Goal: Check status: Check status

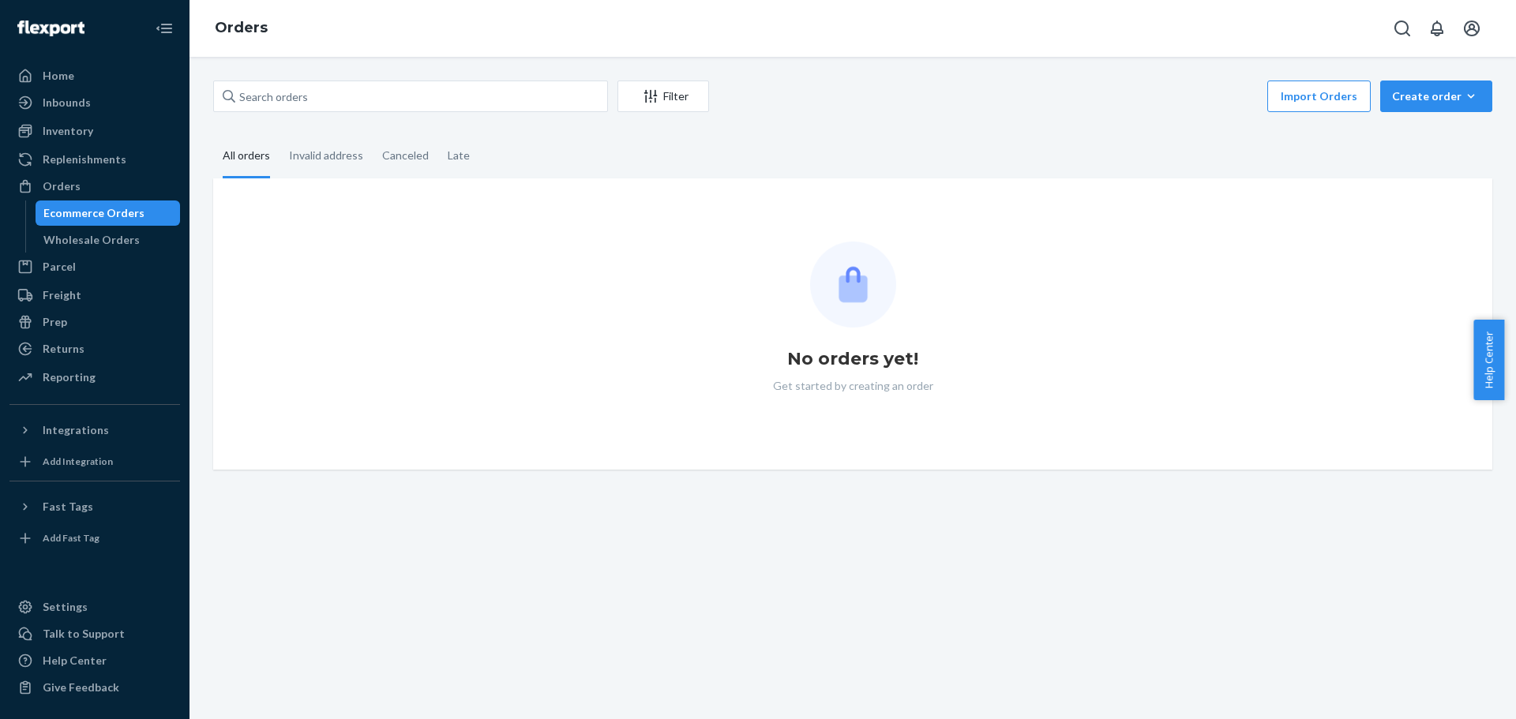
click at [285, 75] on div "Filter Import Orders Create order Ecommerce order Removal order All orders Inva…" at bounding box center [853, 388] width 1327 height 663
click at [298, 99] on input "text" at bounding box center [410, 97] width 395 height 32
paste input "113-2411796-0365828"
type input "113-2411796-0365828"
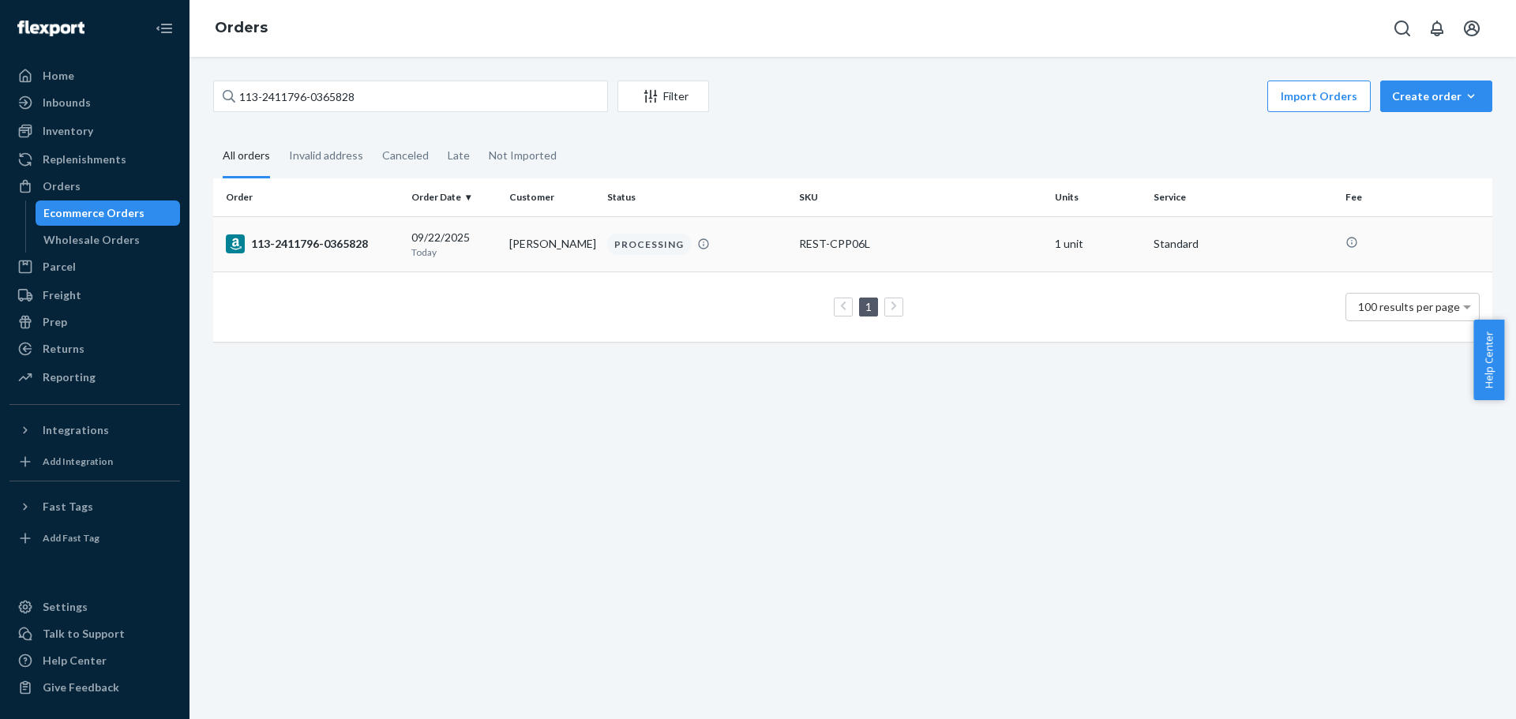
click at [298, 241] on div "113-2411796-0365828" at bounding box center [312, 244] width 173 height 19
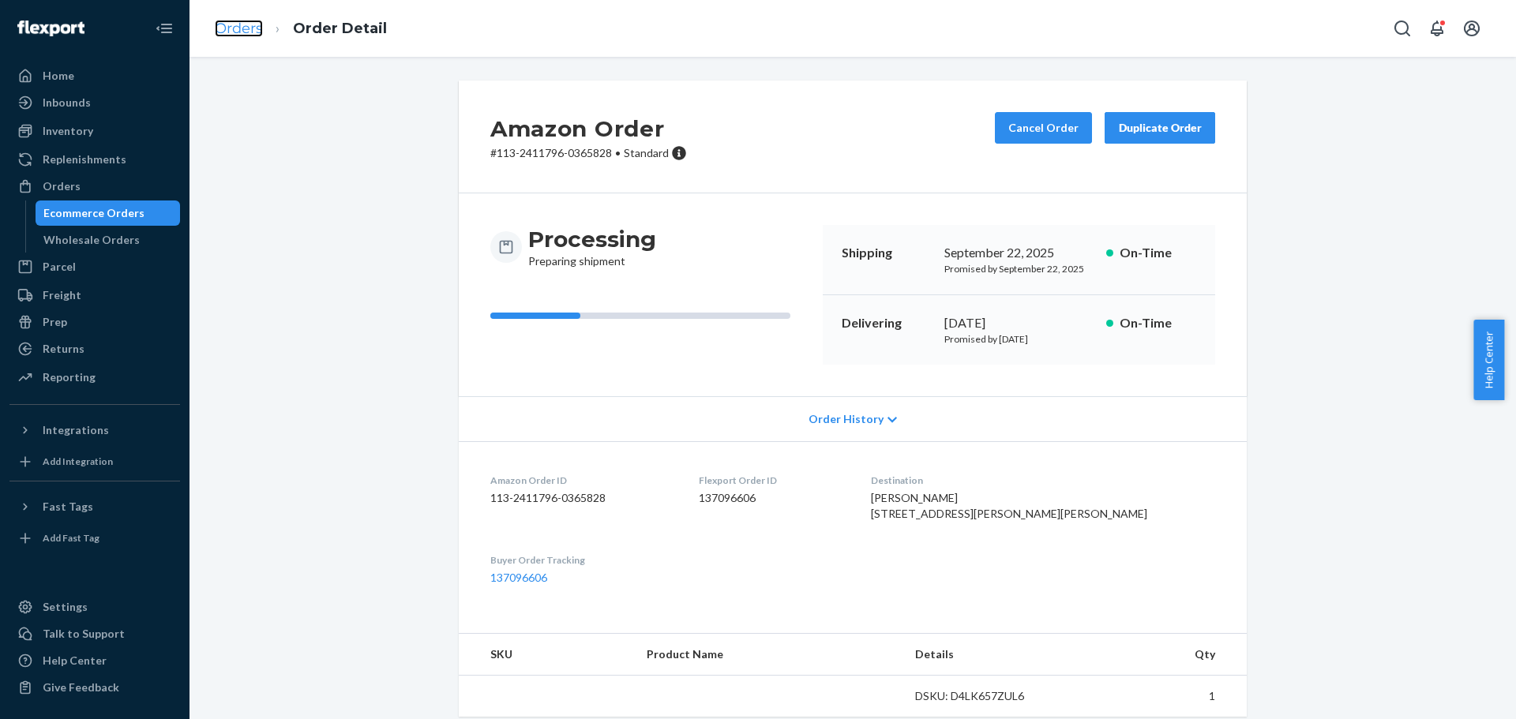
click at [259, 26] on link "Orders" at bounding box center [239, 28] width 48 height 17
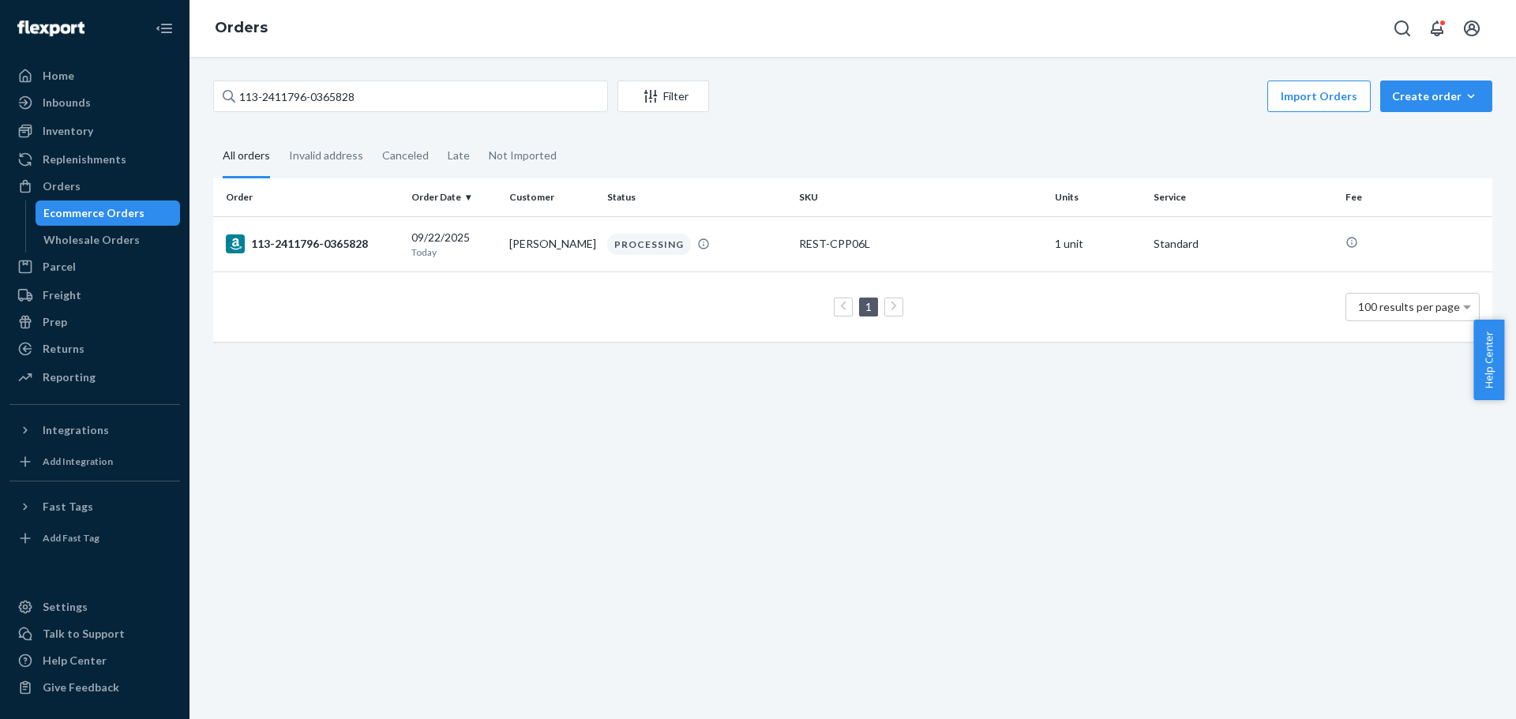
drag, startPoint x: 376, startPoint y: 73, endPoint x: 362, endPoint y: 77, distance: 13.8
click at [358, 73] on div "113-2411796-0365828 Filter Import Orders Create order Ecommerce order Removal o…" at bounding box center [853, 388] width 1327 height 663
drag, startPoint x: 205, startPoint y: 107, endPoint x: 118, endPoint y: 103, distance: 87.7
click at [118, 103] on div "Home Inbounds Shipping Plans Problems Inventory Products Replenishments Orders …" at bounding box center [758, 359] width 1516 height 719
paste input "2-9533527-9687447"
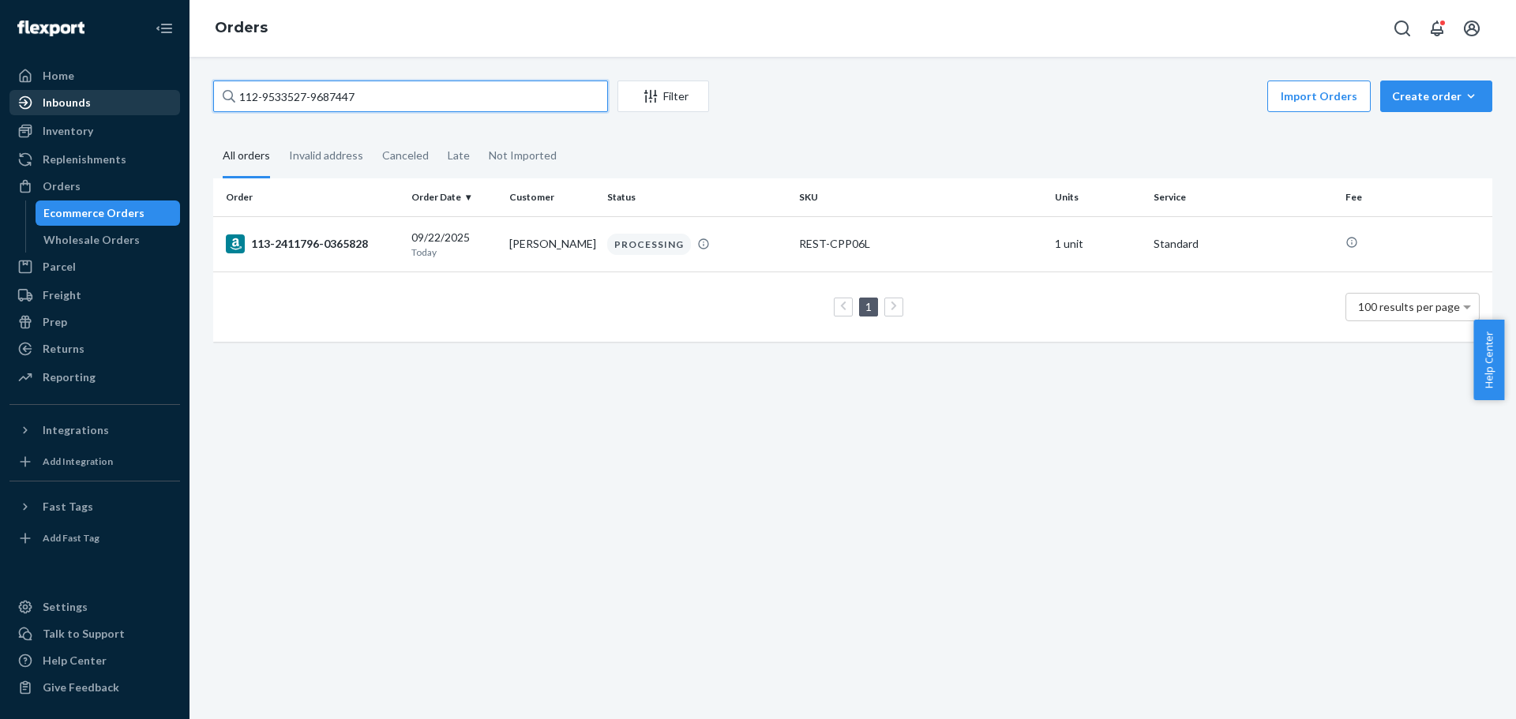
type input "112-9533527-9687447"
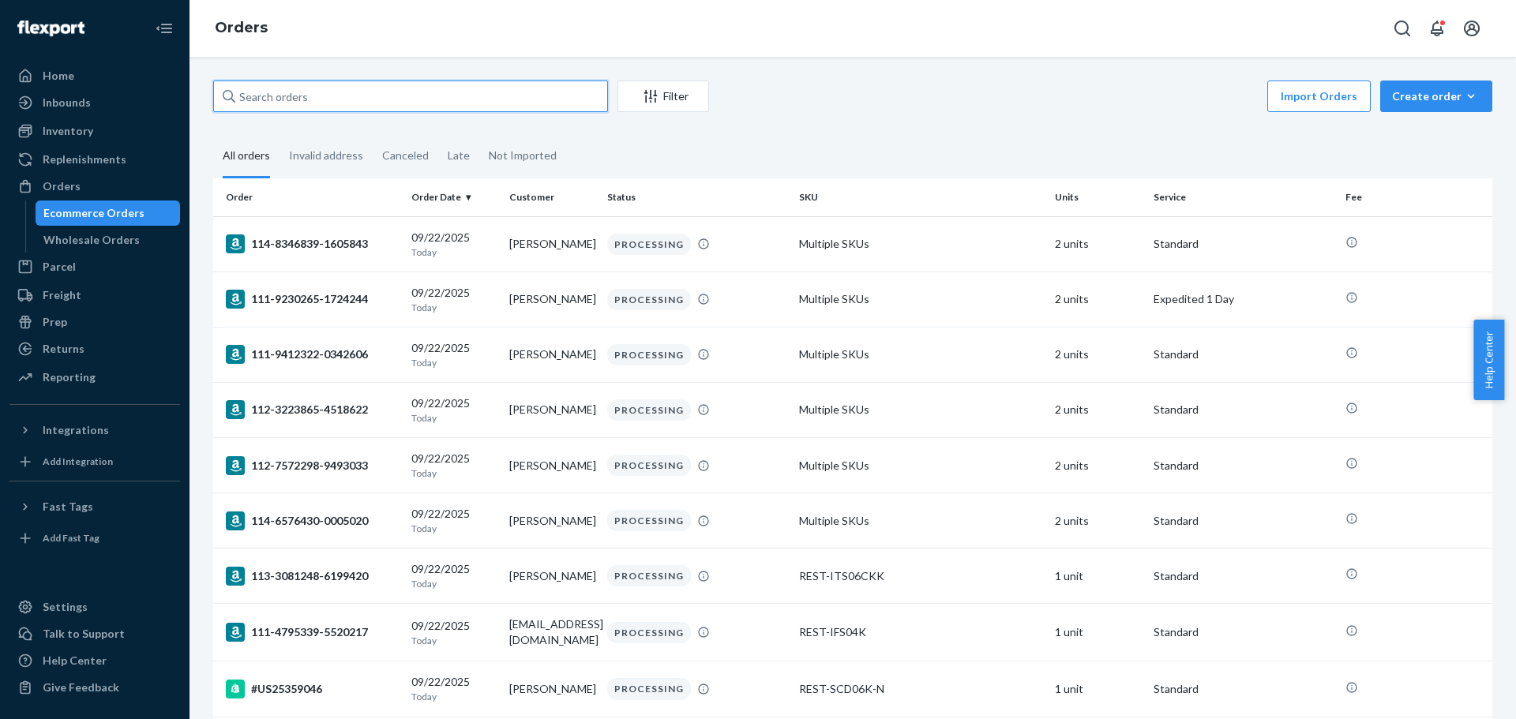
click at [546, 106] on input "text" at bounding box center [410, 97] width 395 height 32
paste input "113-5470959-3137825"
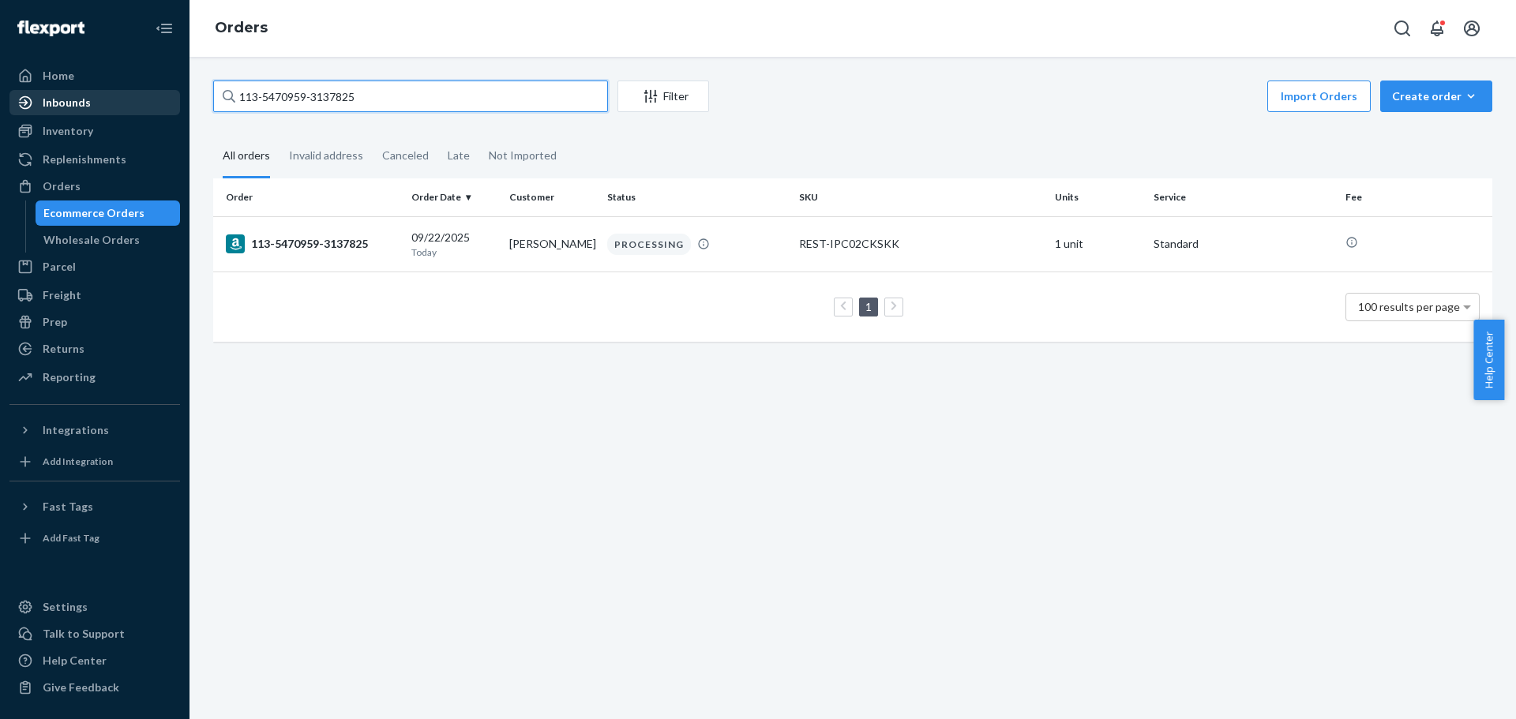
drag, startPoint x: 414, startPoint y: 96, endPoint x: 36, endPoint y: 96, distance: 378.2
click at [36, 96] on div "Home Inbounds Shipping Plans Problems Inventory Products Replenishments Orders …" at bounding box center [758, 359] width 1516 height 719
paste input "2-7626826-0557823"
drag, startPoint x: 467, startPoint y: 96, endPoint x: 133, endPoint y: 103, distance: 334.1
click at [133, 103] on div "Home Inbounds Shipping Plans Problems Inventory Products Replenishments Orders …" at bounding box center [758, 359] width 1516 height 719
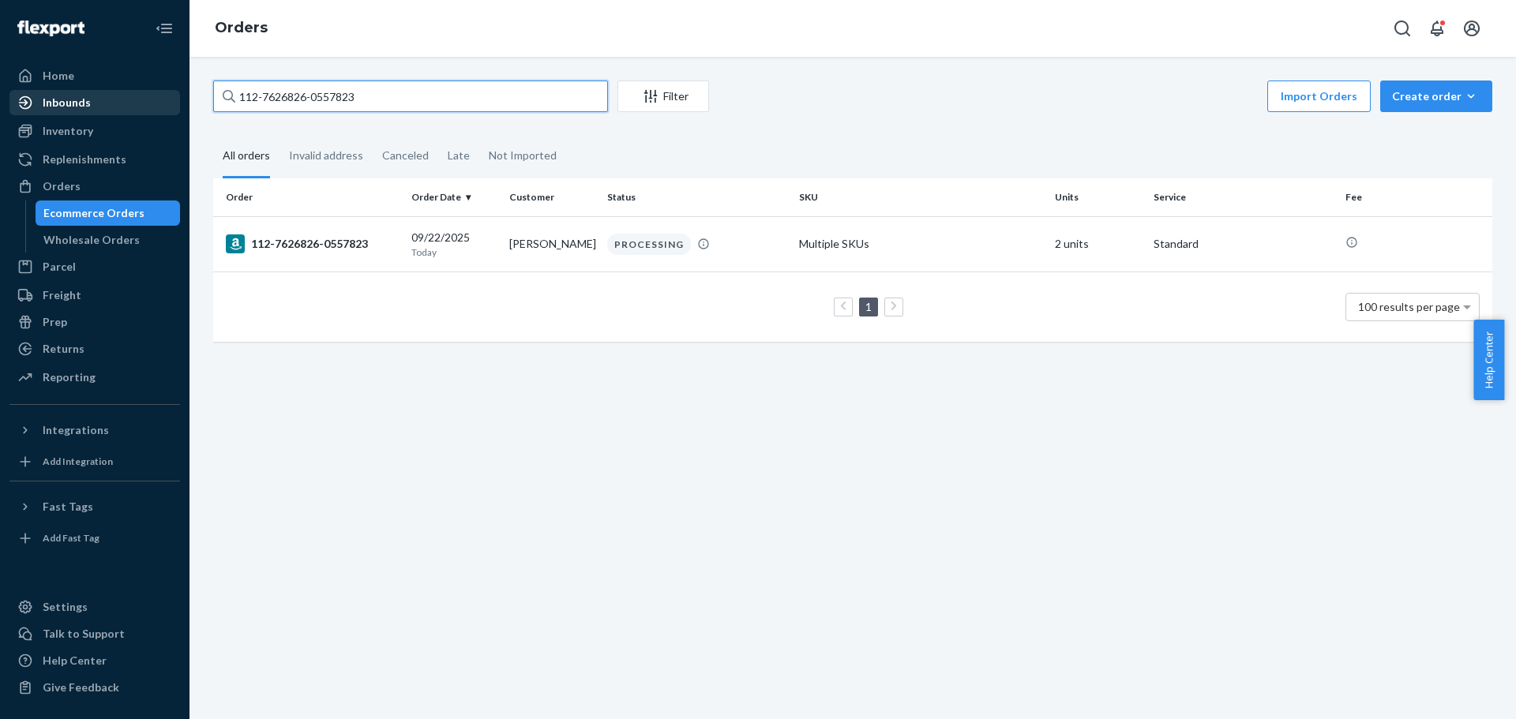
paste input "1-6717362-9889819"
drag, startPoint x: 453, startPoint y: 111, endPoint x: 39, endPoint y: 125, distance: 414.0
click at [39, 125] on div "Home Inbounds Shipping Plans Problems Inventory Products Replenishments Orders …" at bounding box center [758, 359] width 1516 height 719
paste input "4-1883450-3357010"
drag, startPoint x: 474, startPoint y: 99, endPoint x: 21, endPoint y: 103, distance: 453.3
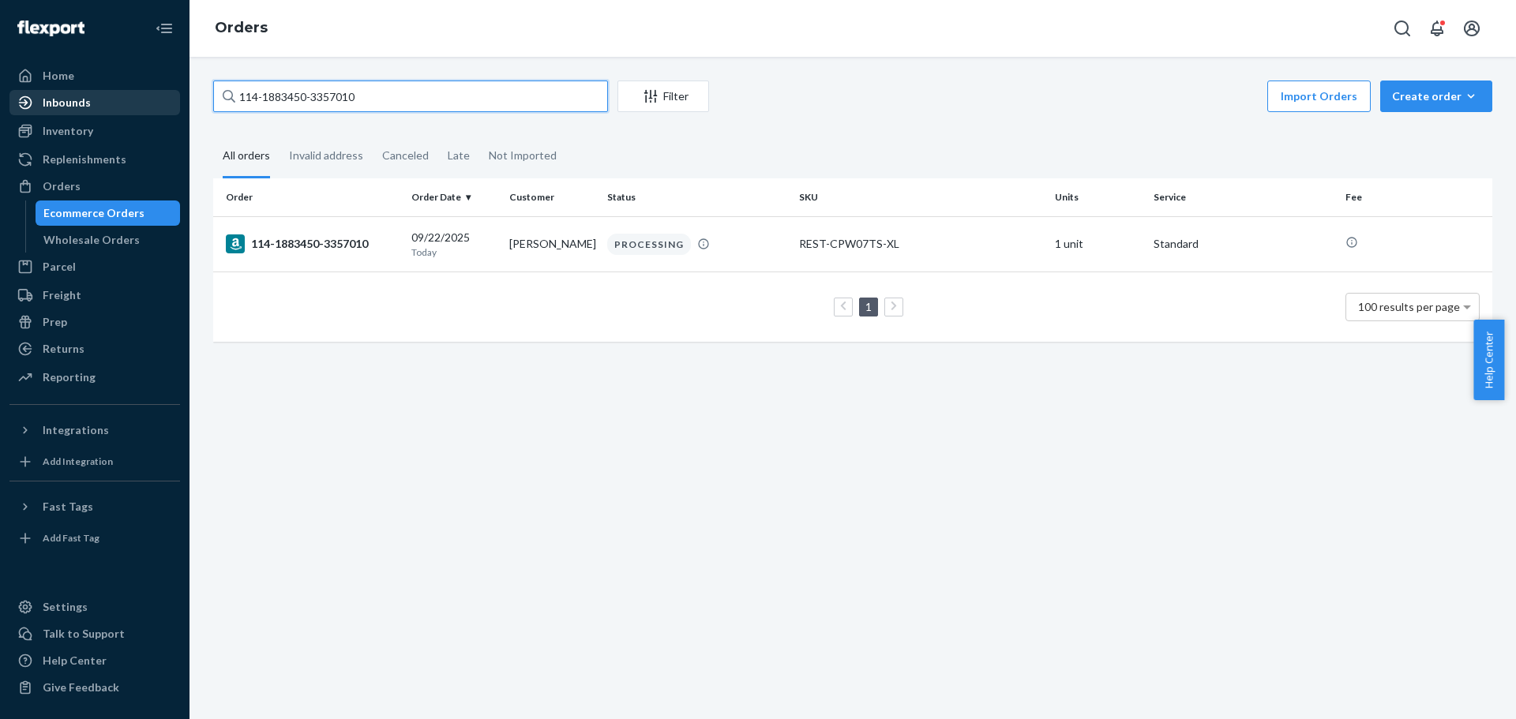
click at [22, 103] on div "Home Inbounds Shipping Plans Problems Inventory Products Replenishments Orders …" at bounding box center [758, 359] width 1516 height 719
paste input "2-5433154-9002629"
drag, startPoint x: 469, startPoint y: 95, endPoint x: 0, endPoint y: 103, distance: 469.1
click at [0, 103] on div "Home Inbounds Shipping Plans Problems Inventory Products Replenishments Orders …" at bounding box center [758, 359] width 1516 height 719
paste input "4-4357342-9303466"
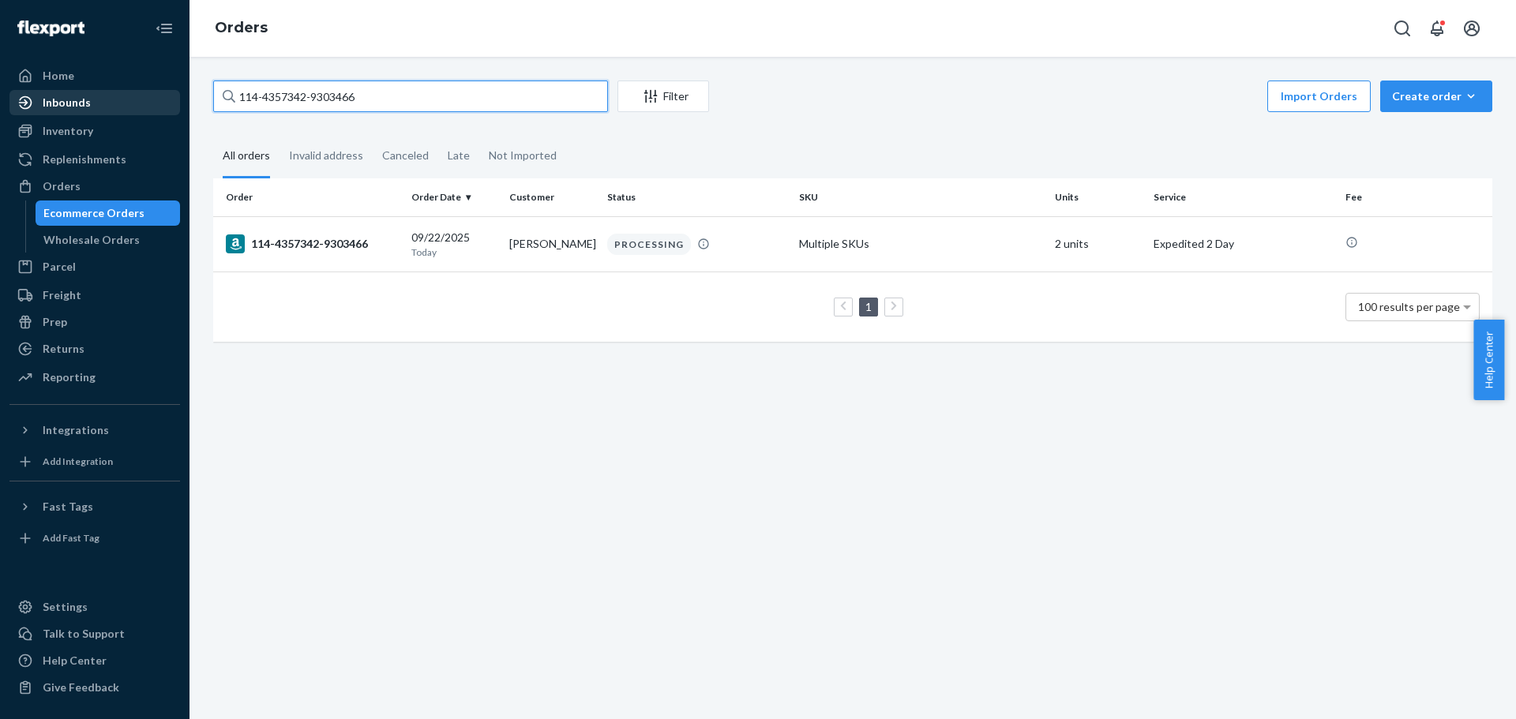
drag, startPoint x: 425, startPoint y: 93, endPoint x: 61, endPoint y: 92, distance: 364.0
click at [62, 92] on div "Home Inbounds Shipping Plans Problems Inventory Products Replenishments Orders …" at bounding box center [758, 359] width 1516 height 719
paste input "2-6068502-4994633"
drag, startPoint x: 436, startPoint y: 108, endPoint x: 88, endPoint y: 113, distance: 347.5
click at [88, 113] on div "Home Inbounds Shipping Plans Problems Inventory Products Replenishments Orders …" at bounding box center [758, 359] width 1516 height 719
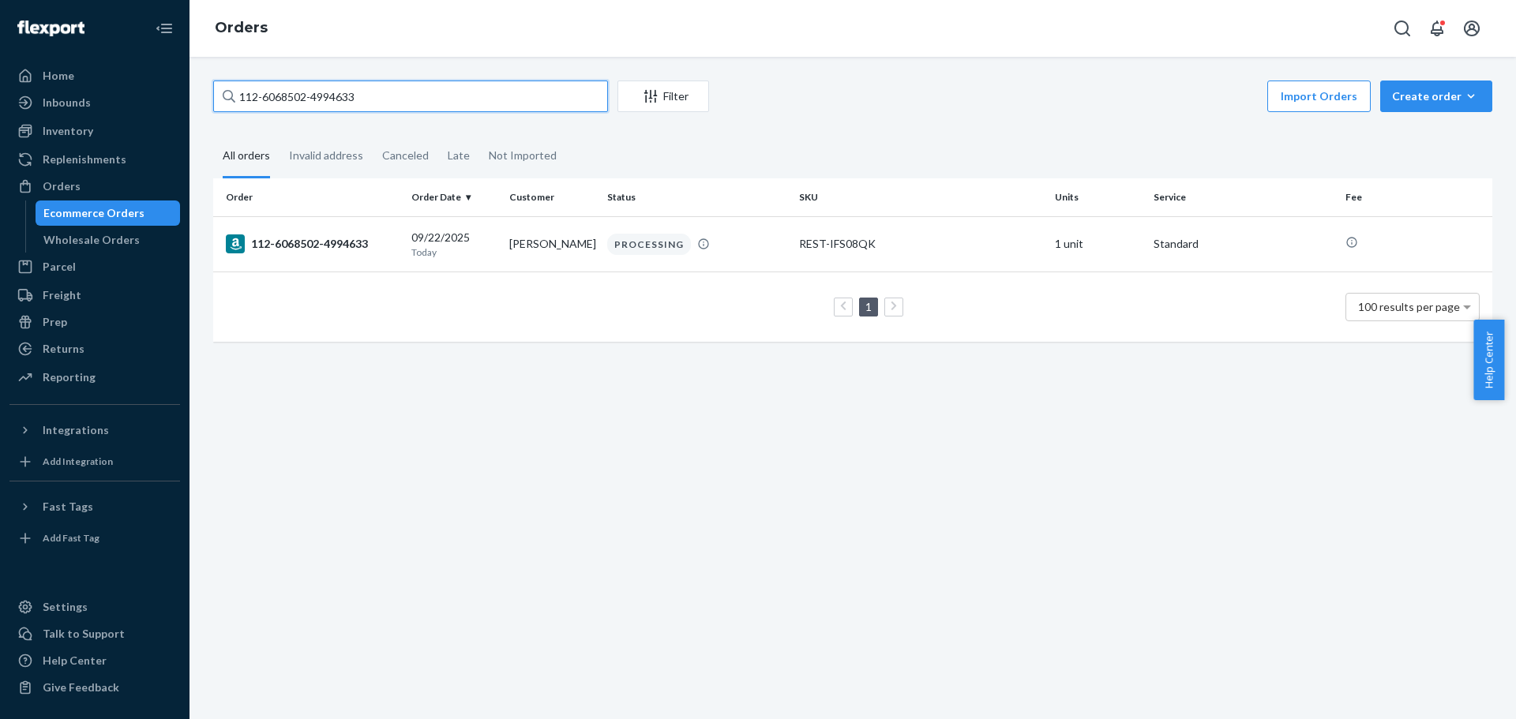
paste input "1-4795339-5520217"
drag, startPoint x: 425, startPoint y: 103, endPoint x: 0, endPoint y: 110, distance: 424.9
click at [0, 109] on div "Home Inbounds Shipping Plans Problems Inventory Products Replenishments Orders …" at bounding box center [758, 359] width 1516 height 719
paste input "3-9615386-0773868"
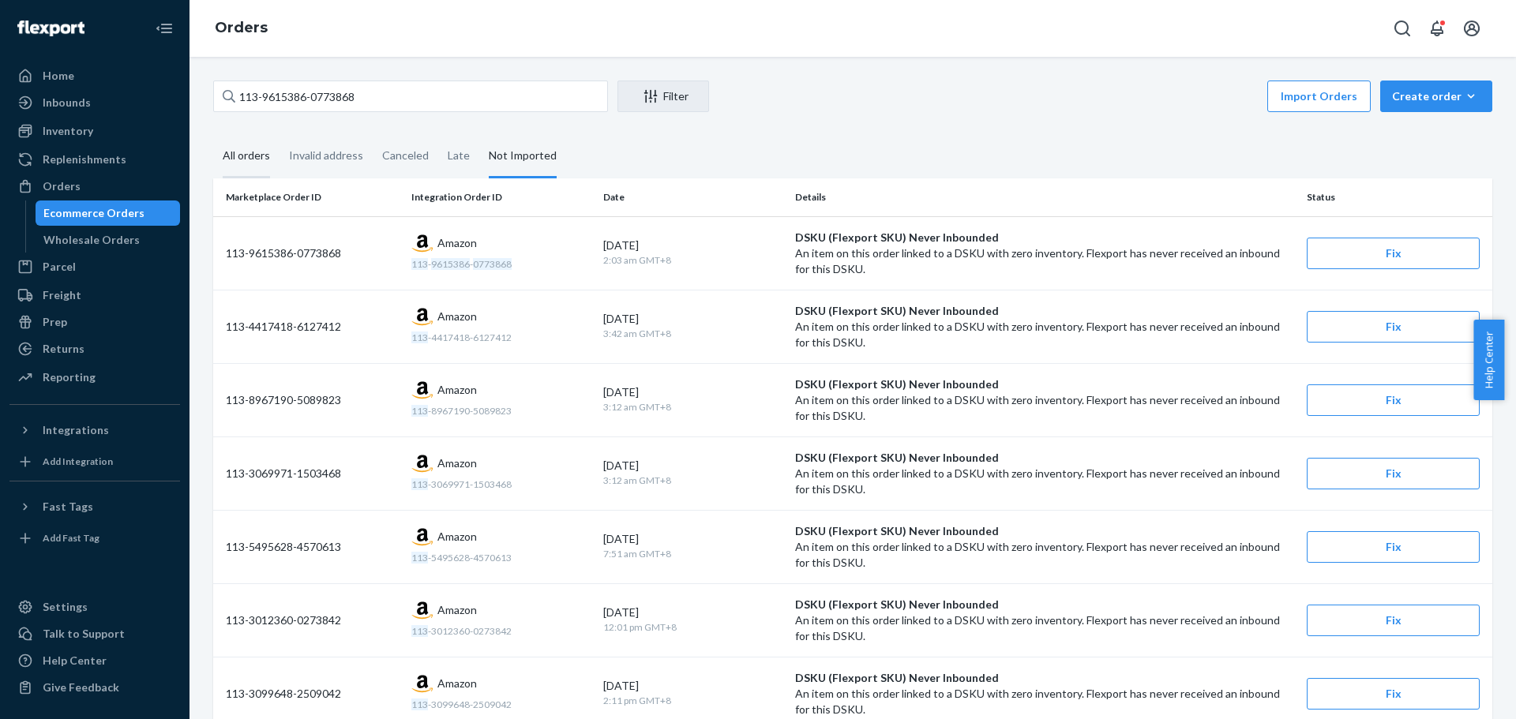
click at [257, 160] on div "All orders" at bounding box center [246, 156] width 47 height 43
click at [213, 135] on input "All orders" at bounding box center [213, 135] width 0 height 0
drag, startPoint x: 408, startPoint y: 106, endPoint x: 0, endPoint y: 137, distance: 409.5
click at [4, 136] on div "Home Inbounds Shipping Plans Problems Inventory Products Replenishments Orders …" at bounding box center [758, 359] width 1516 height 719
paste input "3081248-6199420"
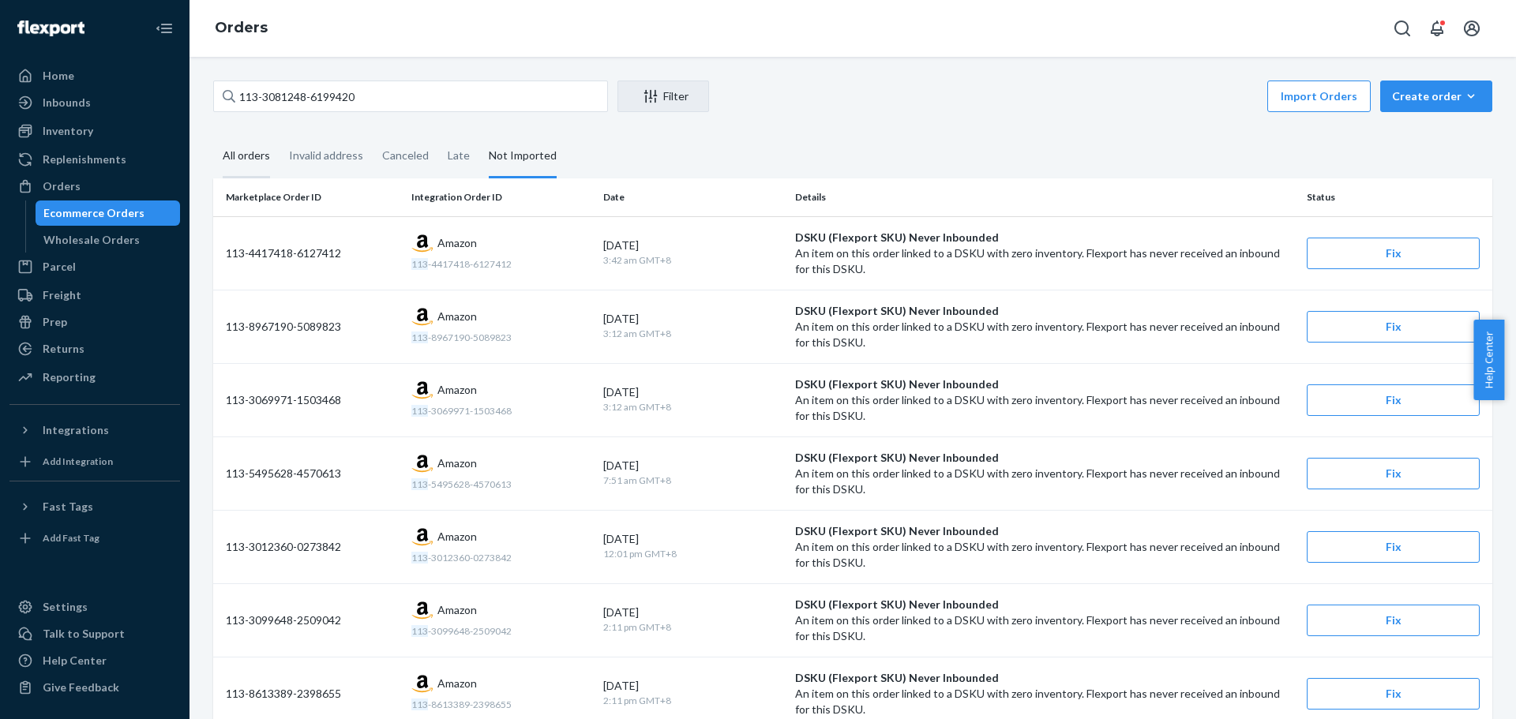
click at [259, 164] on div "All orders" at bounding box center [246, 156] width 47 height 43
click at [213, 135] on input "All orders" at bounding box center [213, 135] width 0 height 0
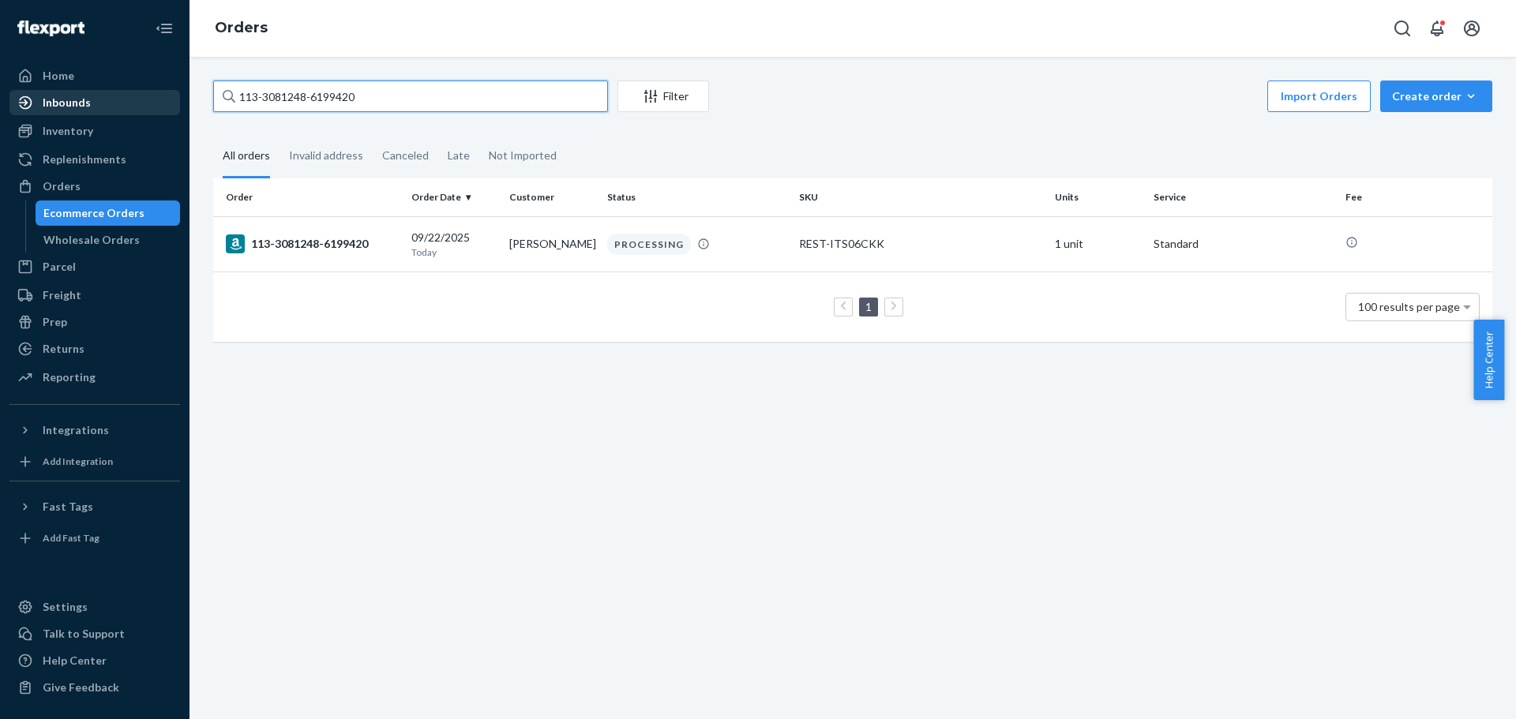
drag, startPoint x: 407, startPoint y: 92, endPoint x: 85, endPoint y: 105, distance: 322.5
click at [95, 103] on div "Home Inbounds Shipping Plans Problems Inventory Products Replenishments Orders …" at bounding box center [758, 359] width 1516 height 719
paste input "9615386-0773868"
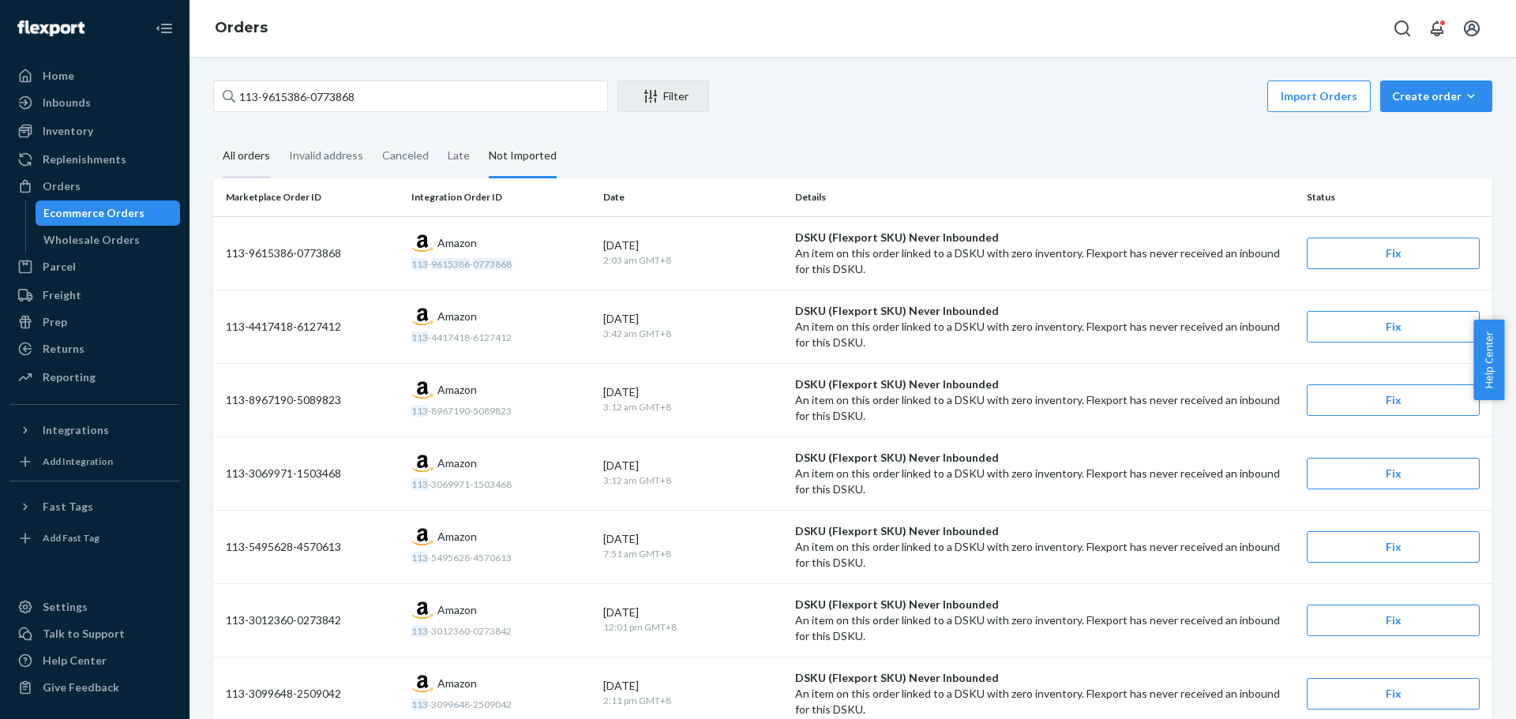
click at [272, 158] on div "All orders" at bounding box center [246, 156] width 66 height 43
click at [213, 135] on input "All orders" at bounding box center [213, 135] width 0 height 0
drag, startPoint x: 289, startPoint y: 116, endPoint x: 0, endPoint y: 132, distance: 289.4
click at [0, 129] on div "Home Inbounds Shipping Plans Problems Inventory Products Replenishments Orders …" at bounding box center [758, 359] width 1516 height 719
paste input "3081248-6199420"
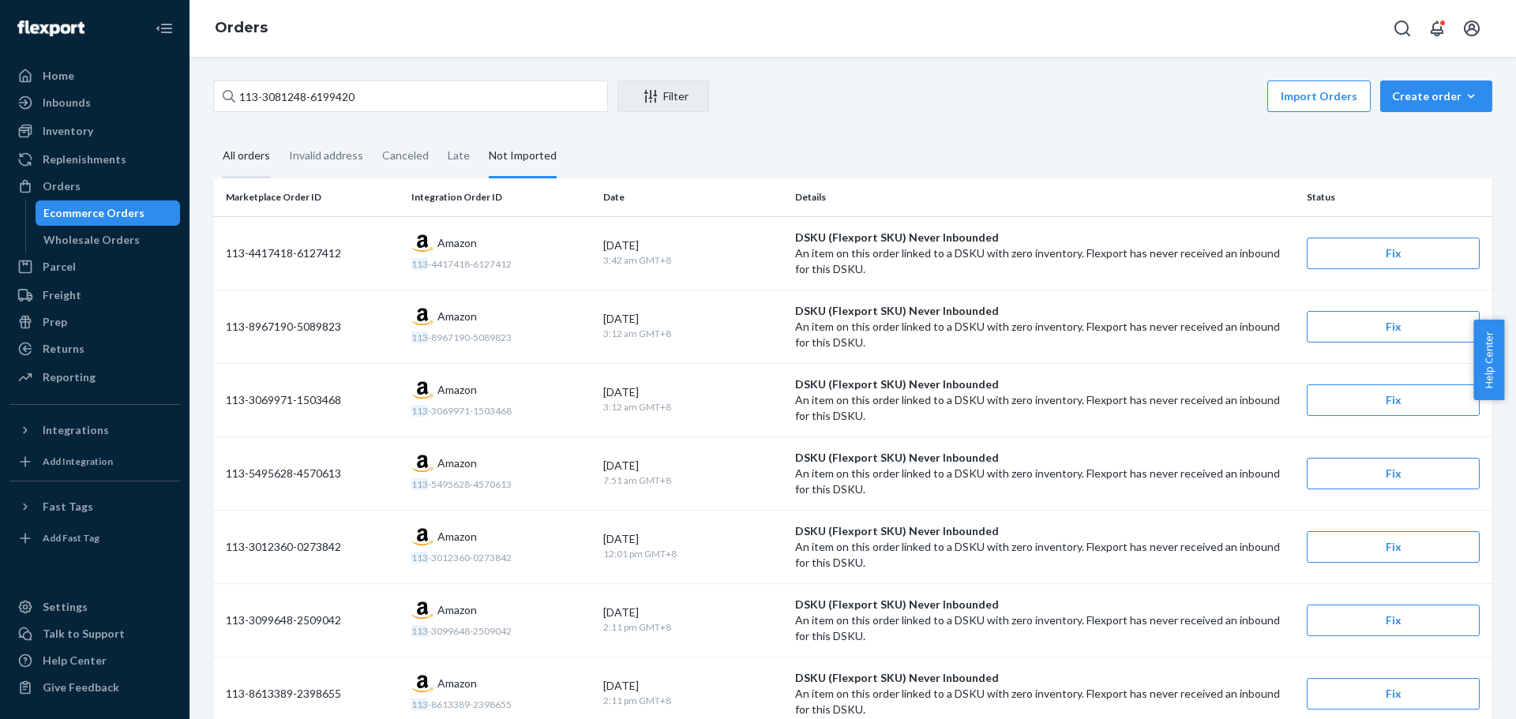
click at [256, 155] on div "All orders" at bounding box center [246, 156] width 47 height 43
click at [213, 135] on input "All orders" at bounding box center [213, 135] width 0 height 0
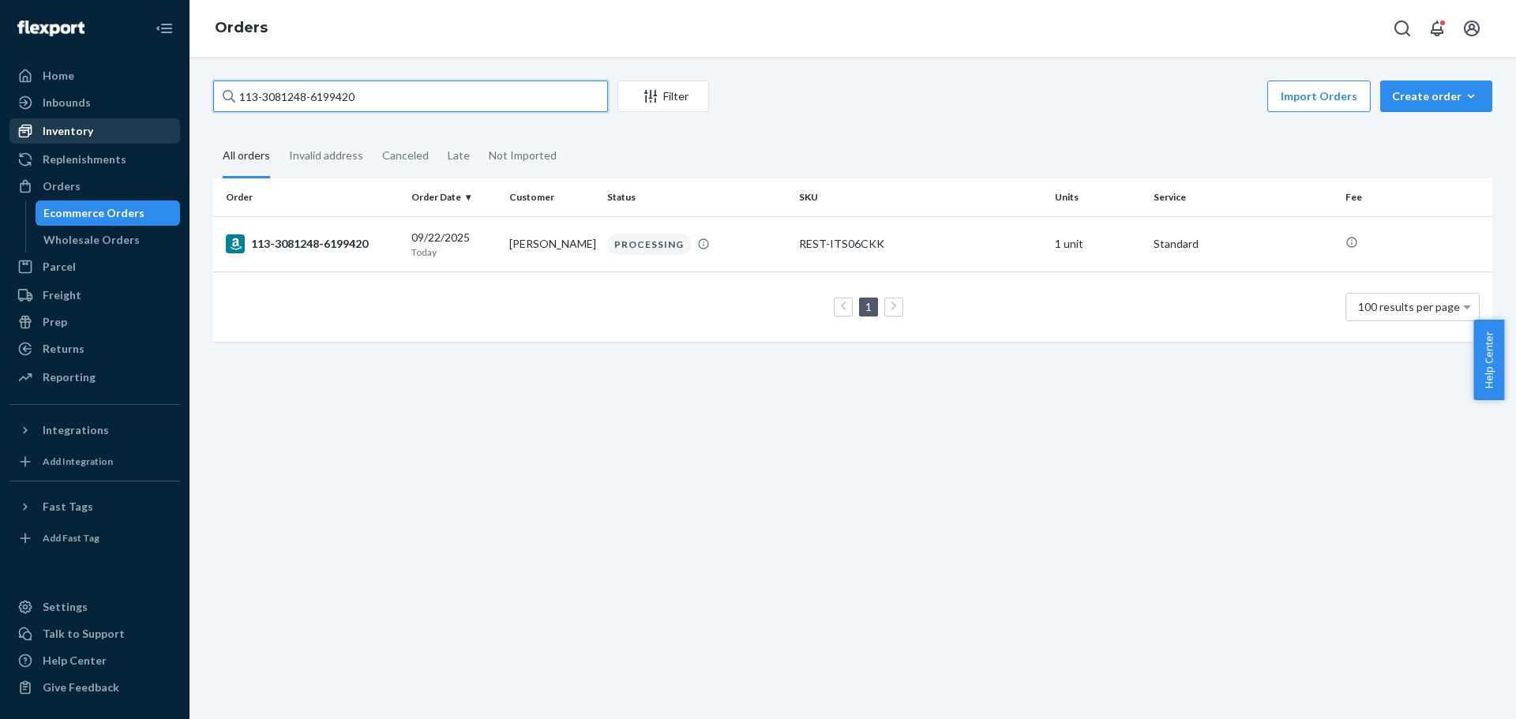
drag, startPoint x: 354, startPoint y: 117, endPoint x: 31, endPoint y: 137, distance: 323.6
click at [62, 133] on div "Home Inbounds Shipping Plans Problems Inventory Products Replenishments Orders …" at bounding box center [758, 359] width 1516 height 719
paste input "2-6553683-6230638"
drag, startPoint x: 432, startPoint y: 100, endPoint x: 0, endPoint y: 138, distance: 433.6
click at [0, 138] on div "Home Inbounds Shipping Plans Problems Inventory Products Replenishments Orders …" at bounding box center [758, 359] width 1516 height 719
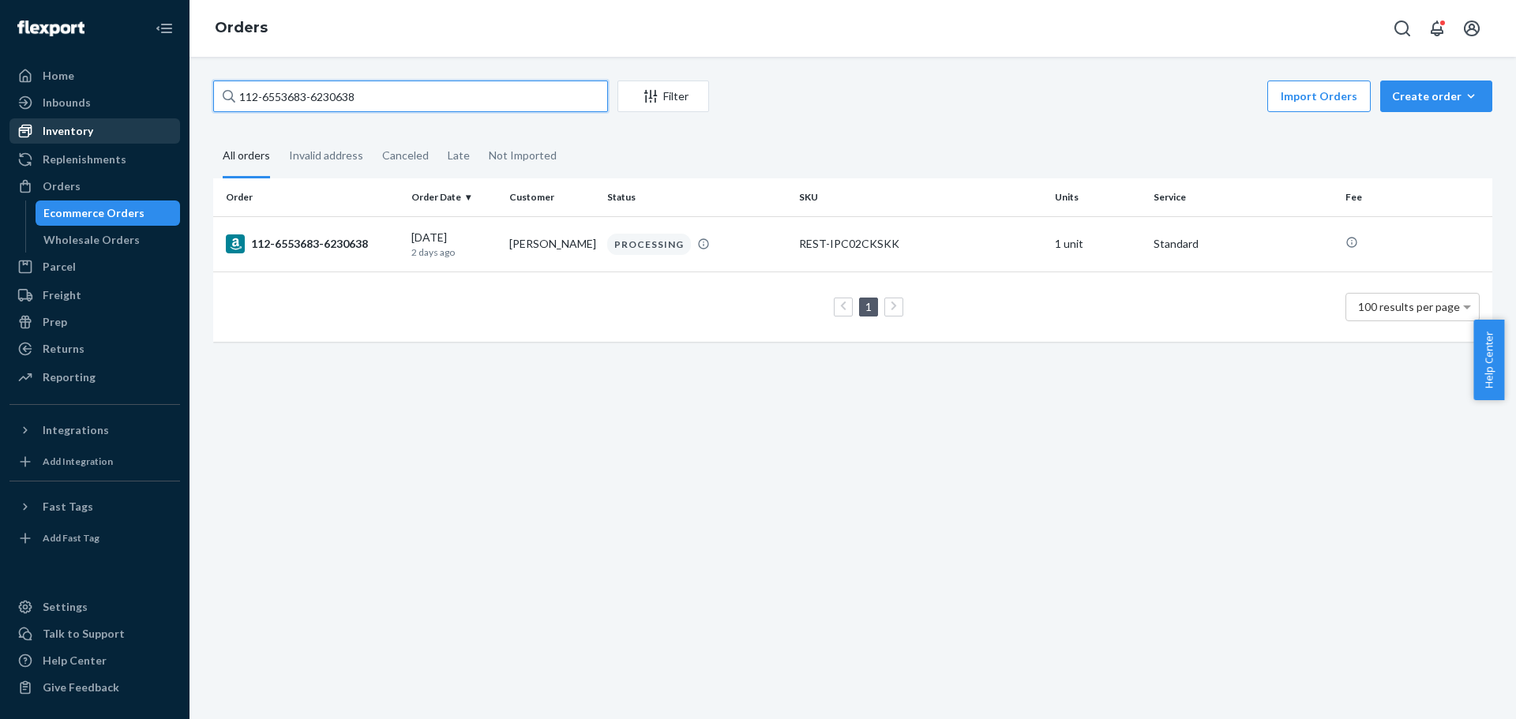
paste input "4-6576430-0005020"
drag, startPoint x: 456, startPoint y: 111, endPoint x: 0, endPoint y: 107, distance: 456.4
click at [5, 109] on div "Home Inbounds Shipping Plans Problems Inventory Products Replenishments Orders …" at bounding box center [758, 359] width 1516 height 719
paste input "2-7572298-9493033"
drag, startPoint x: 431, startPoint y: 109, endPoint x: 45, endPoint y: 140, distance: 387.4
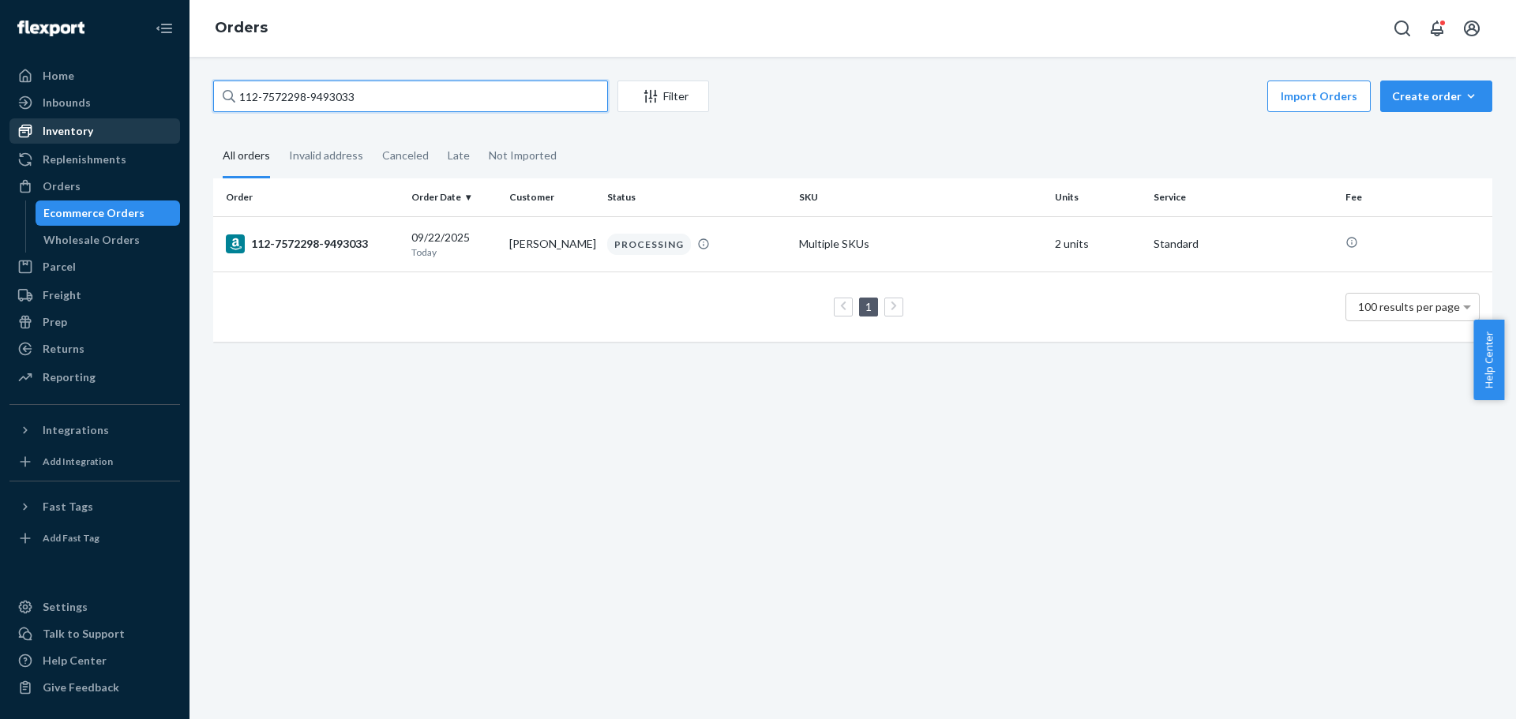
click at [45, 140] on div "Home Inbounds Shipping Plans Problems Inventory Products Replenishments Orders …" at bounding box center [758, 359] width 1516 height 719
paste input "1-9412322-0342606"
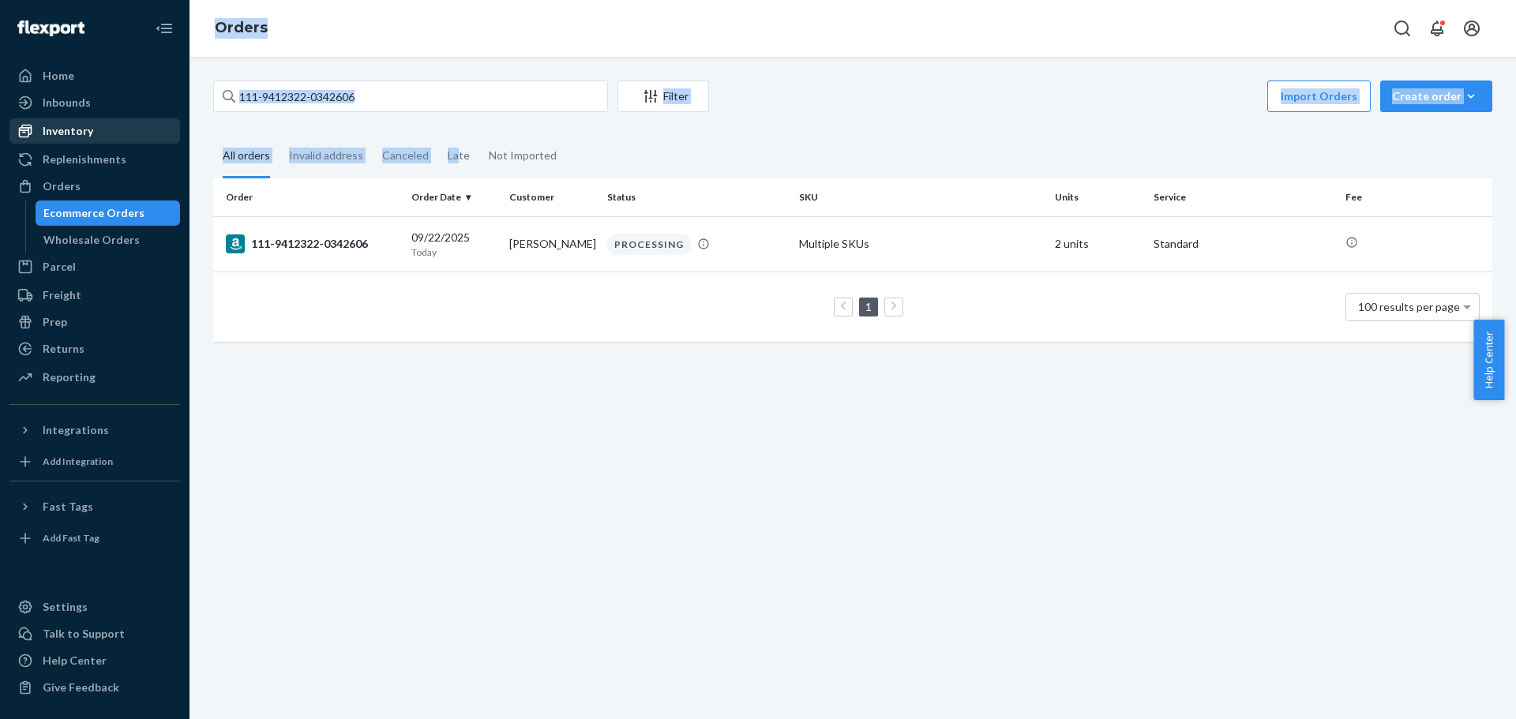
drag, startPoint x: 366, startPoint y: 118, endPoint x: 71, endPoint y: 143, distance: 296.3
click at [71, 143] on div "Home Inbounds Shipping Plans Problems Inventory Products Replenishments Orders …" at bounding box center [758, 359] width 1516 height 719
click at [368, 80] on div "111-9412322-0342606 Filter Import Orders Create order Ecommerce order Removal o…" at bounding box center [853, 388] width 1327 height 663
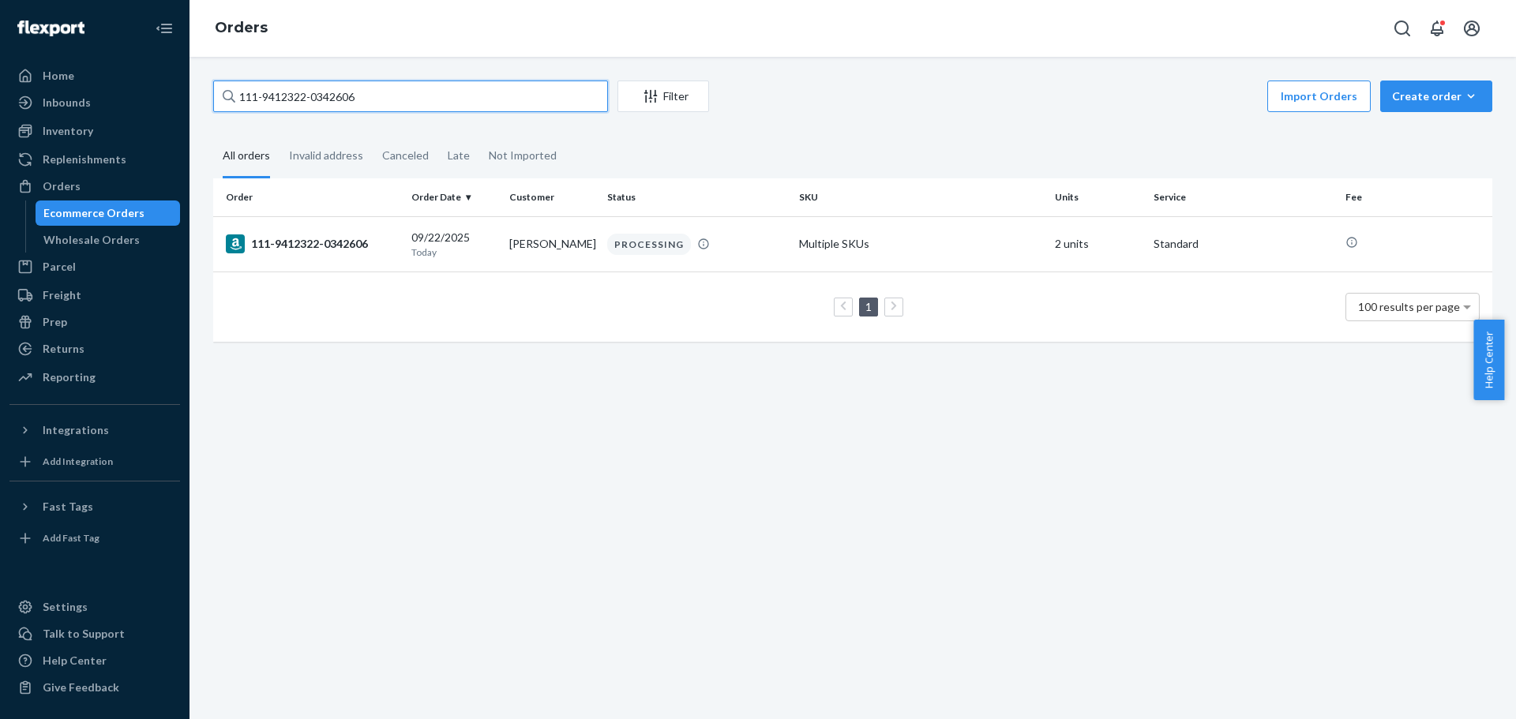
drag, startPoint x: 335, startPoint y: 100, endPoint x: 2, endPoint y: 100, distance: 333.2
click at [2, 100] on div "Home Inbounds Shipping Plans Problems Inventory Products Replenishments Orders …" at bounding box center [758, 359] width 1516 height 719
paste input "2-3223865-4518622"
drag, startPoint x: 310, startPoint y: 114, endPoint x: 30, endPoint y: 161, distance: 284.2
click at [30, 161] on div "Home Inbounds Shipping Plans Problems Inventory Products Replenishments Orders …" at bounding box center [758, 359] width 1516 height 719
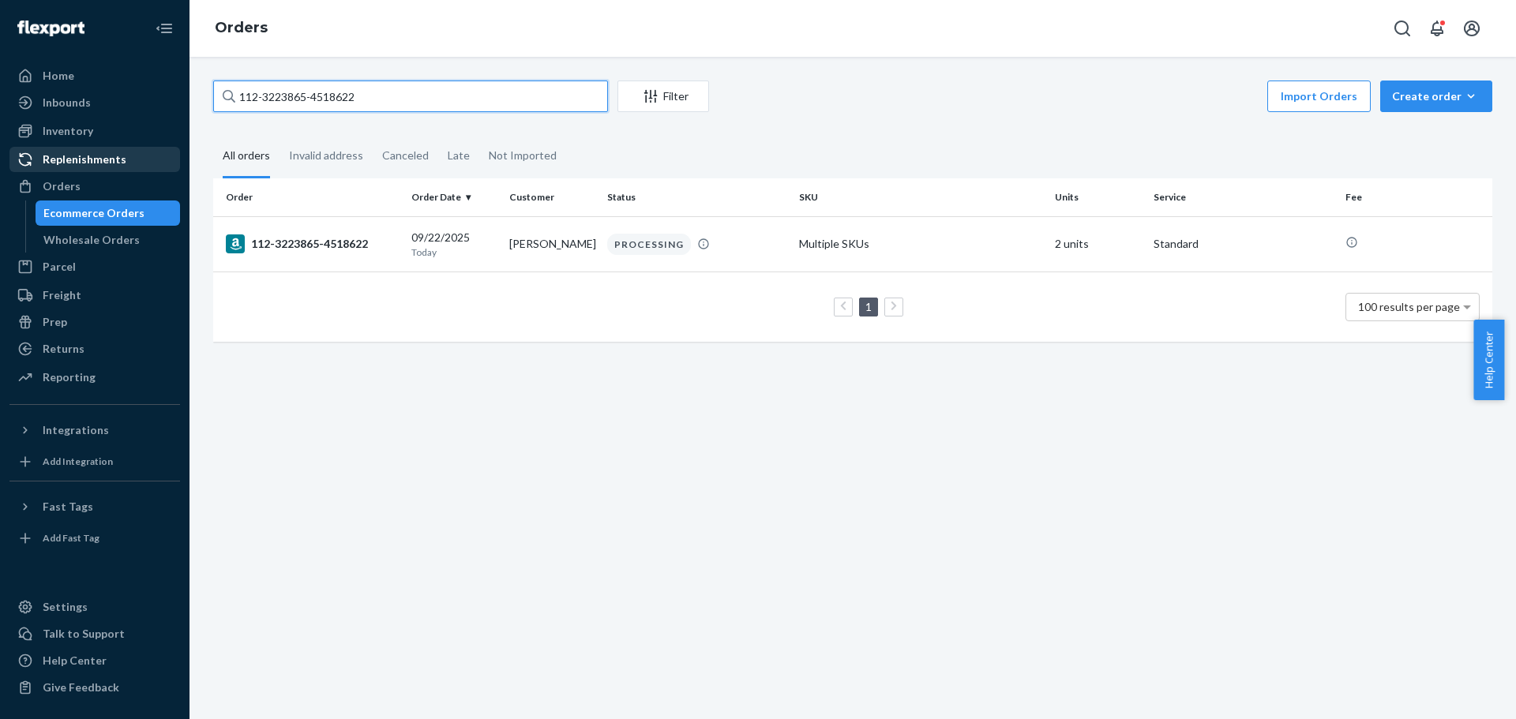
paste input "1-9230265-1724244"
drag, startPoint x: 220, startPoint y: 111, endPoint x: 69, endPoint y: 129, distance: 152.7
click at [69, 127] on div "Home Inbounds Shipping Plans Problems Inventory Products Replenishments Orders …" at bounding box center [758, 359] width 1516 height 719
paste input "4-8346839-1605843"
drag, startPoint x: 315, startPoint y: 88, endPoint x: 72, endPoint y: 96, distance: 243.3
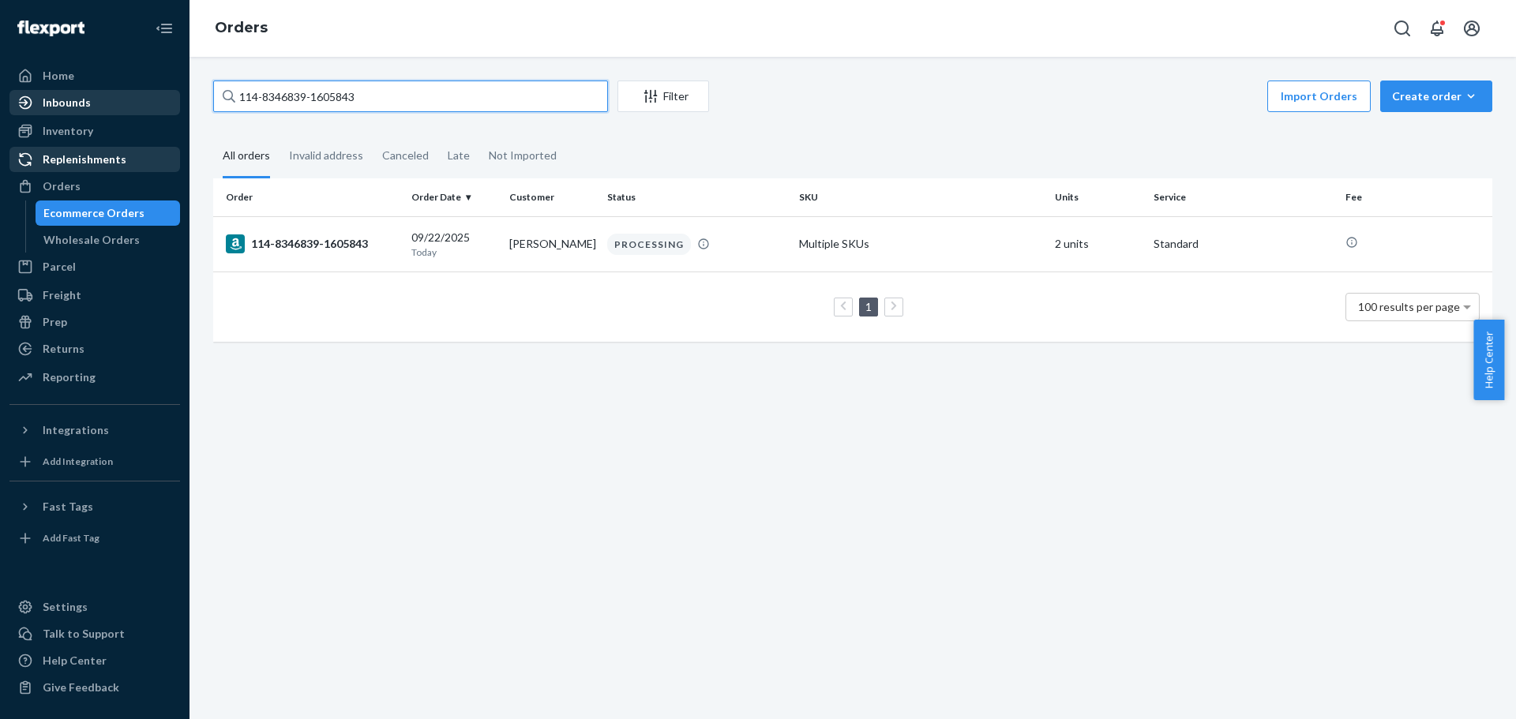
click at [74, 95] on div "Home Inbounds Shipping Plans Problems Inventory Products Replenishments Orders …" at bounding box center [758, 359] width 1516 height 719
paste input "3-7968054-9538626"
type input "113-7968054-9538626"
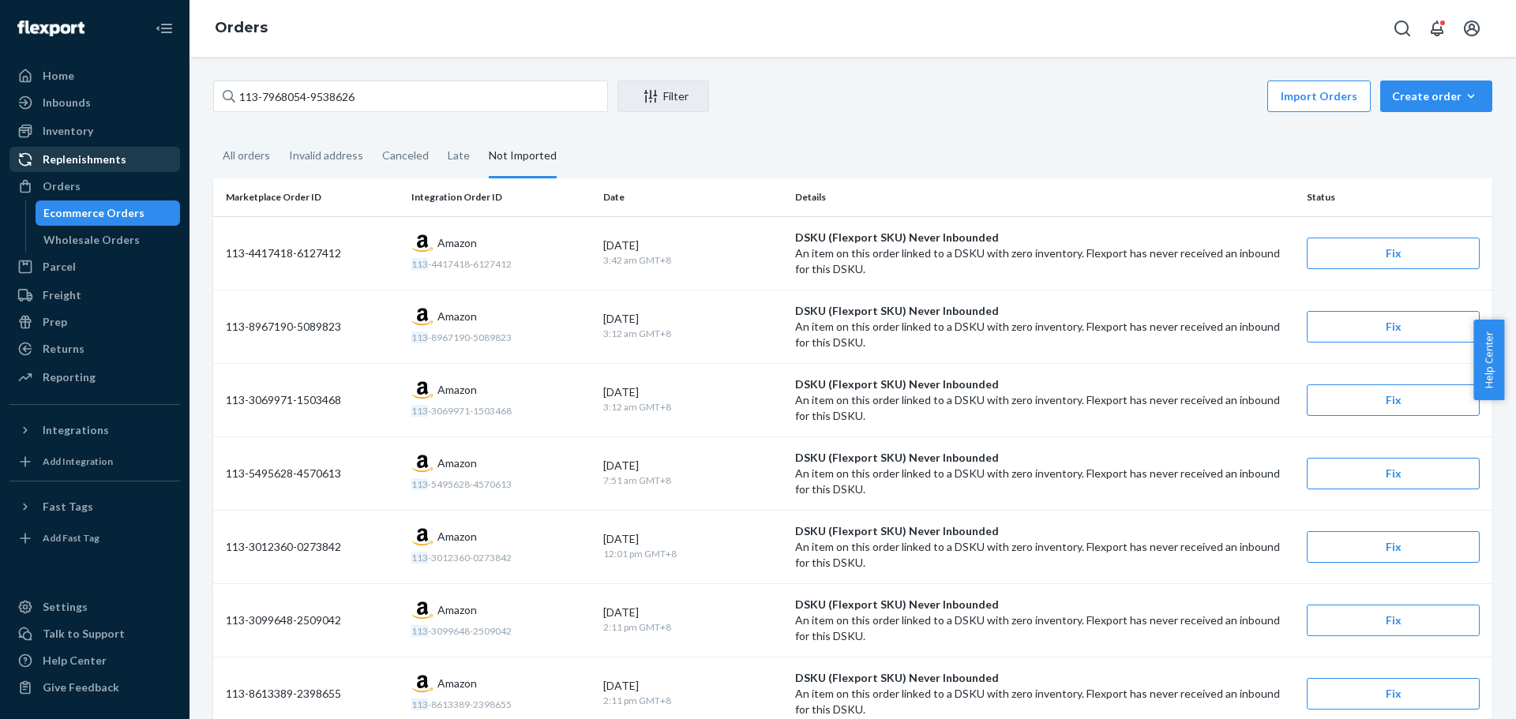
click at [873, 100] on div "Import Orders Create order Ecommerce order Removal order" at bounding box center [1106, 99] width 774 height 36
click at [242, 170] on div "All orders" at bounding box center [246, 156] width 47 height 43
click at [213, 135] on input "All orders" at bounding box center [213, 135] width 0 height 0
click at [81, 128] on div "Inventory" at bounding box center [68, 131] width 51 height 16
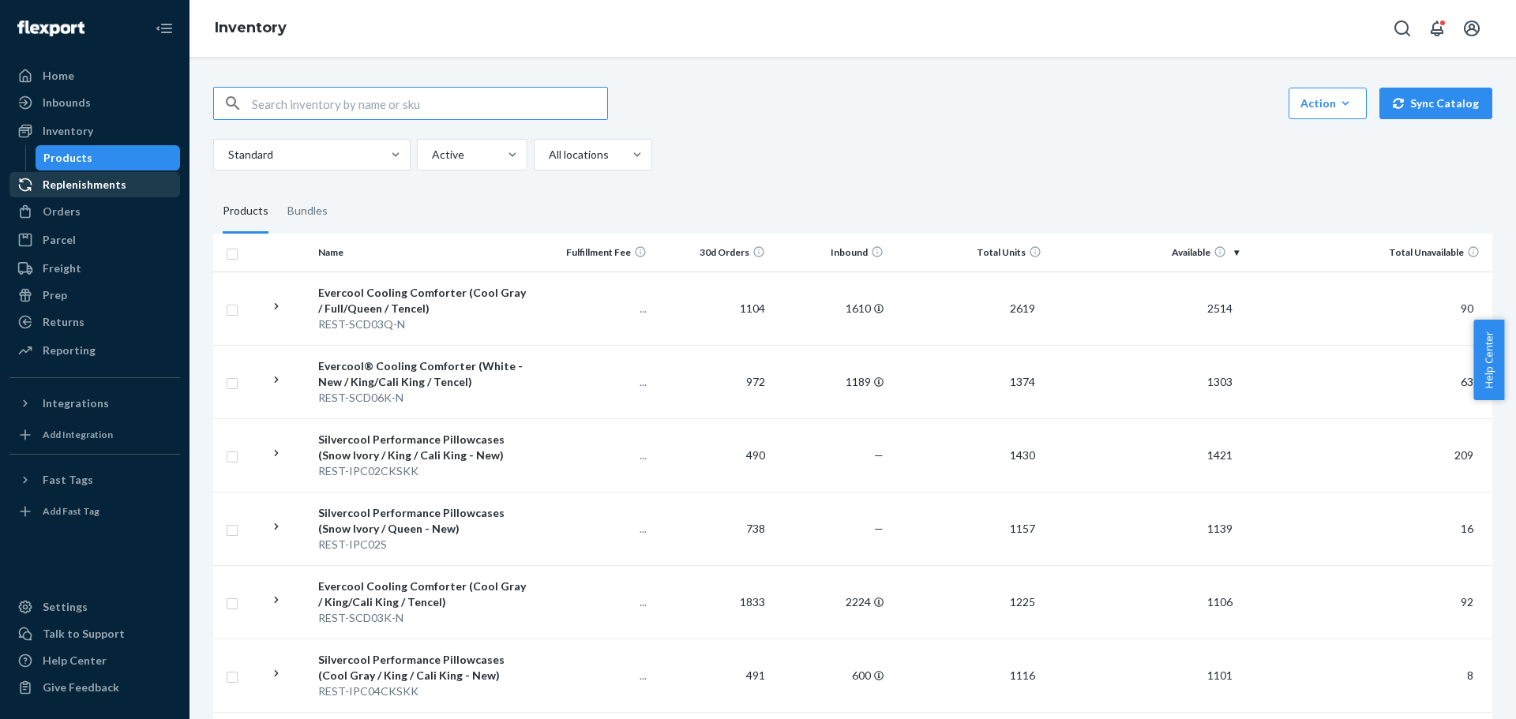
click at [313, 119] on div at bounding box center [410, 103] width 395 height 33
paste input "REST-CEM07M"
click at [313, 117] on input "REST-CEM07M" at bounding box center [429, 104] width 355 height 32
type input "REST-CEM07M"
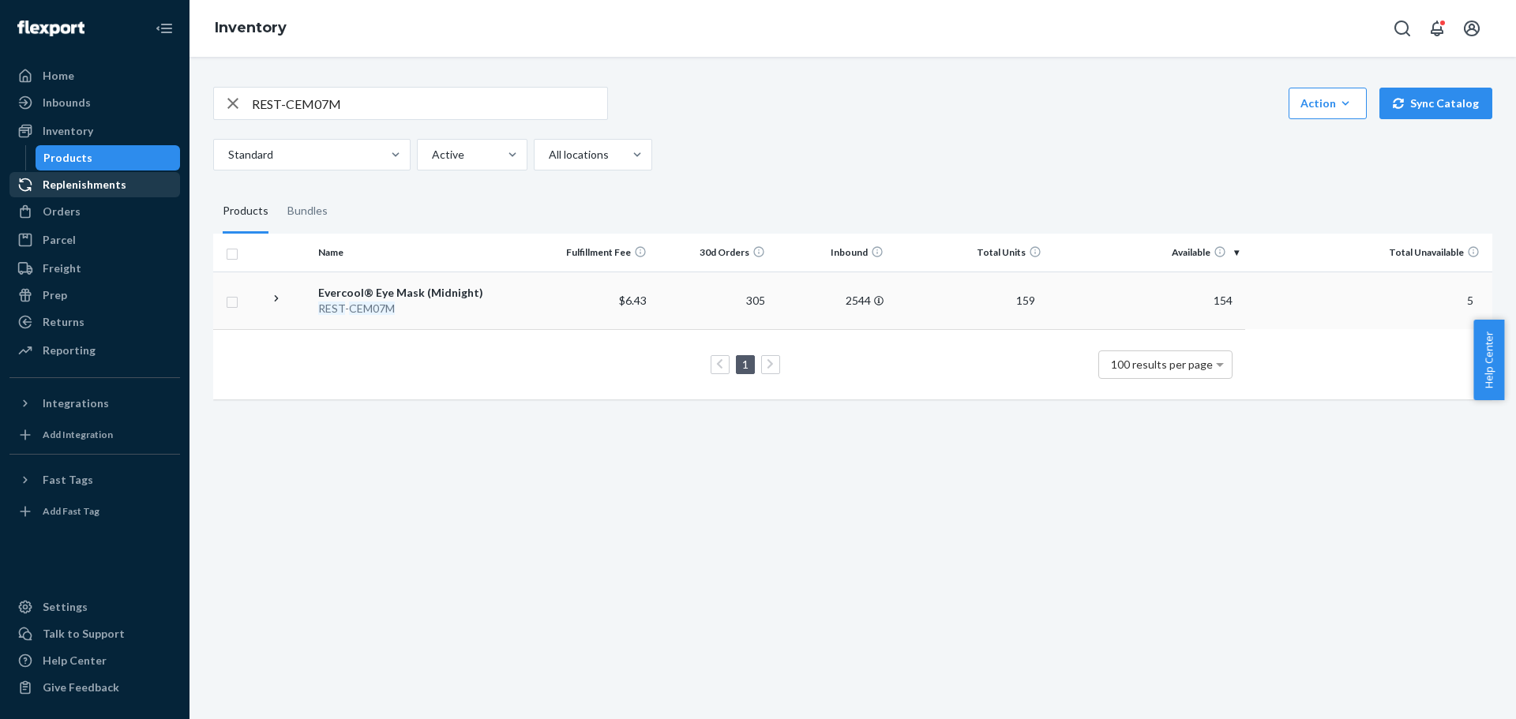
click at [280, 298] on icon at bounding box center [276, 298] width 15 height 15
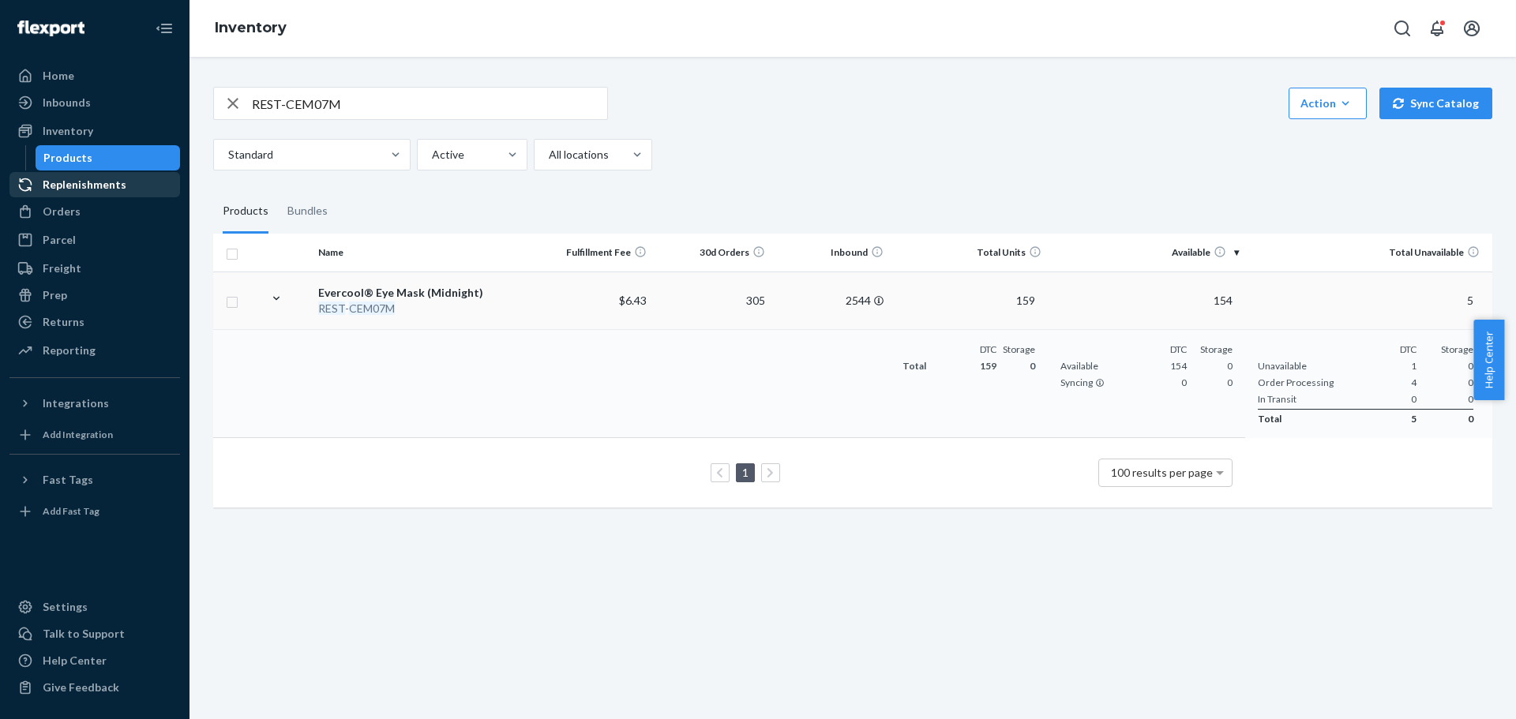
click at [363, 309] on em "CEM07M" at bounding box center [372, 308] width 46 height 13
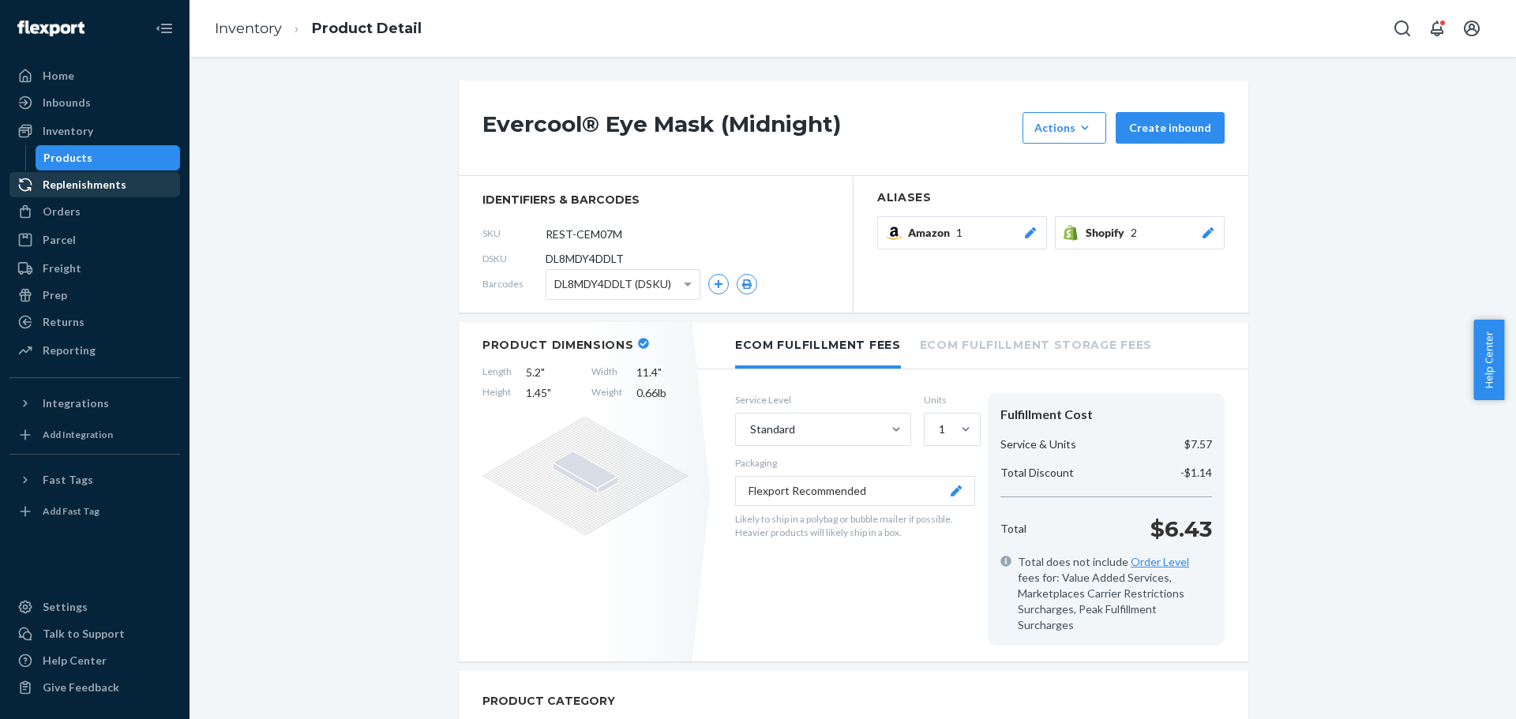
click at [1028, 229] on icon at bounding box center [1030, 232] width 11 height 11
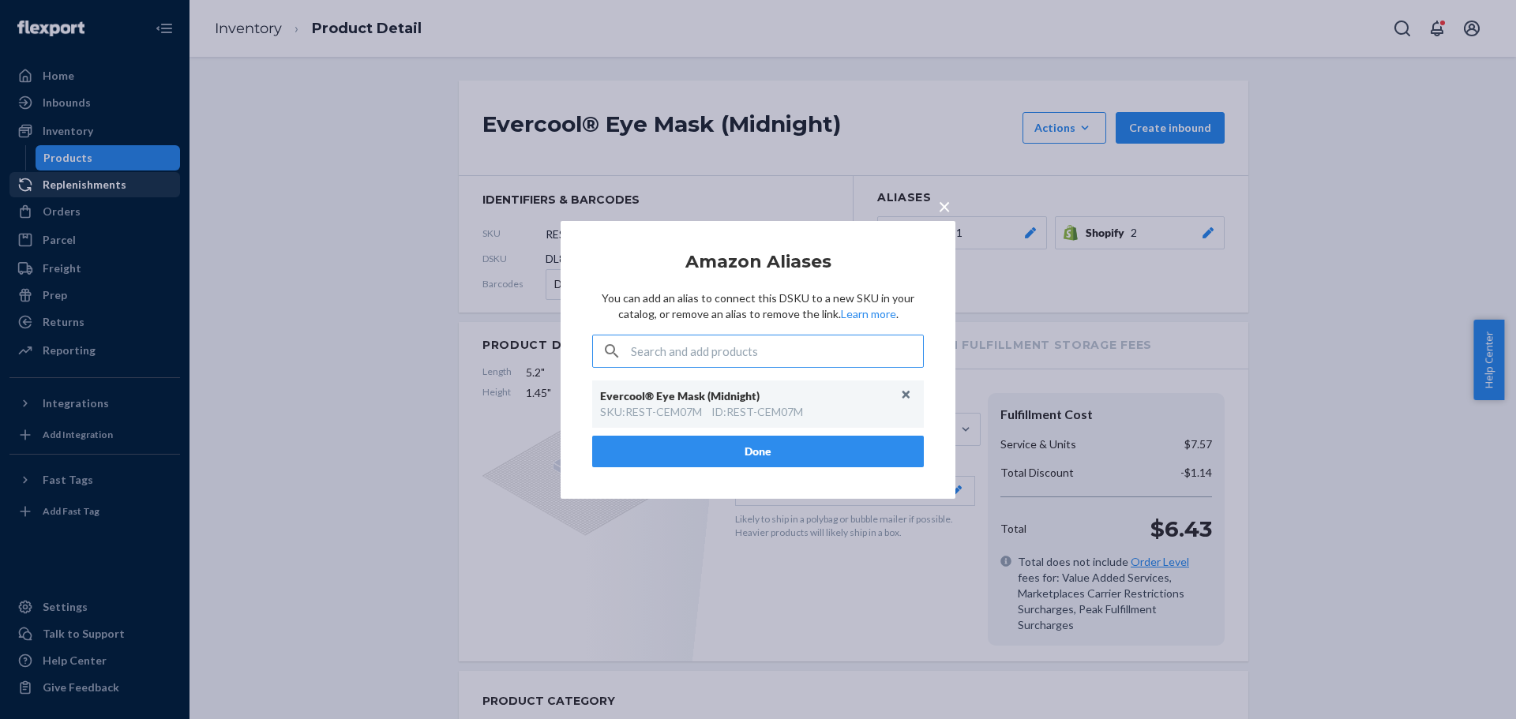
click at [711, 343] on input "text" at bounding box center [777, 352] width 292 height 32
type input "REST-CEM07M"
click at [610, 349] on icon "button" at bounding box center [611, 351] width 11 height 11
click at [685, 340] on input "text" at bounding box center [777, 352] width 292 height 32
paste input "REST-CEM07M"
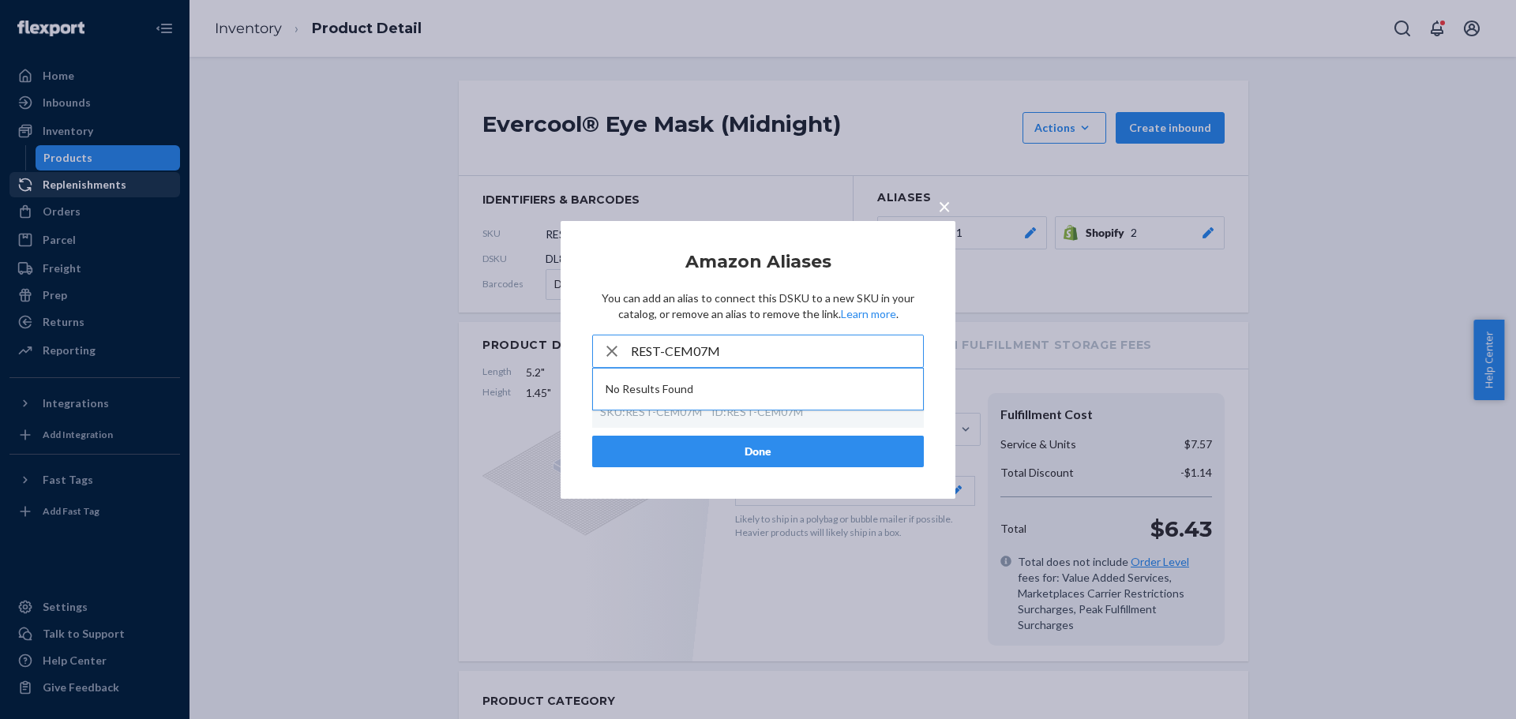
type input "REST-CEM07M"
click at [760, 485] on div "× Amazon Aliases You can add an alias to connect this DSKU to a new SKU in your…" at bounding box center [758, 359] width 395 height 278
click at [669, 482] on div "× Amazon Aliases You can add an alias to connect this DSKU to a new SKU in your…" at bounding box center [758, 359] width 395 height 278
click at [781, 343] on input "REST-CEM07M" at bounding box center [777, 352] width 292 height 32
drag, startPoint x: 942, startPoint y: 205, endPoint x: 888, endPoint y: 245, distance: 67.3
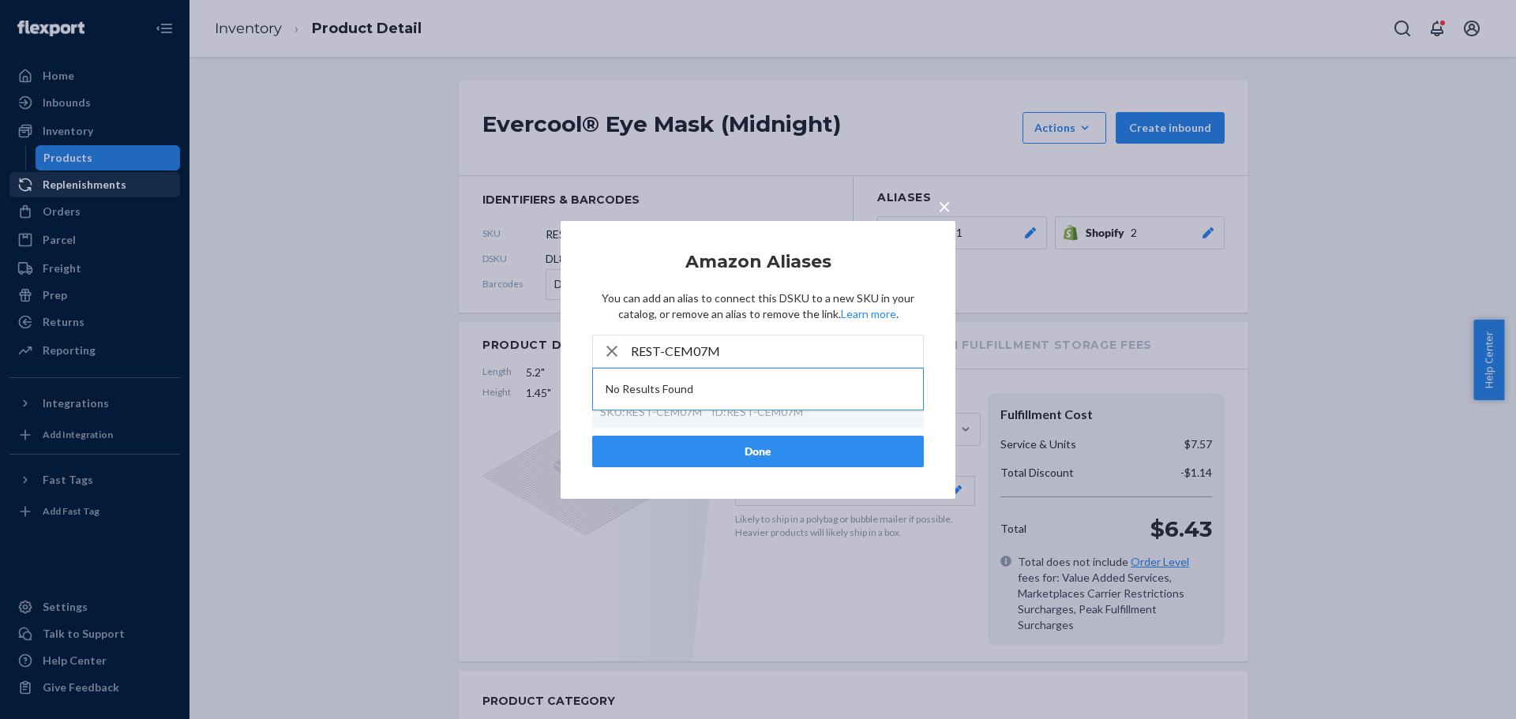
click at [942, 208] on span "×" at bounding box center [944, 205] width 13 height 27
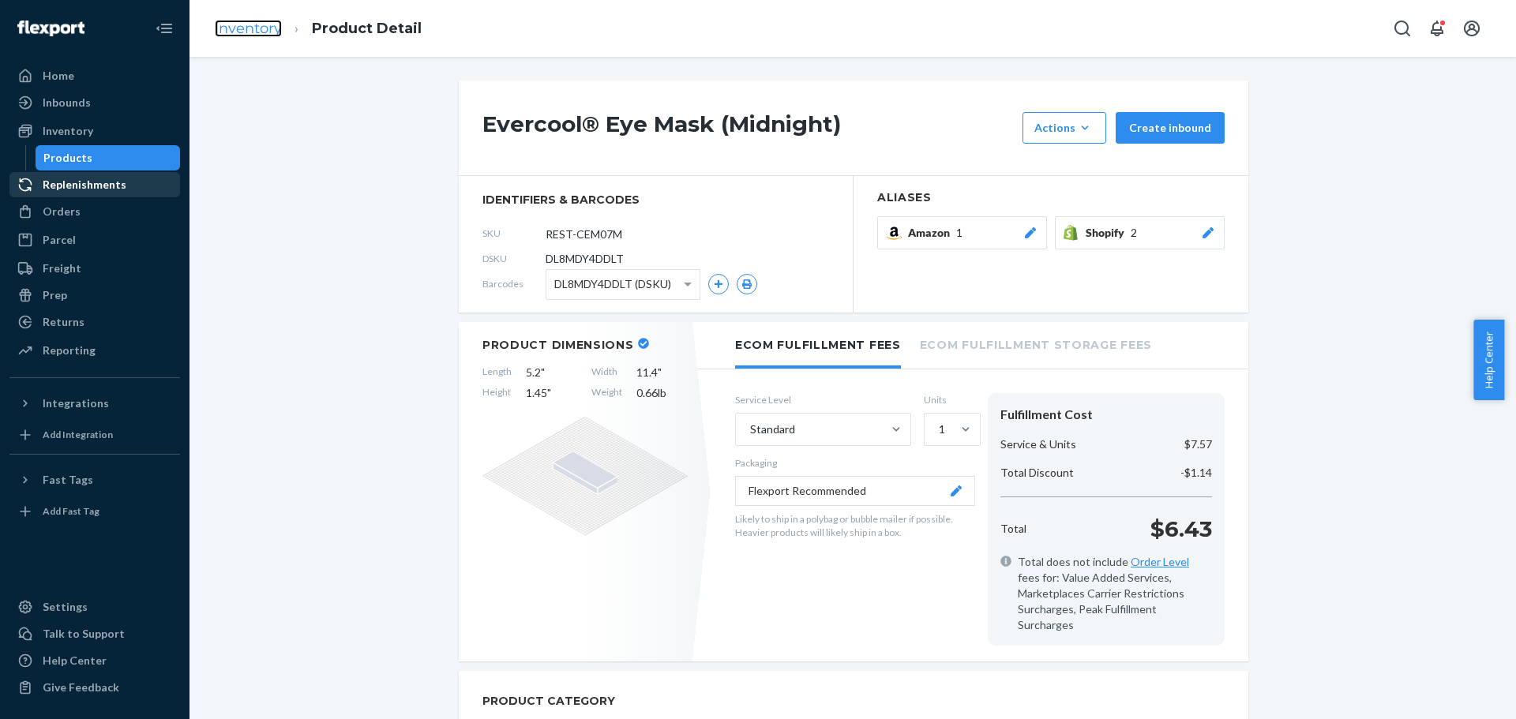
click at [255, 26] on link "Inventory" at bounding box center [248, 28] width 67 height 17
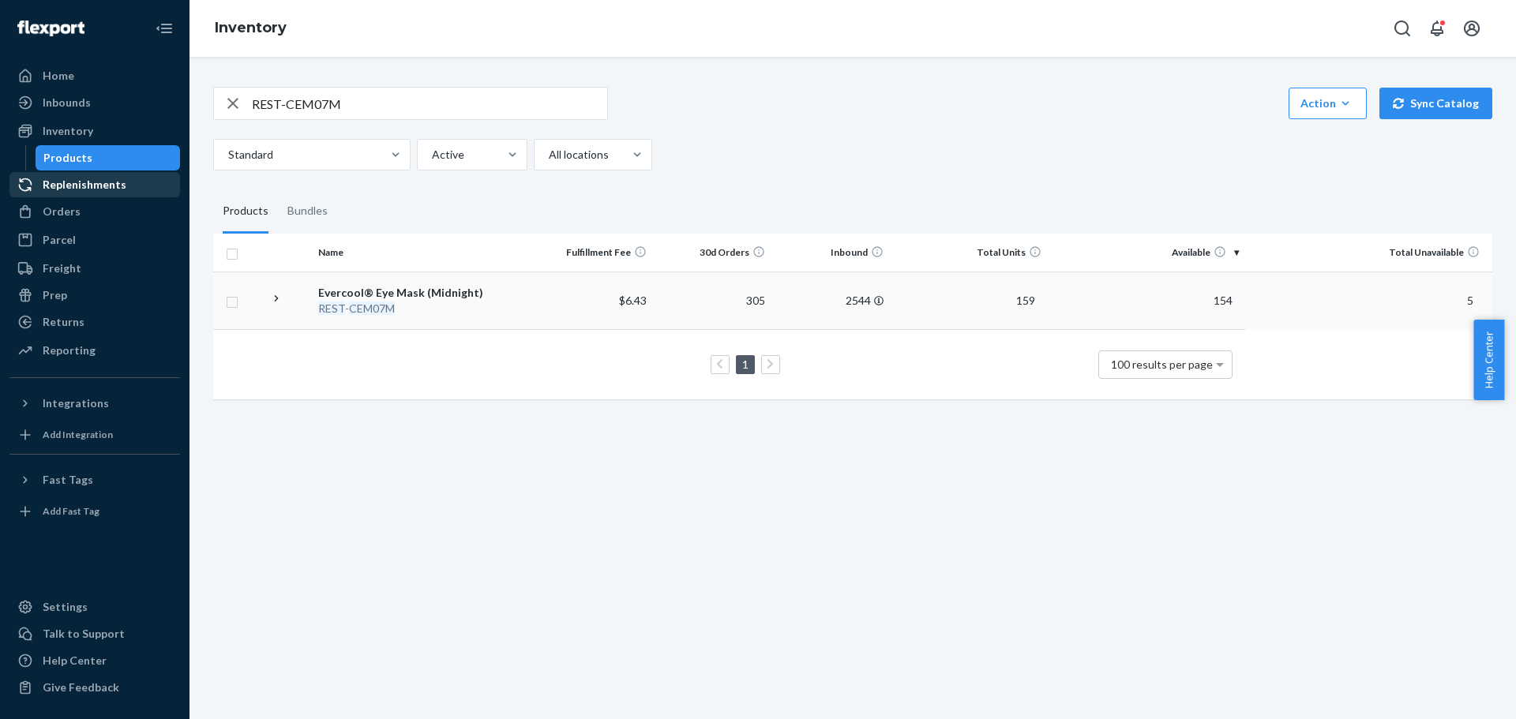
click at [277, 301] on icon at bounding box center [276, 298] width 15 height 15
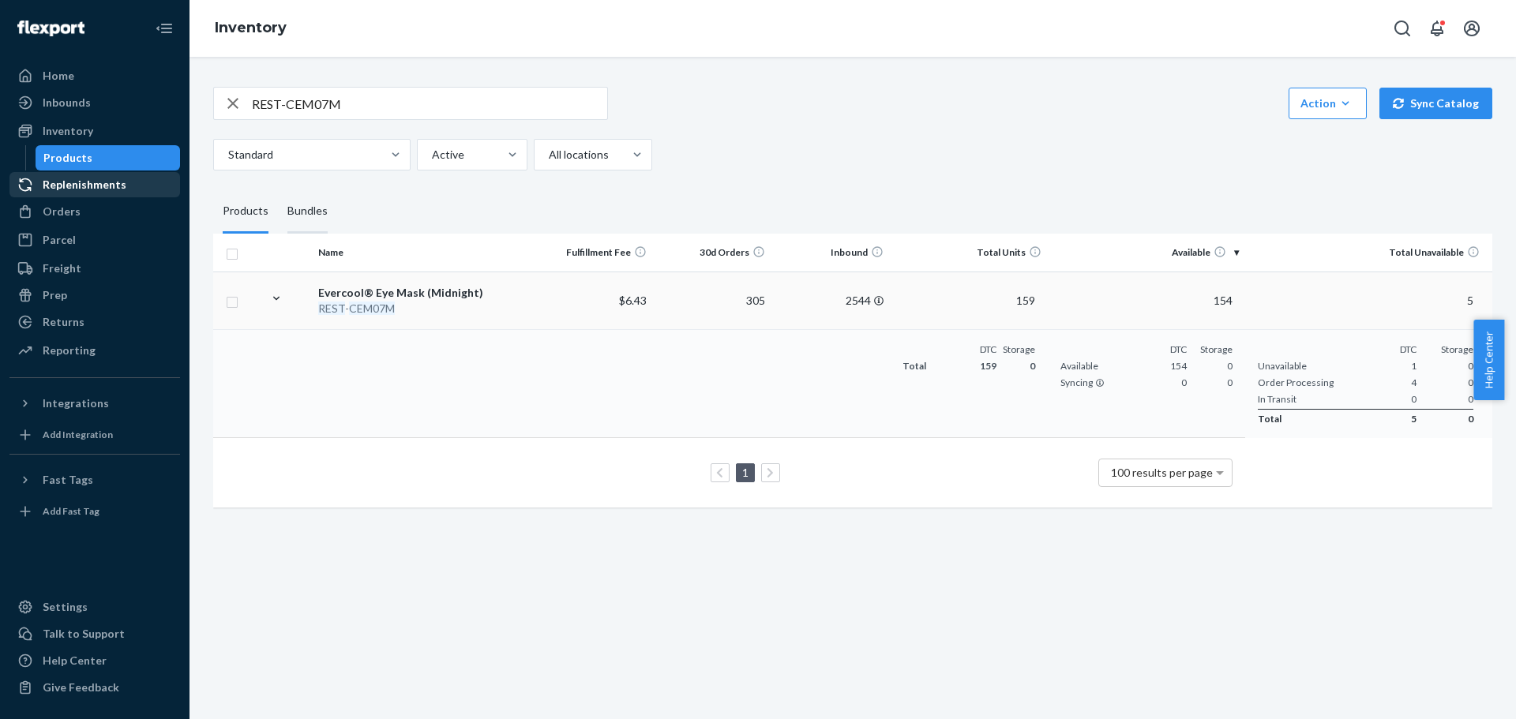
click at [316, 208] on div "Bundles" at bounding box center [307, 212] width 40 height 44
click at [278, 190] on input "Bundles" at bounding box center [278, 190] width 0 height 0
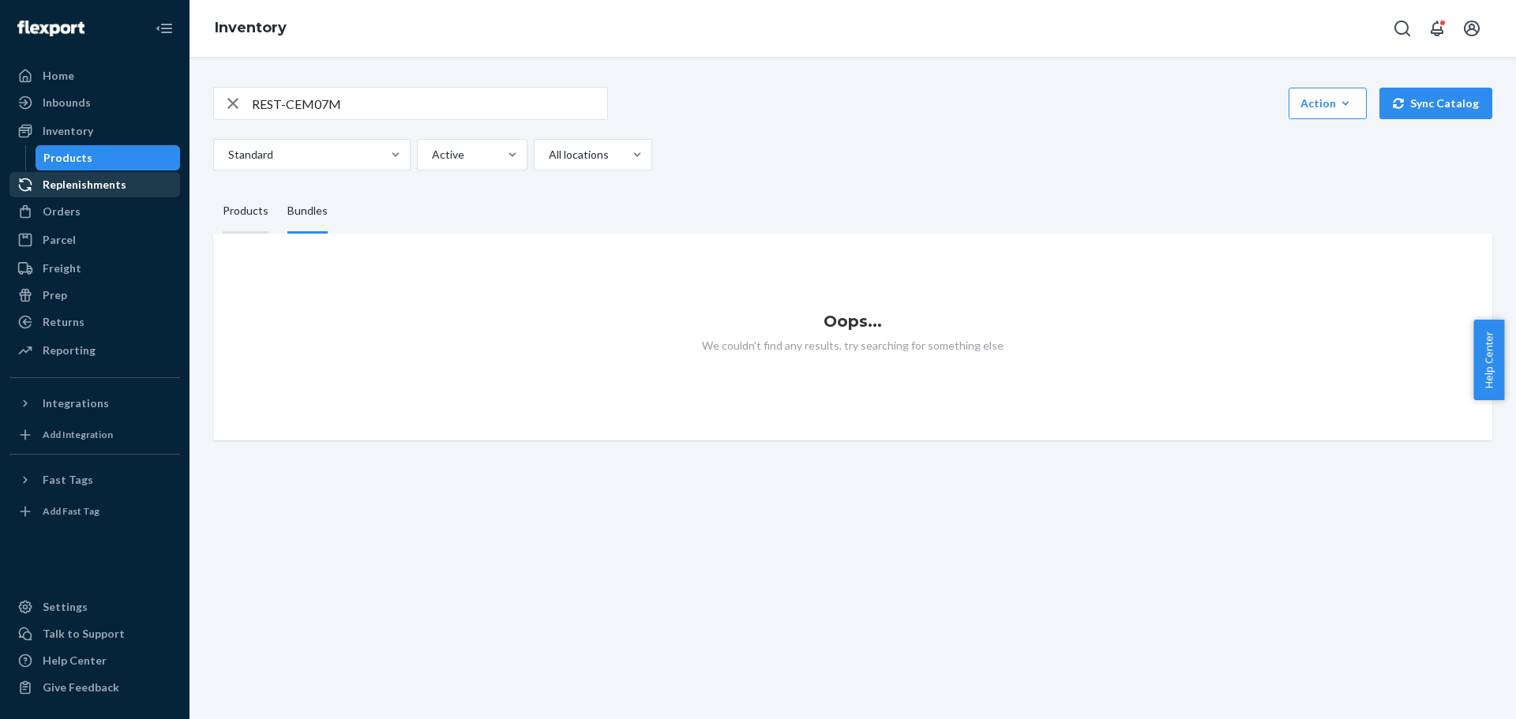
click at [247, 205] on div "Products" at bounding box center [246, 212] width 46 height 44
click at [213, 190] on input "Products" at bounding box center [213, 190] width 0 height 0
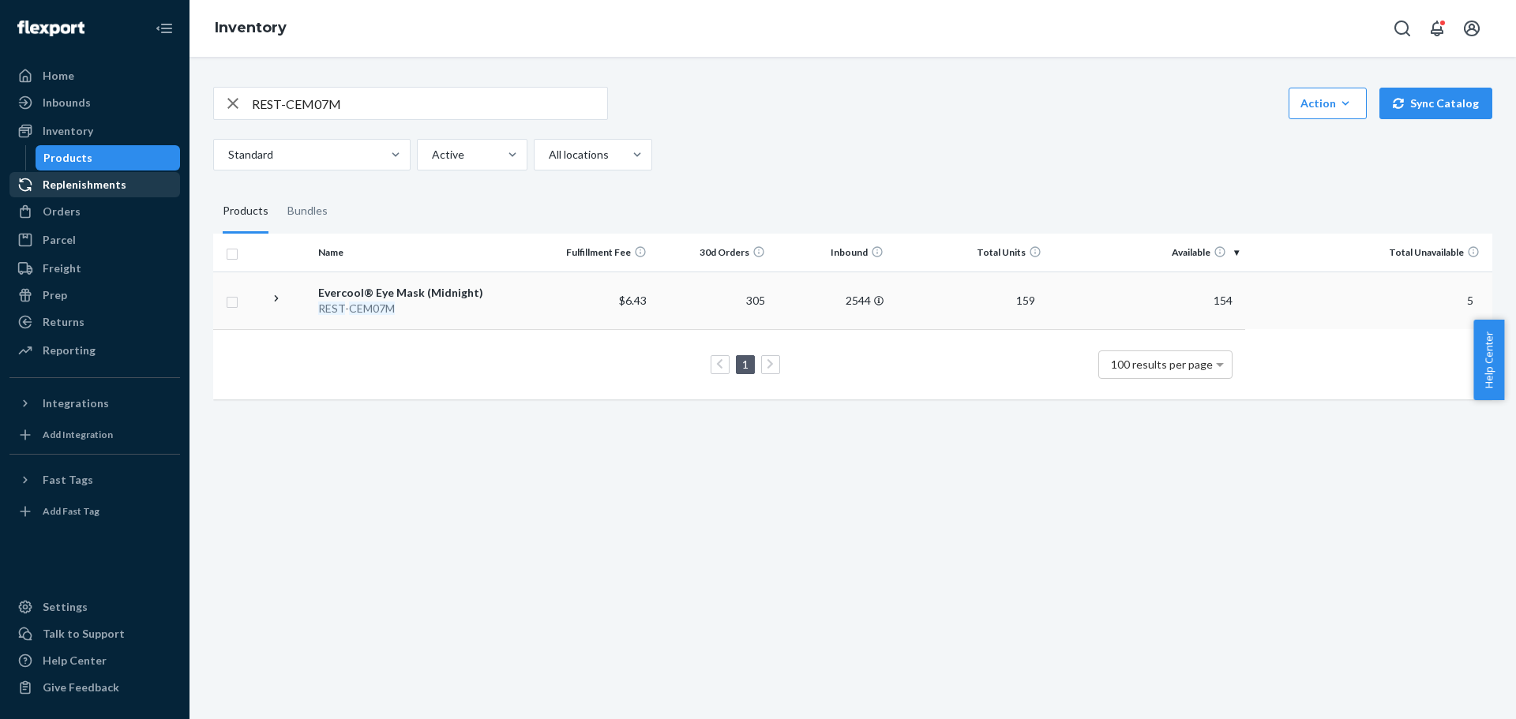
click at [274, 293] on icon at bounding box center [276, 298] width 15 height 15
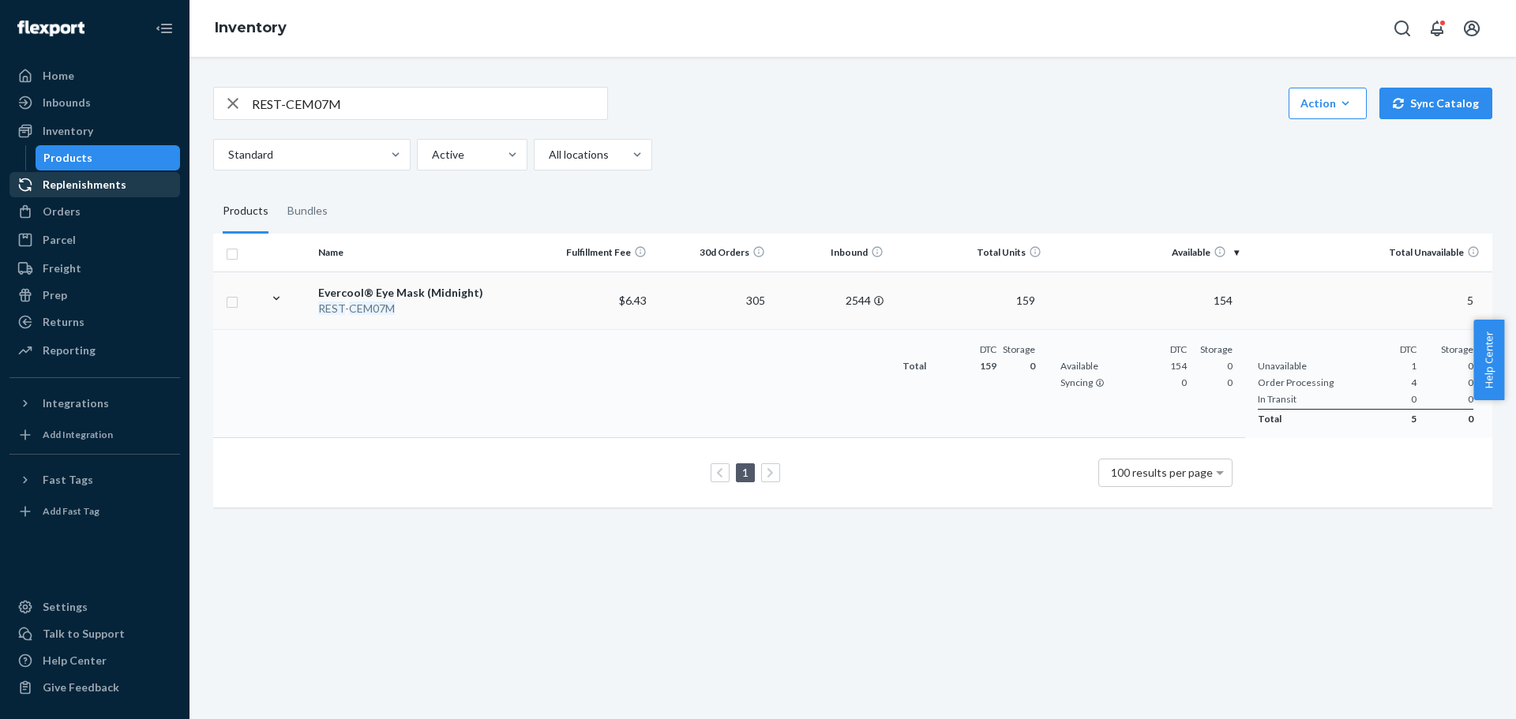
click at [357, 303] on em "CEM07M" at bounding box center [372, 308] width 46 height 13
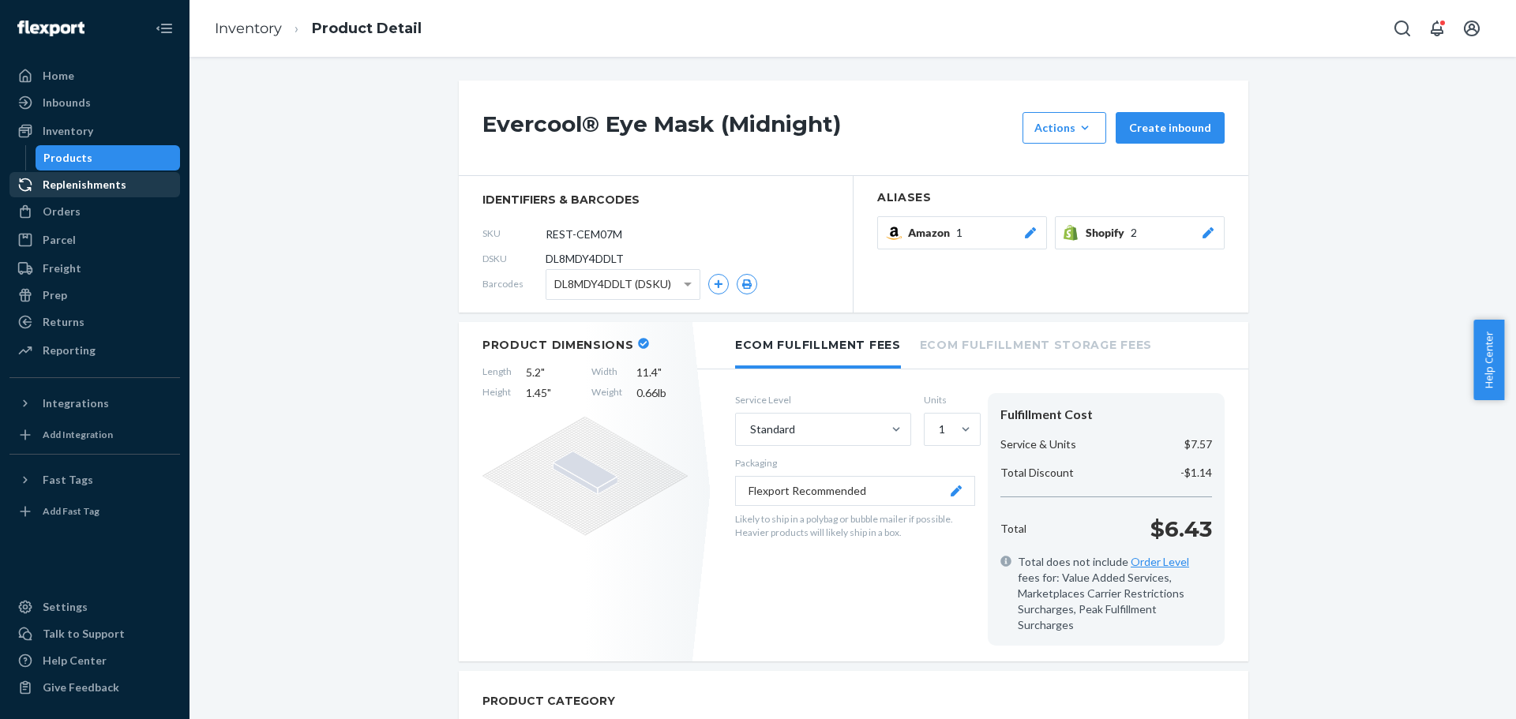
click at [1025, 236] on icon at bounding box center [1030, 232] width 11 height 11
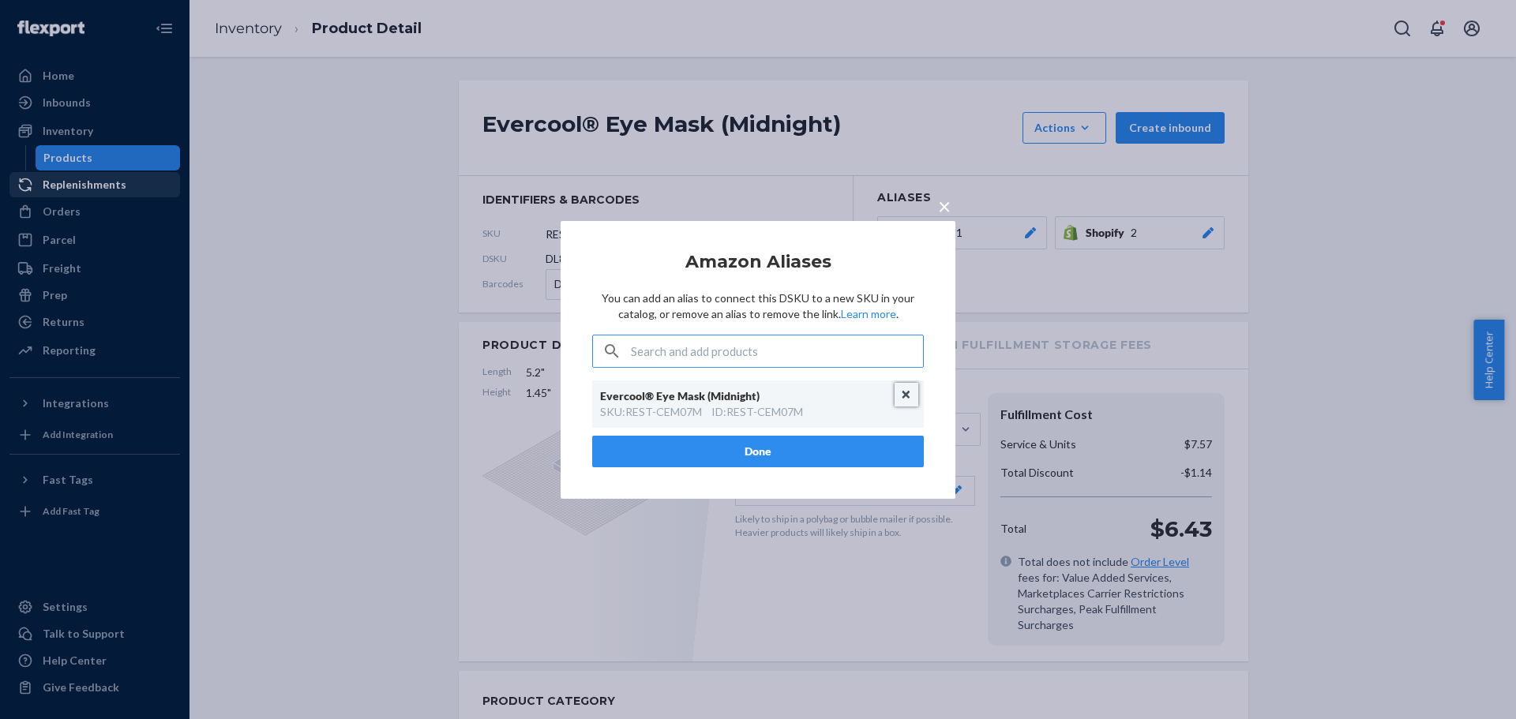
click at [903, 394] on button "Unlink" at bounding box center [907, 395] width 24 height 24
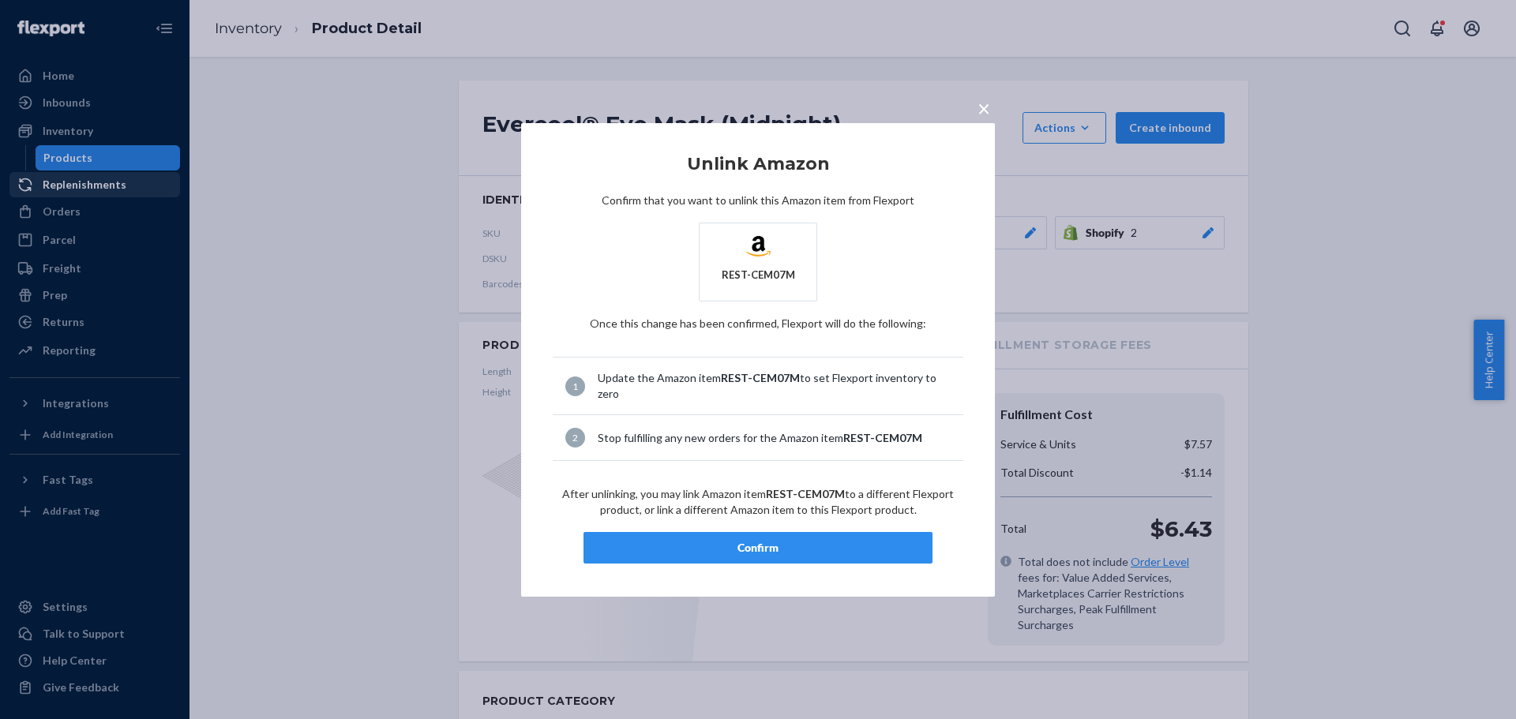
click at [758, 541] on div "Confirm" at bounding box center [758, 548] width 322 height 16
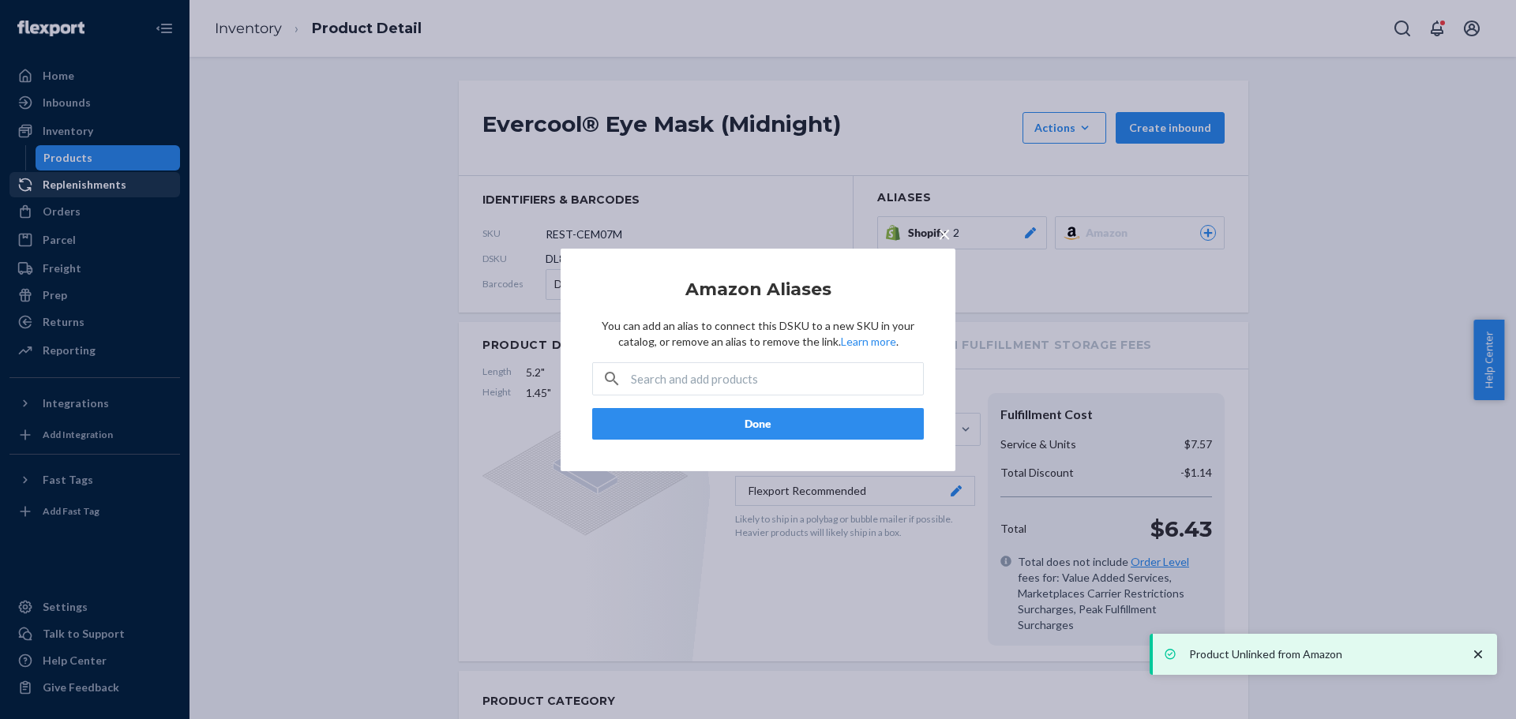
click at [759, 429] on button "Done" at bounding box center [758, 424] width 332 height 32
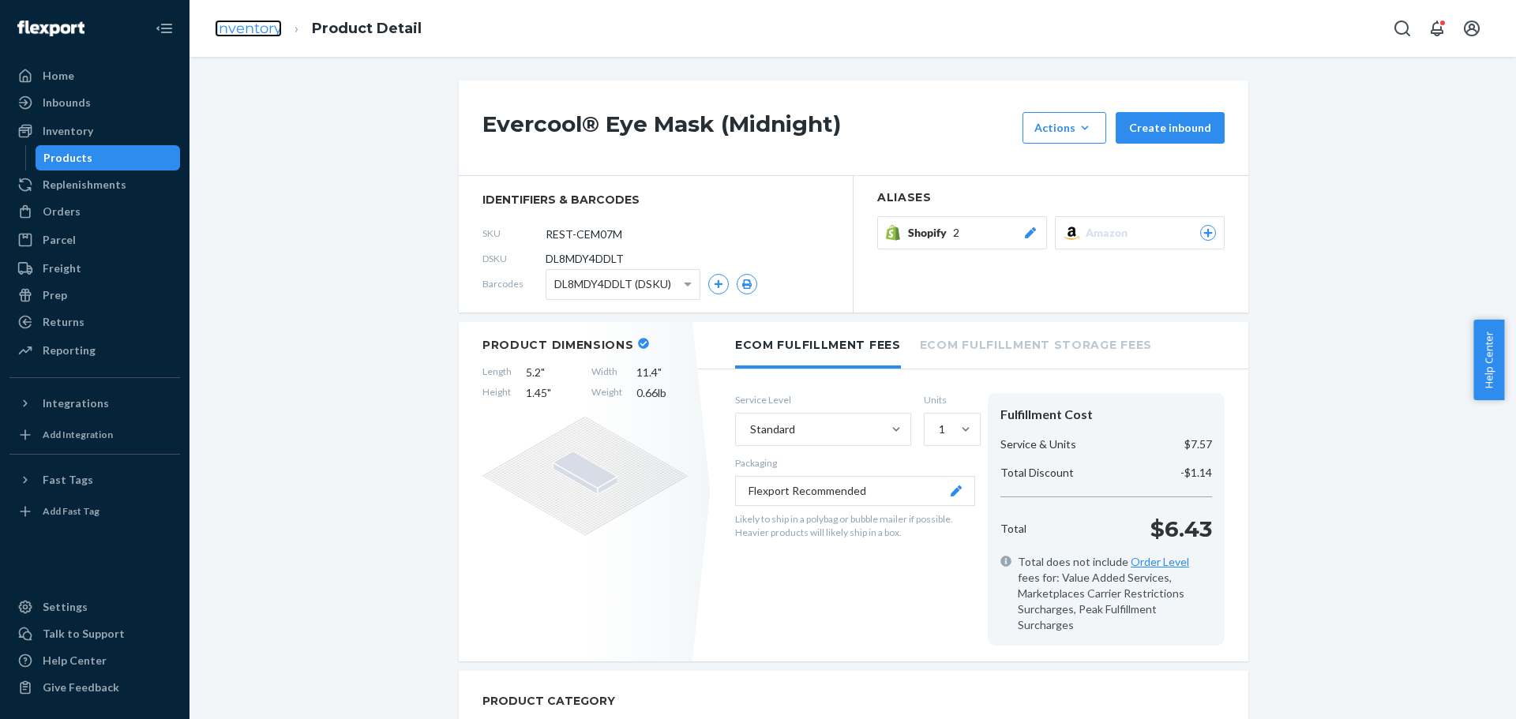
click at [273, 32] on link "Inventory" at bounding box center [248, 28] width 67 height 17
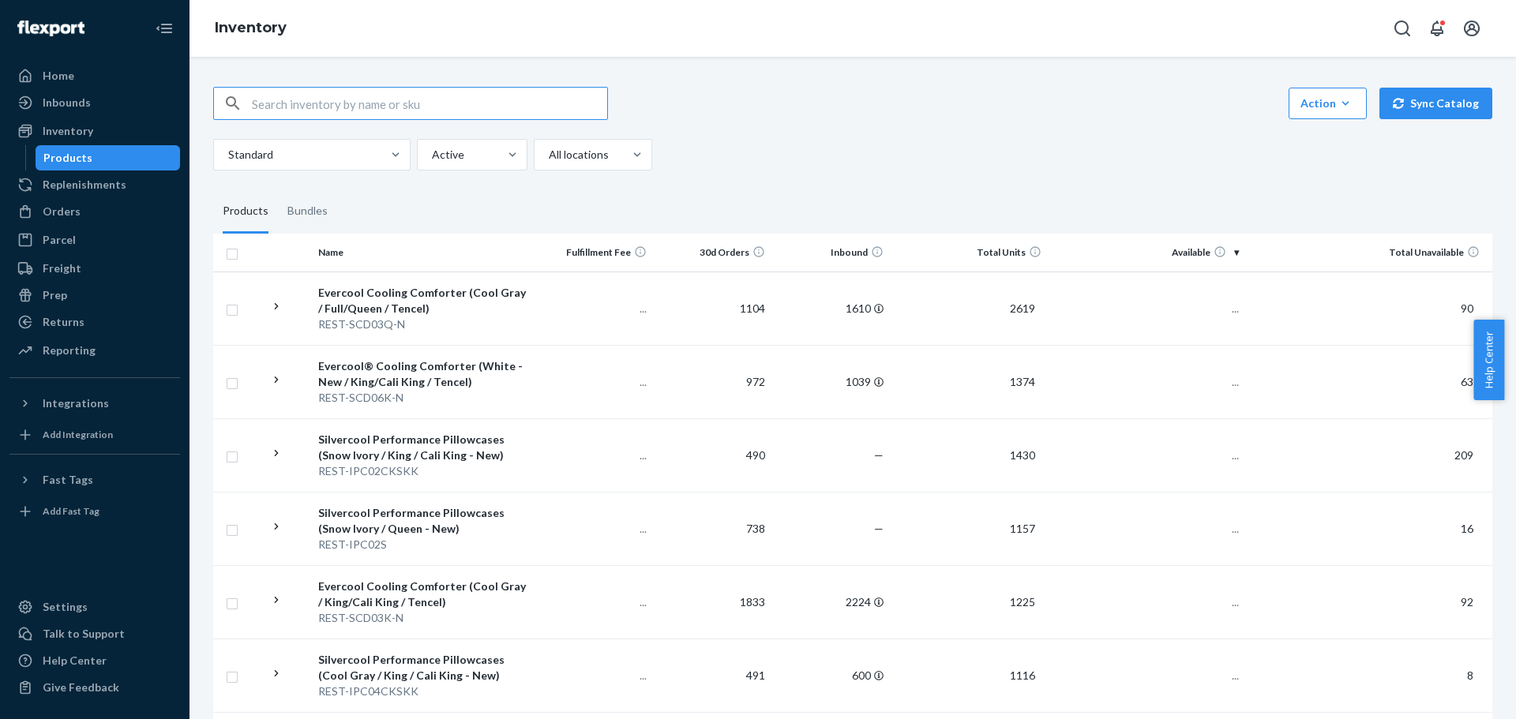
click at [358, 112] on input "text" at bounding box center [429, 104] width 355 height 32
click at [359, 108] on input "text" at bounding box center [429, 104] width 355 height 32
type input "REST-CEM07M"
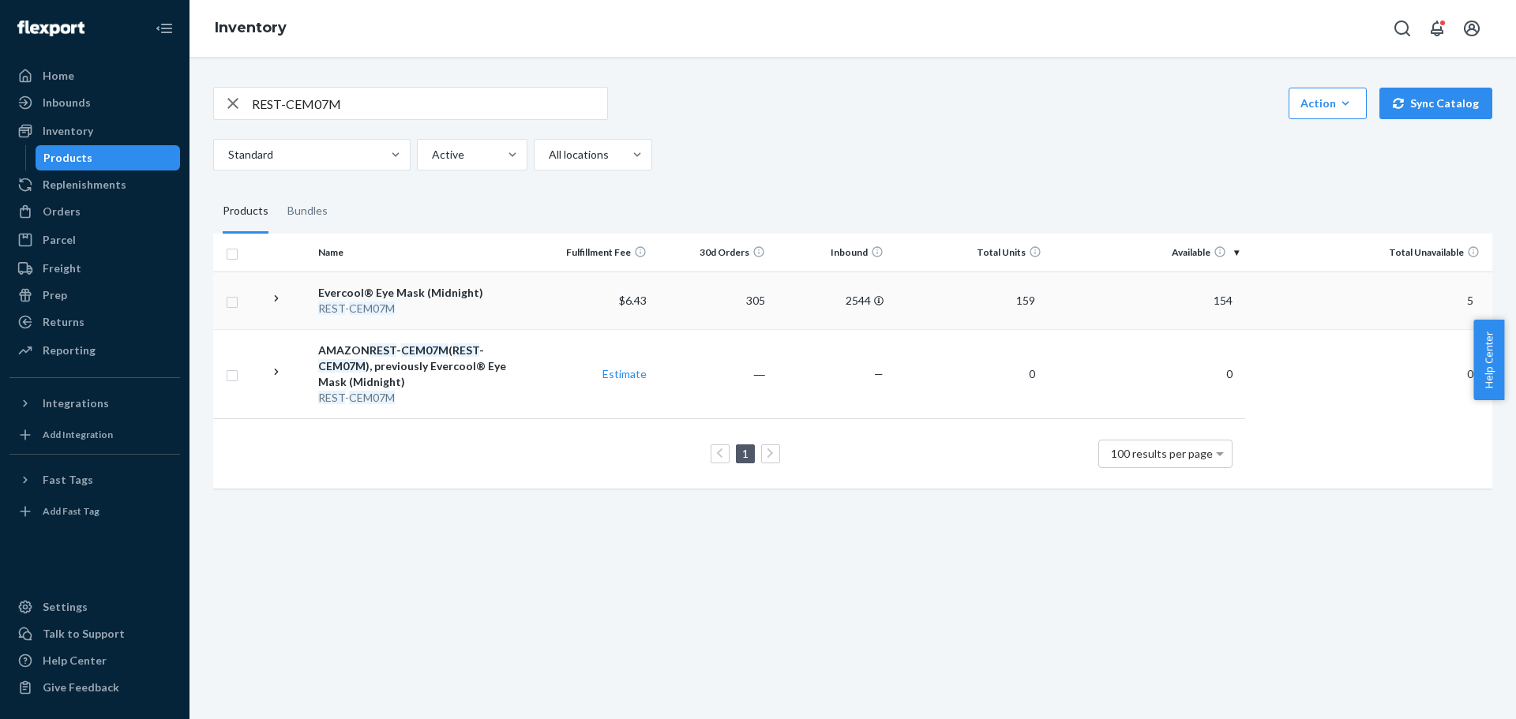
click at [279, 293] on icon at bounding box center [276, 298] width 15 height 15
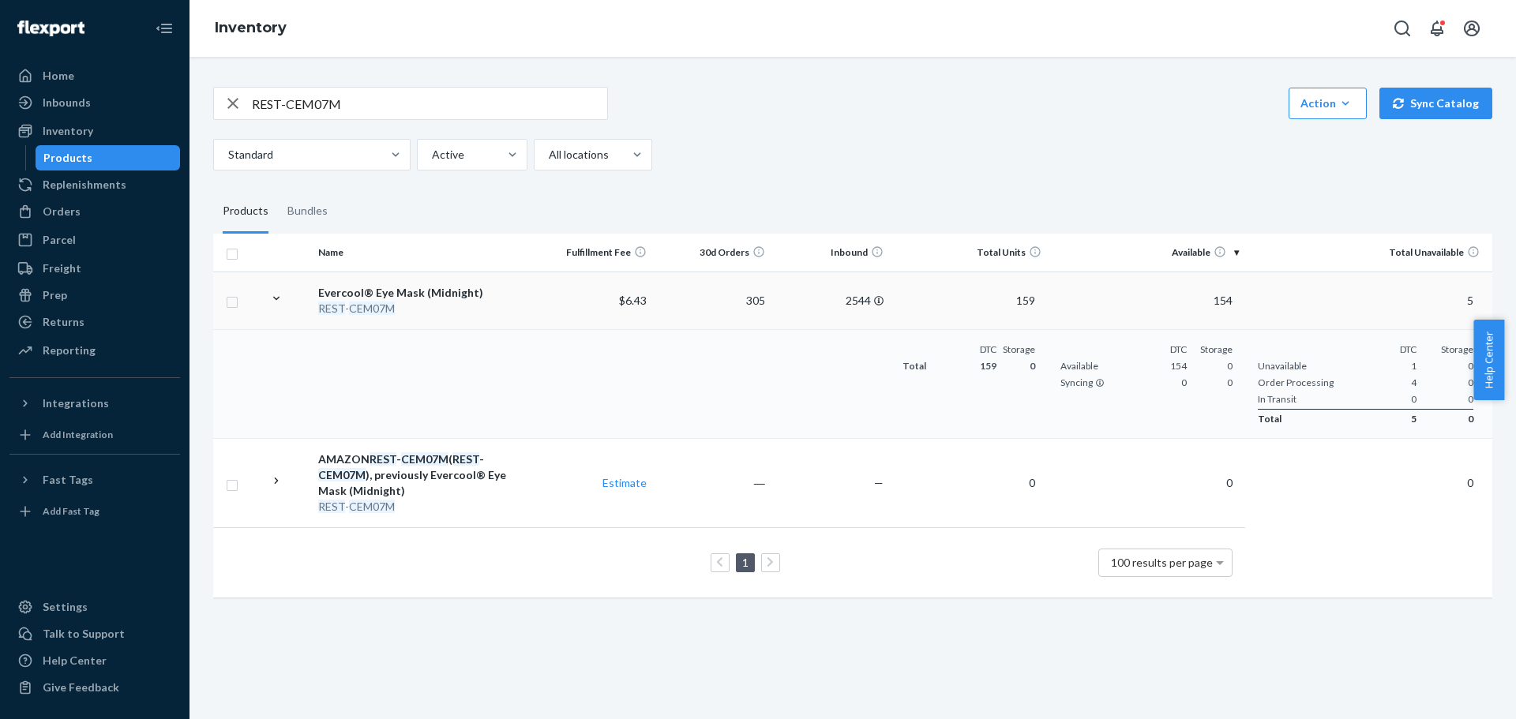
click at [776, 126] on div "REST-CEM07M Action Create product Create bundle Bulk create products Bulk updat…" at bounding box center [852, 129] width 1279 height 84
click at [374, 298] on div "Evercool® Eye Mask (Midnight)" at bounding box center [422, 293] width 209 height 16
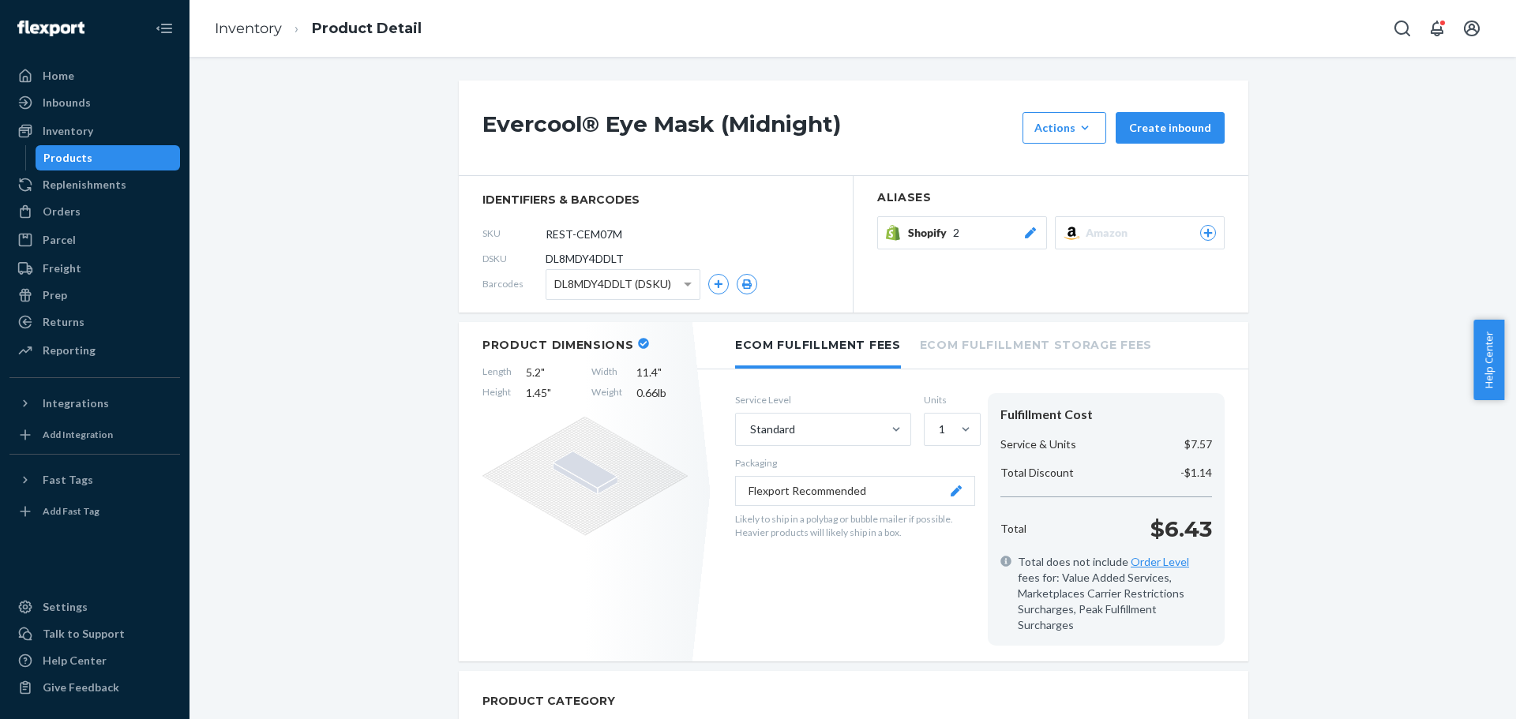
click at [1190, 227] on div "Amazon" at bounding box center [1151, 233] width 130 height 16
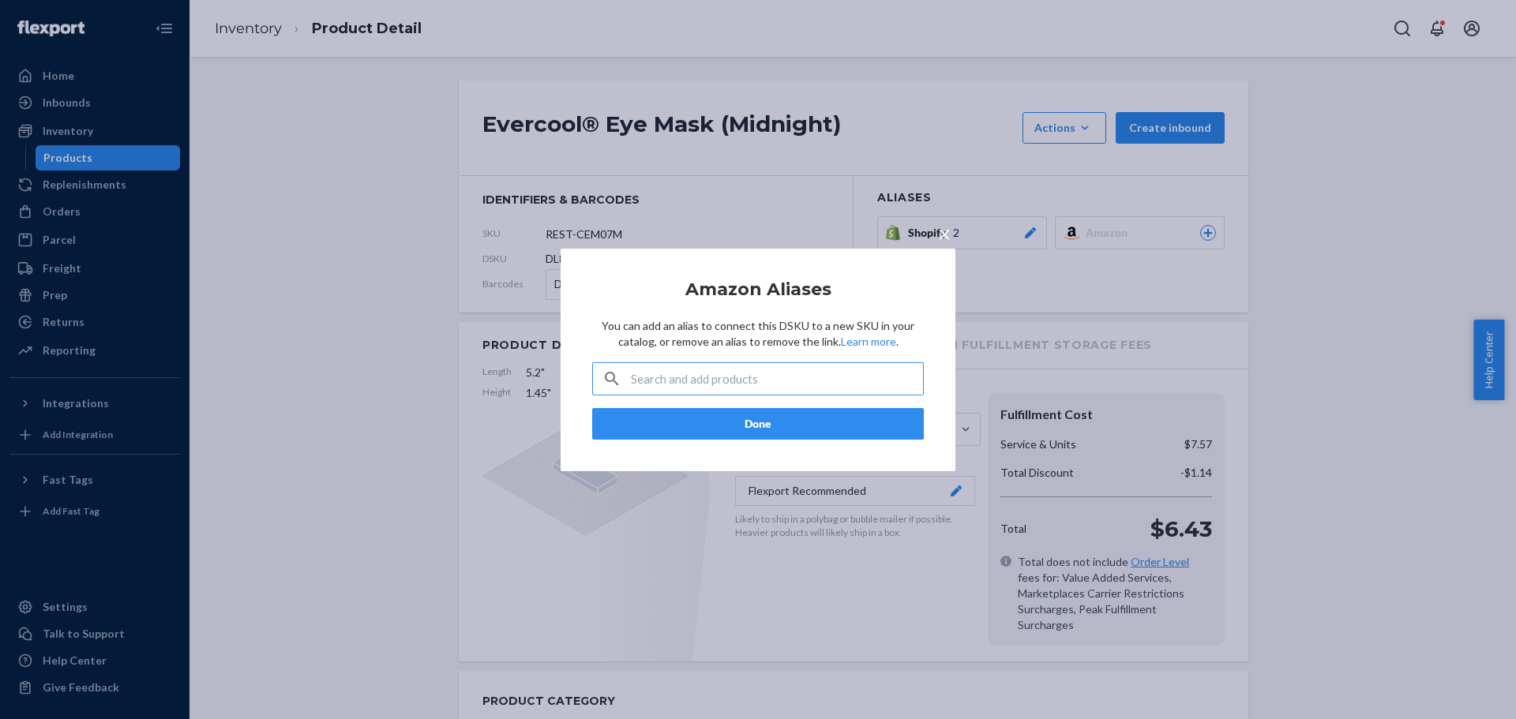
click at [702, 384] on input "text" at bounding box center [777, 379] width 292 height 32
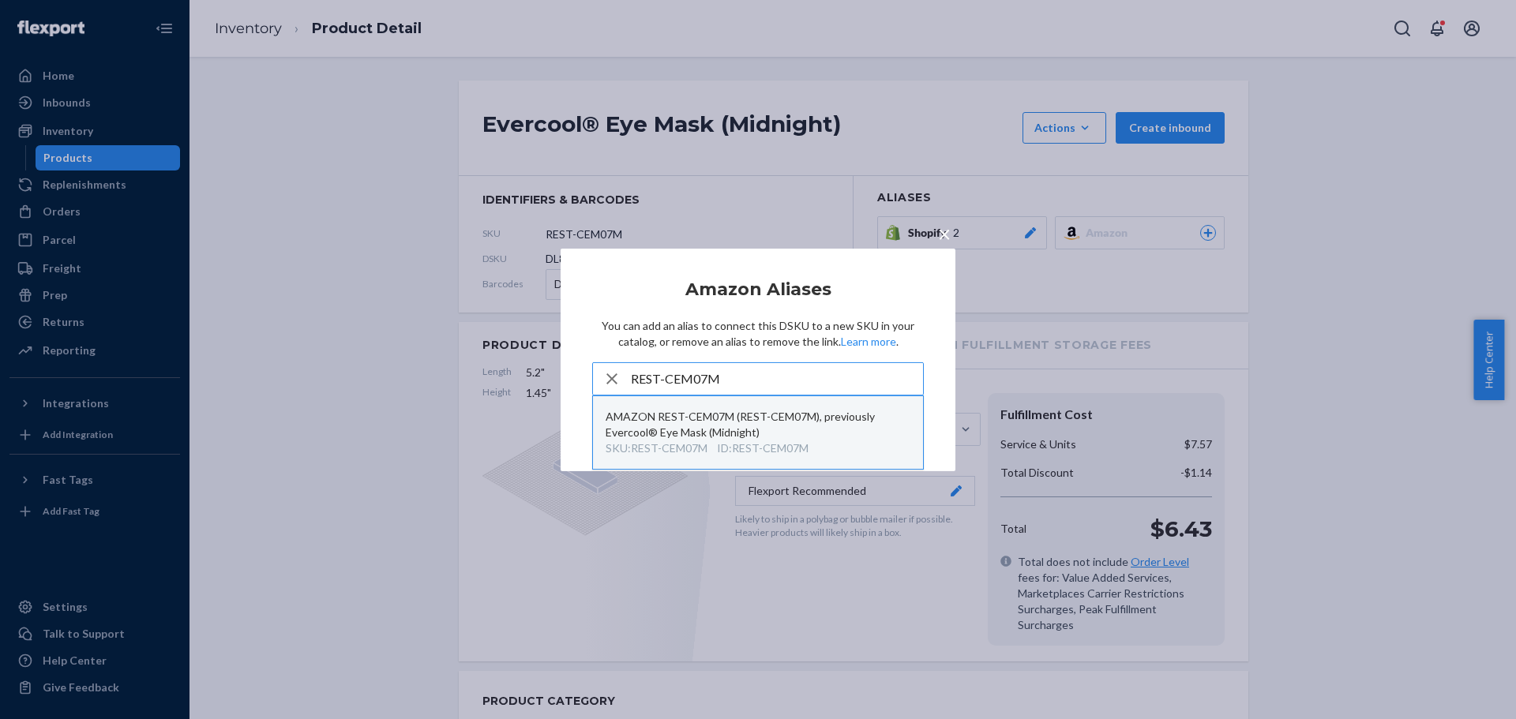
type input "REST-CEM07M"
click at [751, 426] on div "AMAZON REST-CEM07M (REST-CEM07M), previously Evercool® Eye Mask (Midnight)" at bounding box center [758, 425] width 305 height 32
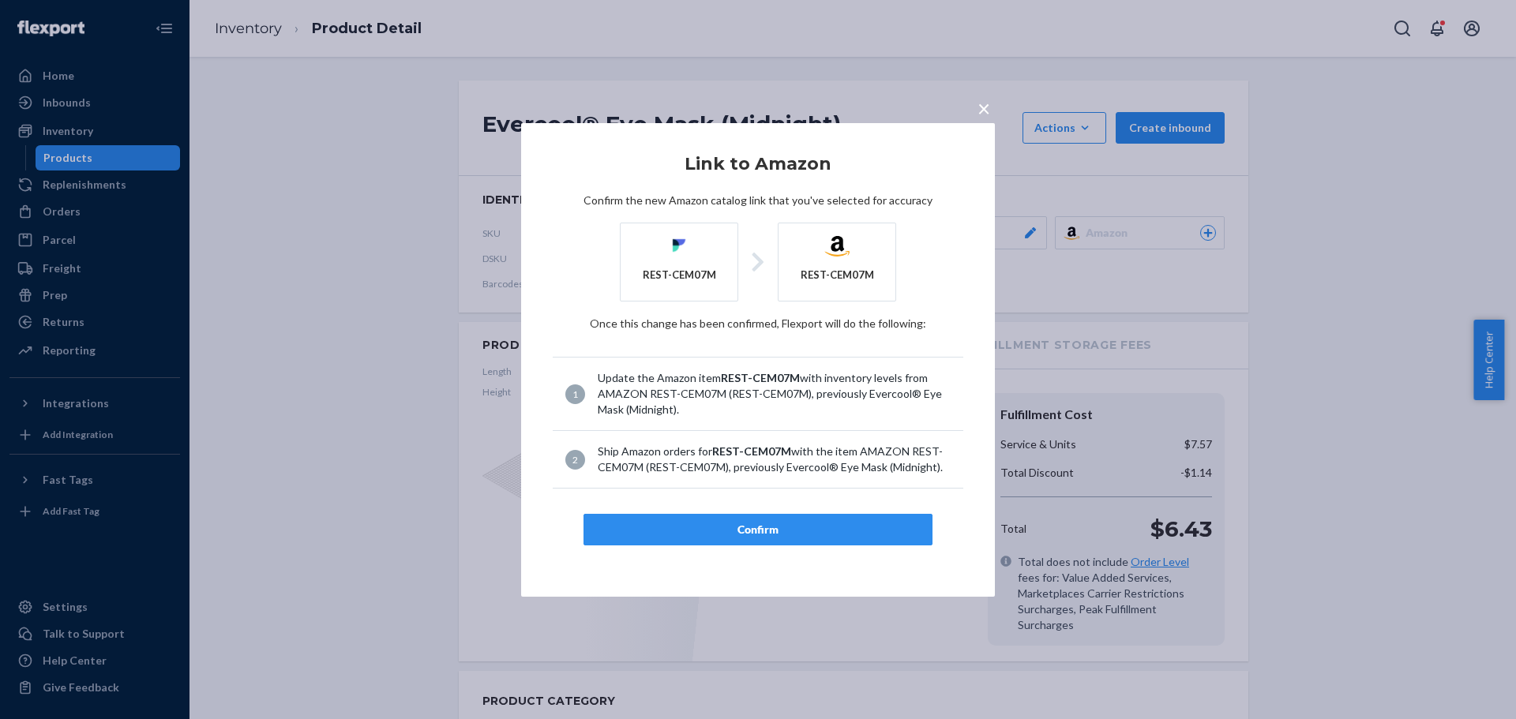
click at [981, 114] on span "×" at bounding box center [984, 108] width 13 height 27
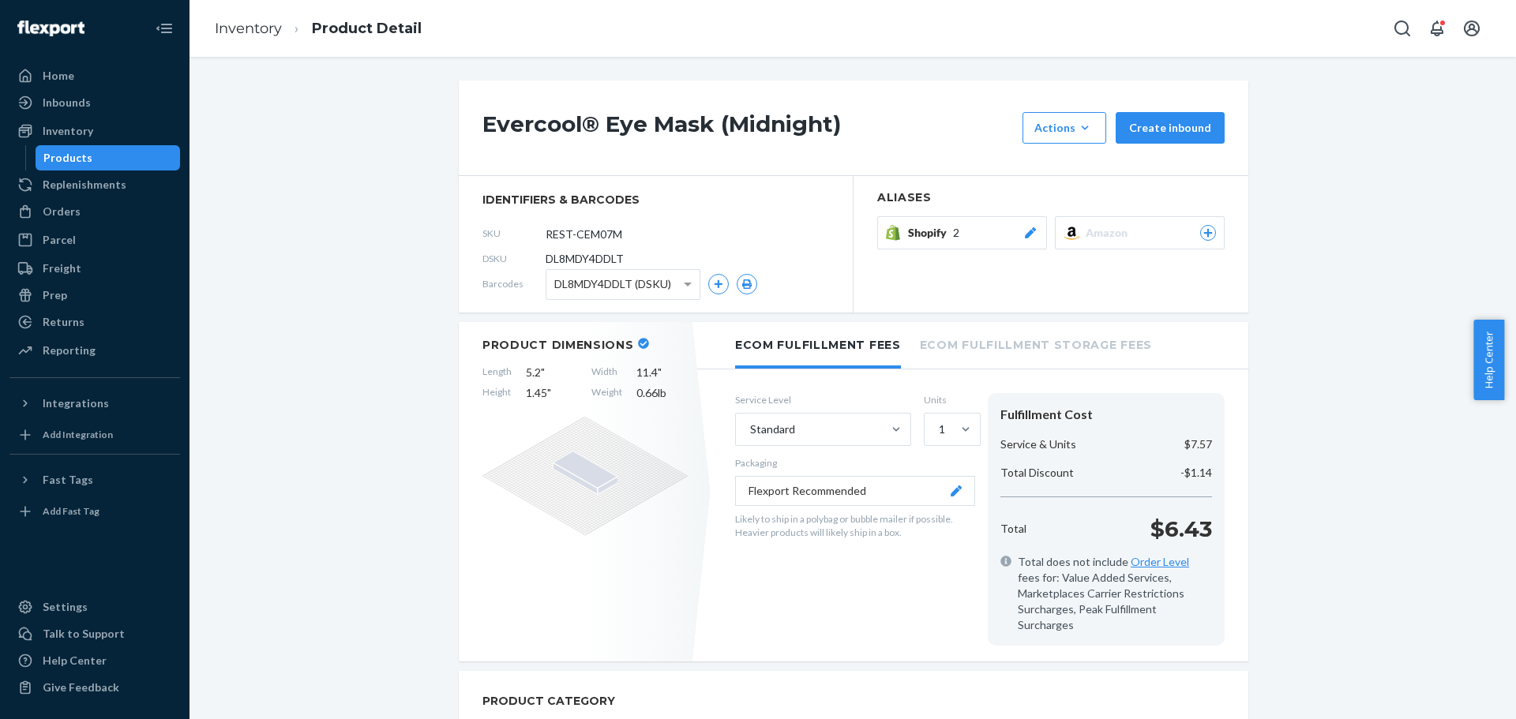
click at [1201, 232] on icon at bounding box center [1208, 232] width 14 height 9
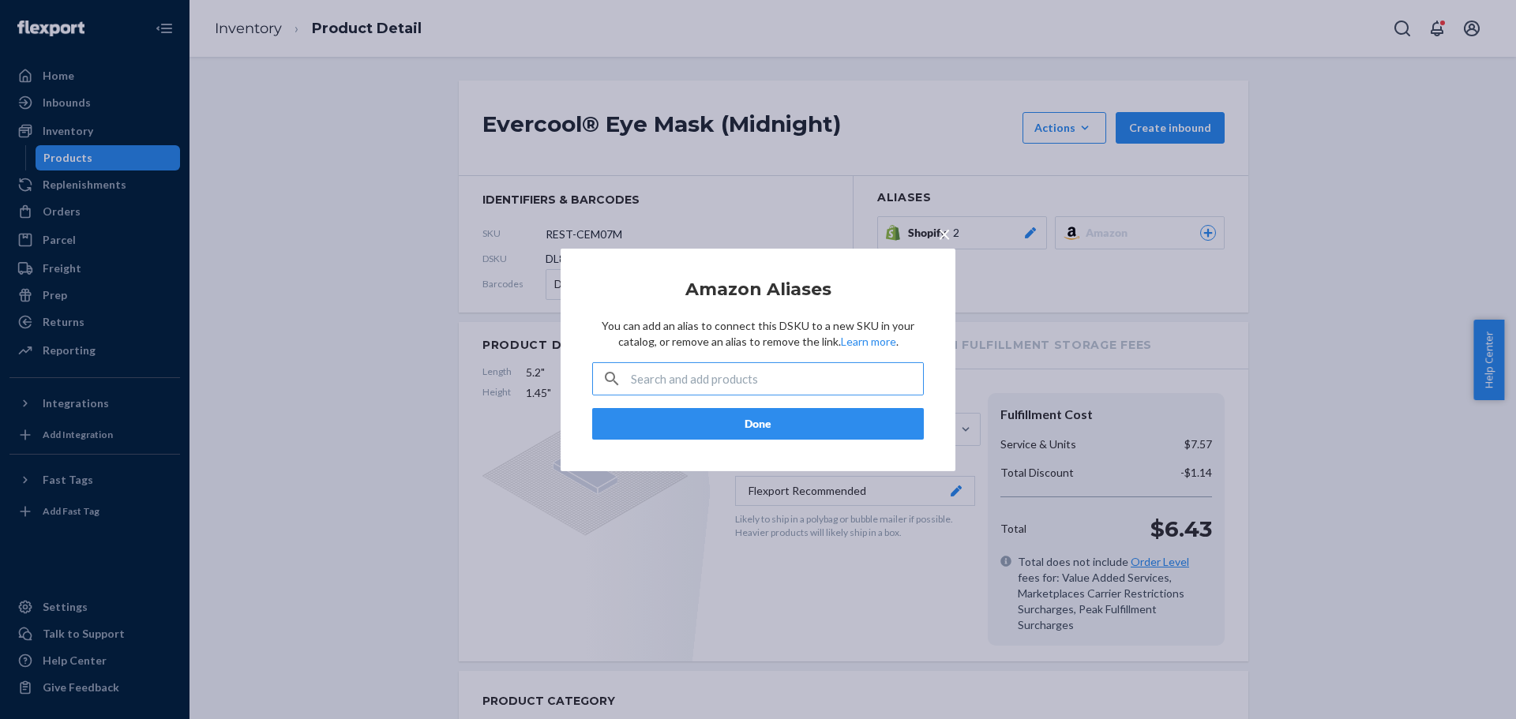
click at [741, 371] on input "text" at bounding box center [777, 379] width 292 height 32
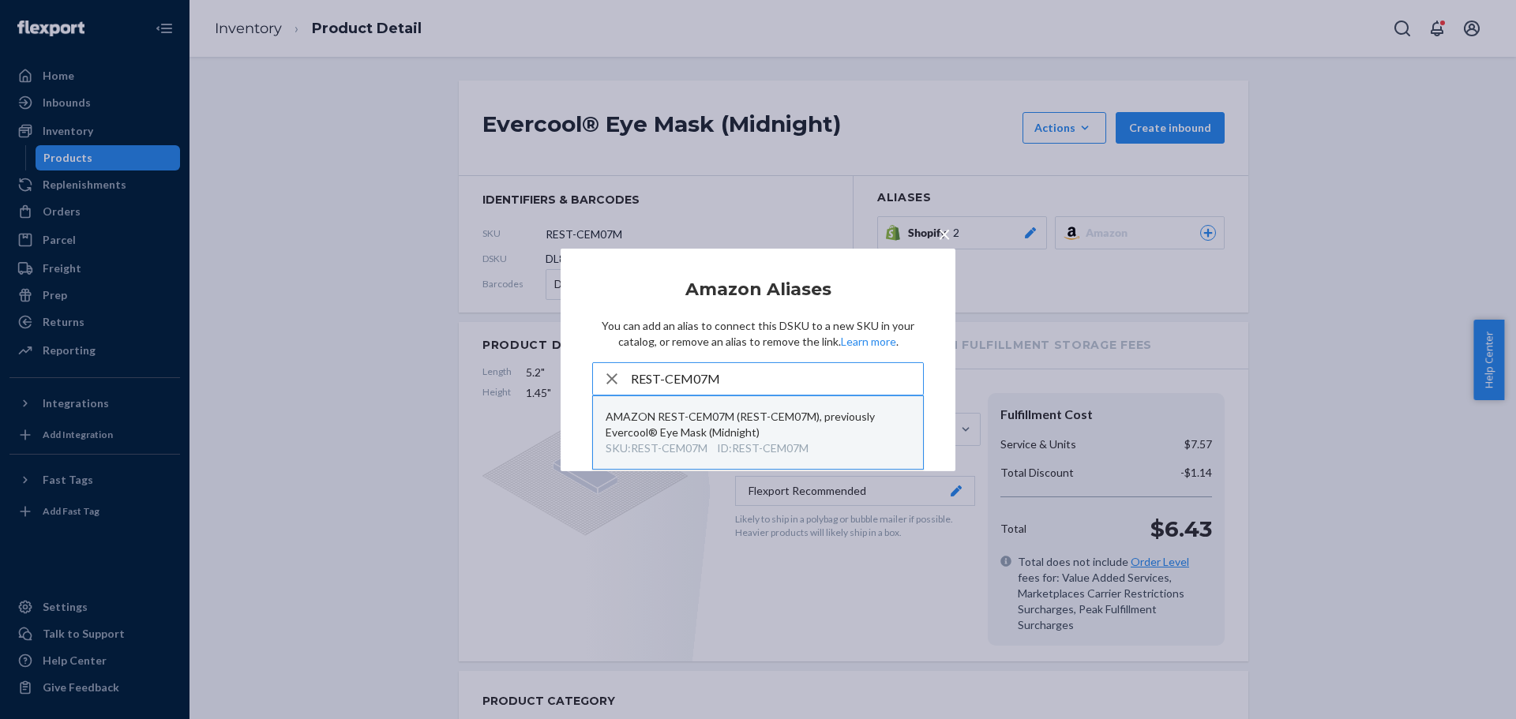
type input "REST-CEM07M"
click at [731, 429] on div "AMAZON REST-CEM07M (REST-CEM07M), previously Evercool® Eye Mask (Midnight)" at bounding box center [758, 425] width 305 height 32
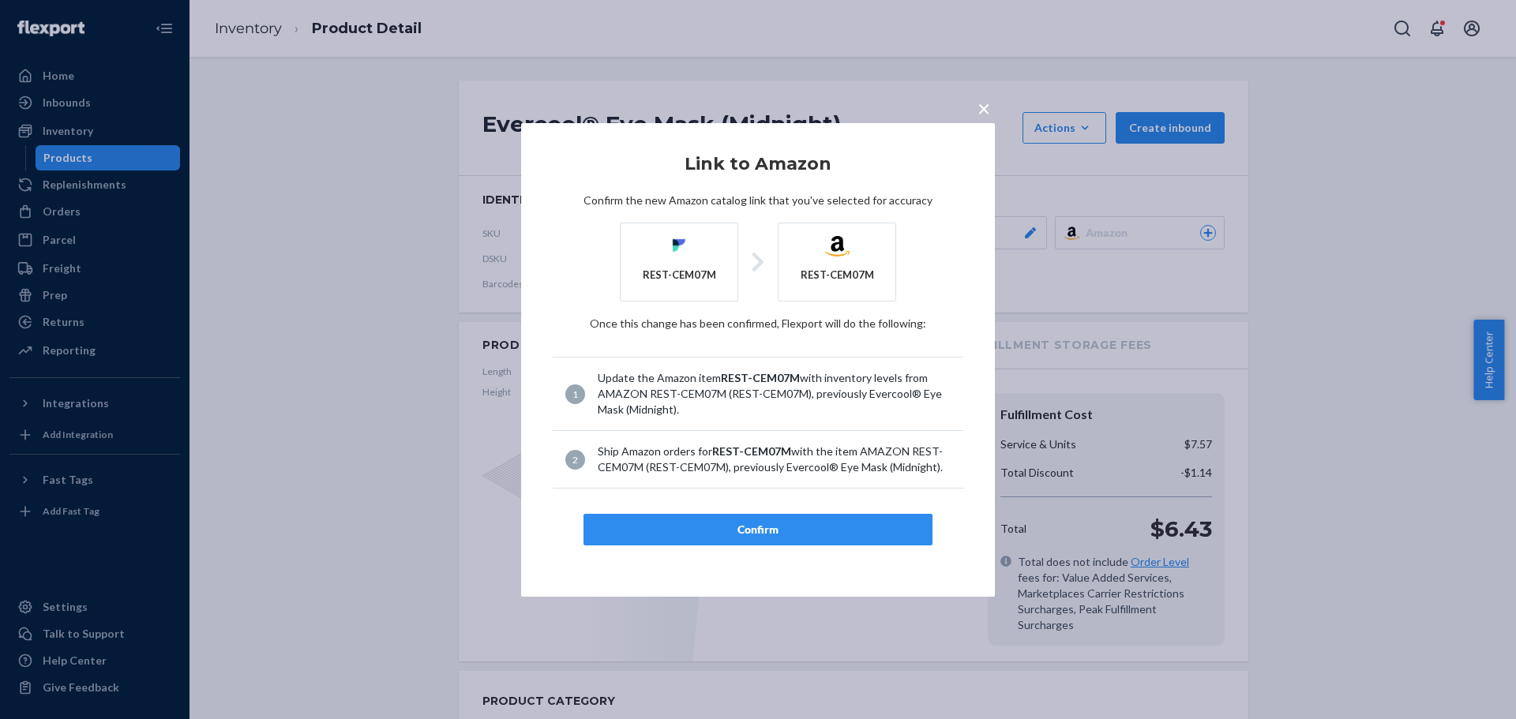
click at [767, 529] on div "Confirm" at bounding box center [758, 530] width 322 height 16
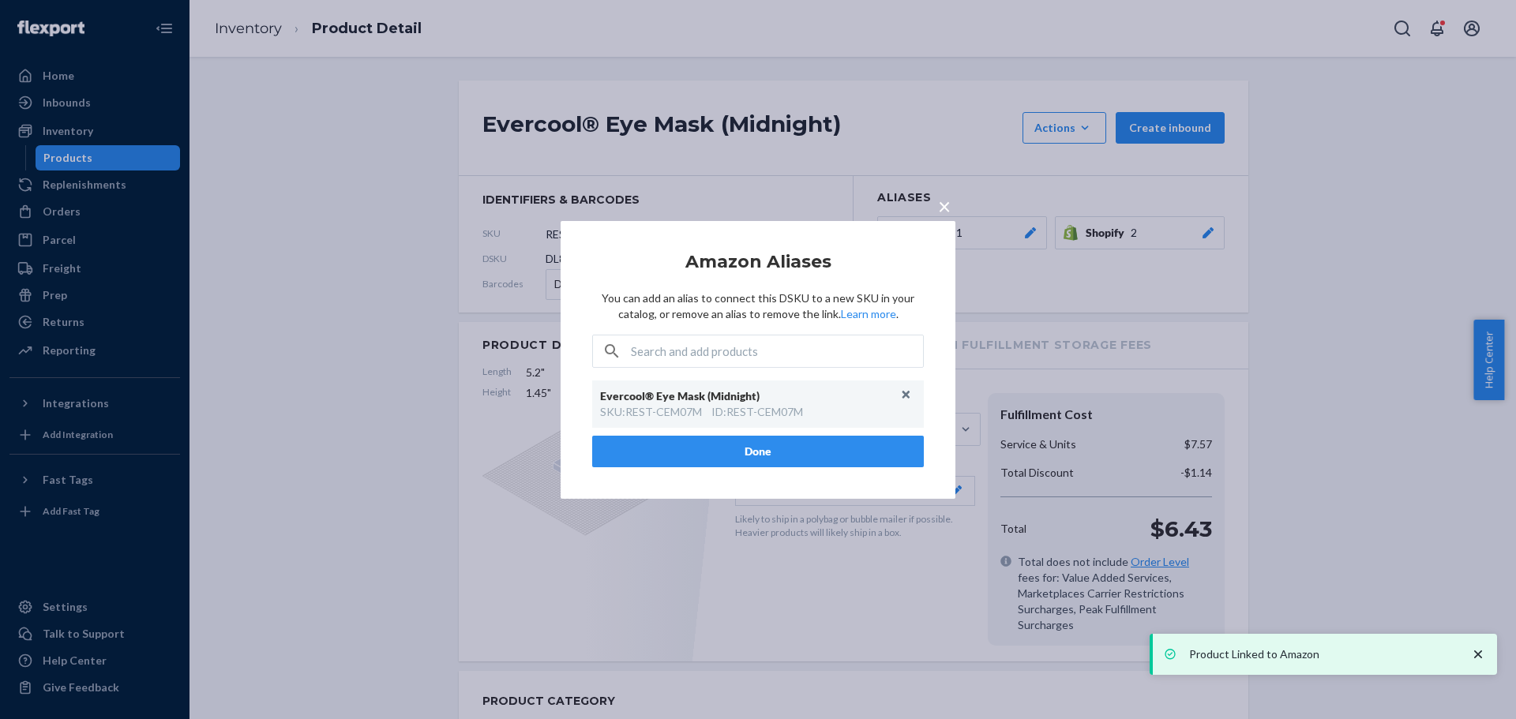
click at [253, 22] on div "× Amazon Aliases You can add an alias to connect this DSKU to a new SKU in your…" at bounding box center [758, 359] width 1516 height 719
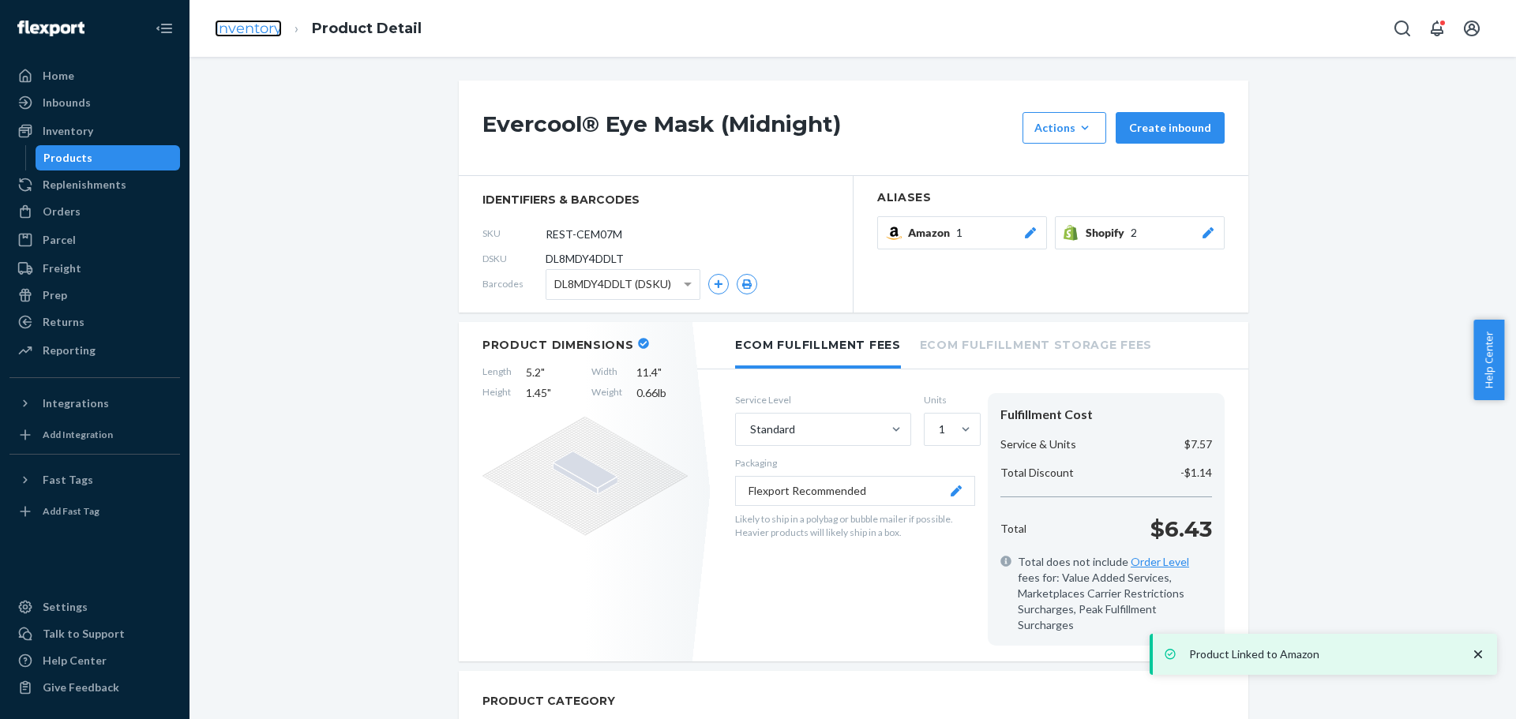
click at [258, 24] on link "Inventory" at bounding box center [248, 28] width 67 height 17
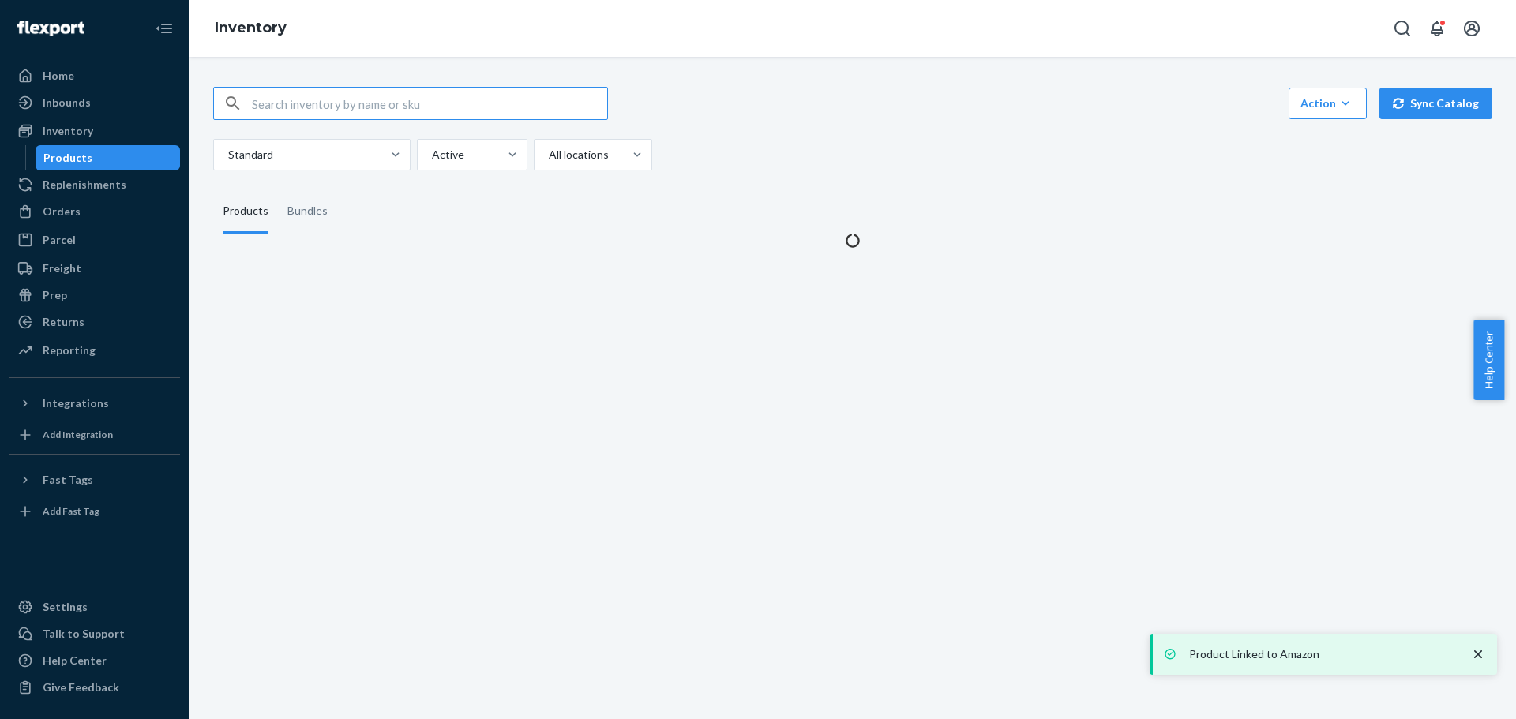
click at [404, 100] on input "text" at bounding box center [429, 104] width 355 height 32
type input "REST-ESSS04TXL"
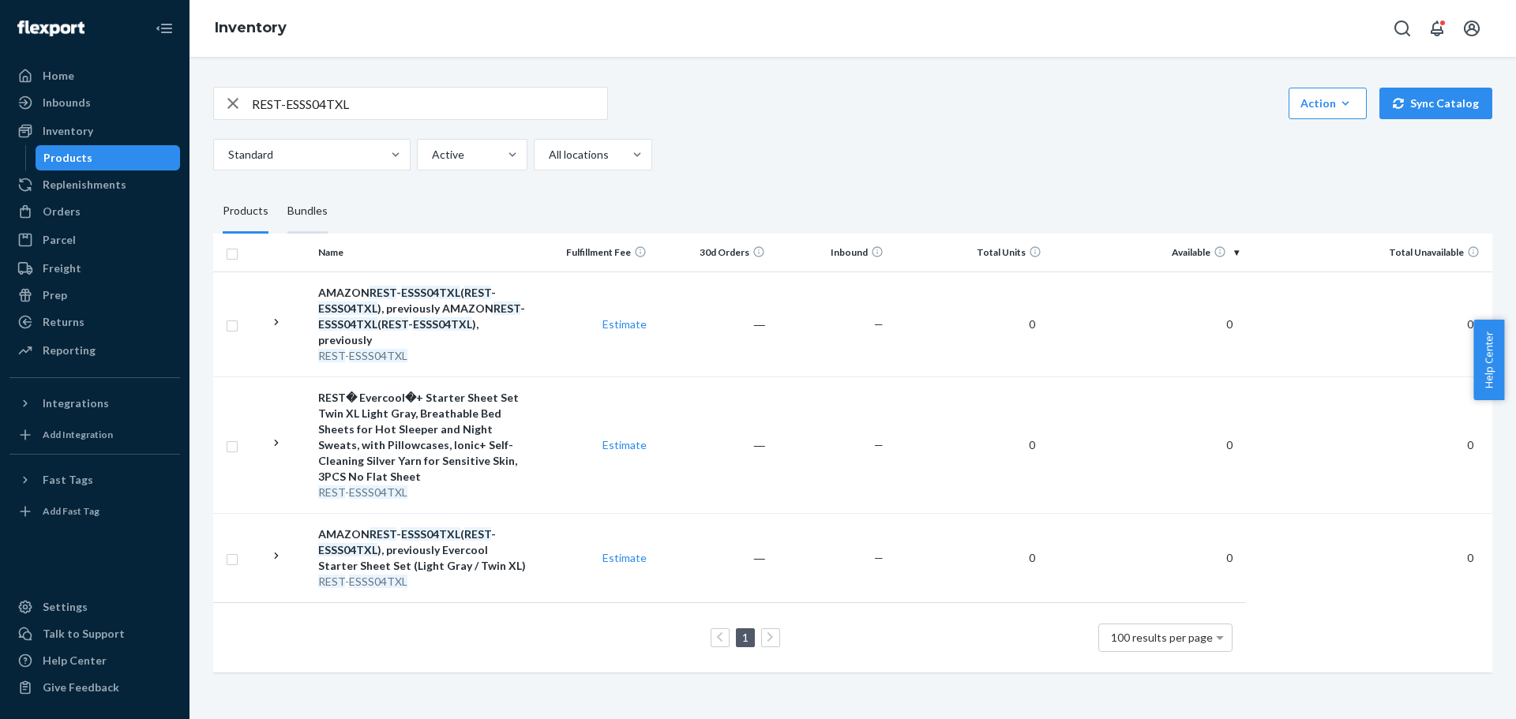
click at [296, 211] on div "Bundles" at bounding box center [307, 212] width 40 height 44
click at [278, 190] on input "Bundles" at bounding box center [278, 190] width 0 height 0
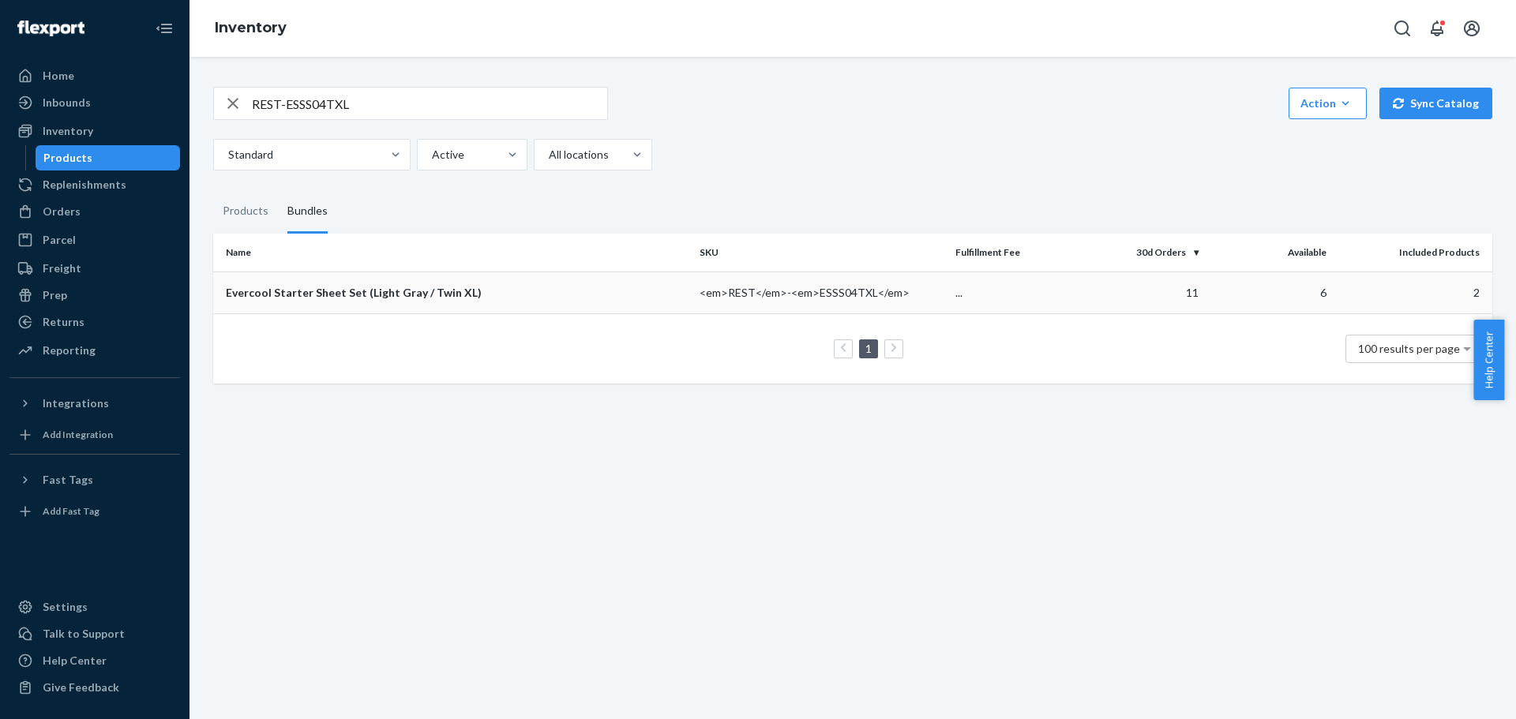
click at [331, 289] on div "Evercool Starter Sheet Set (Light Gray / Twin XL)" at bounding box center [456, 293] width 461 height 16
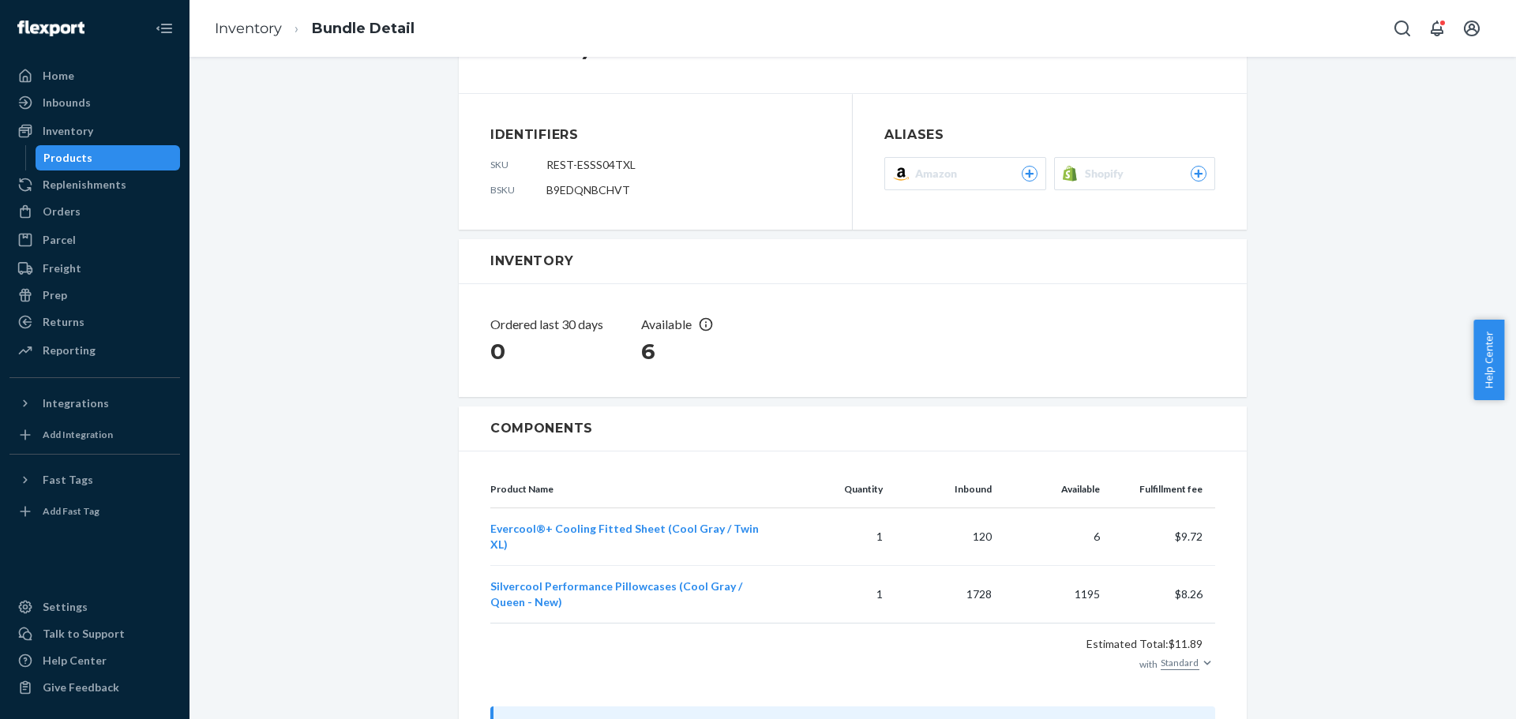
scroll to position [160, 0]
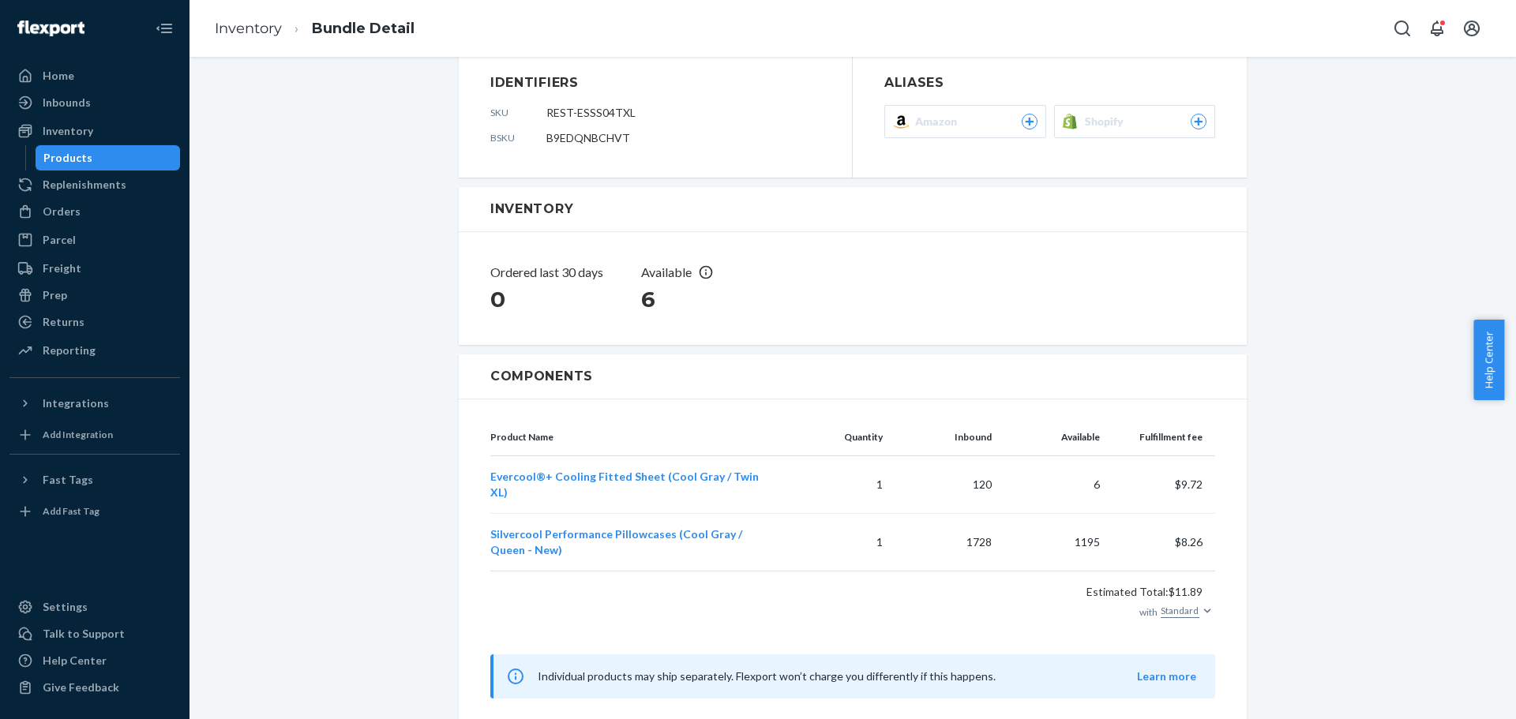
click at [377, 284] on div "Evercool Starter Sheet Set (Light Gray / Twin XL) Hide bundle Replenish invento…" at bounding box center [852, 325] width 1303 height 819
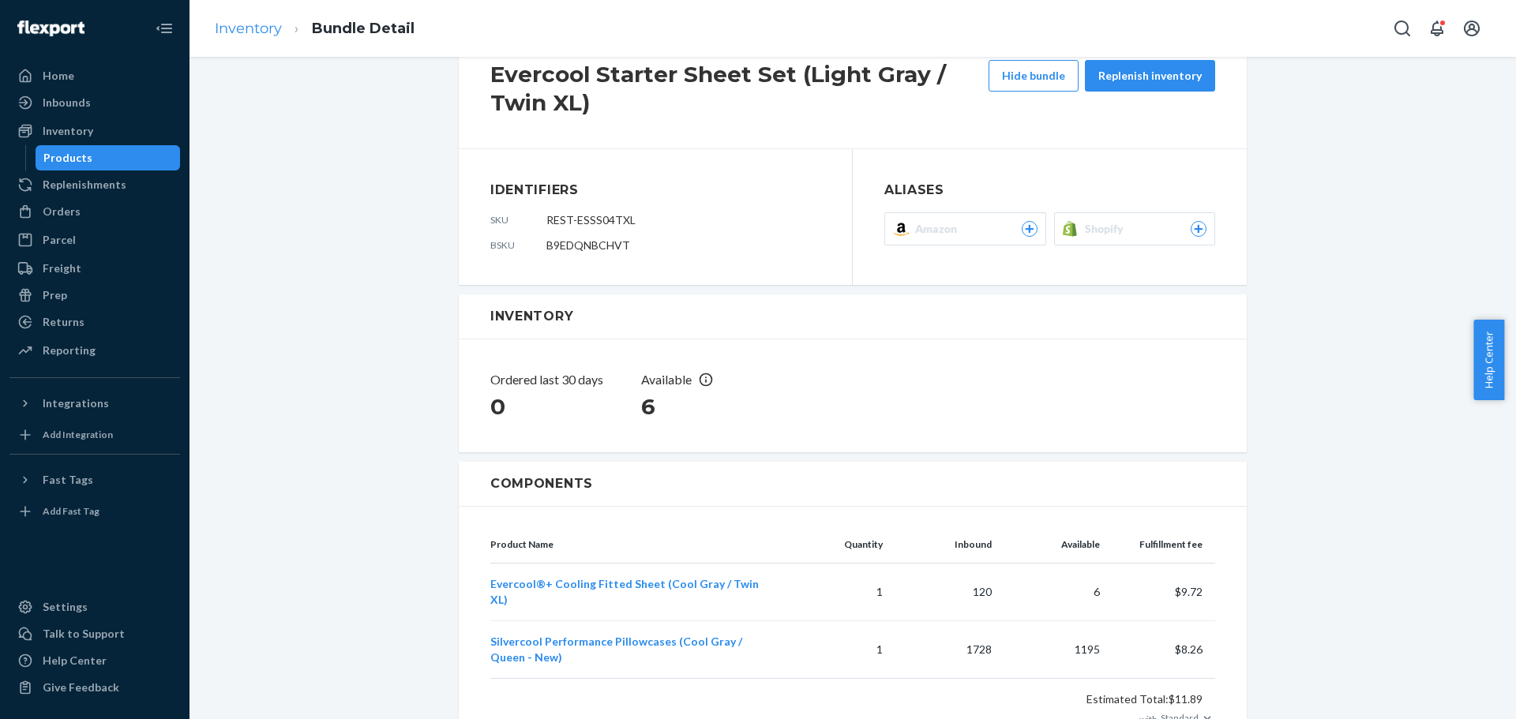
scroll to position [0, 0]
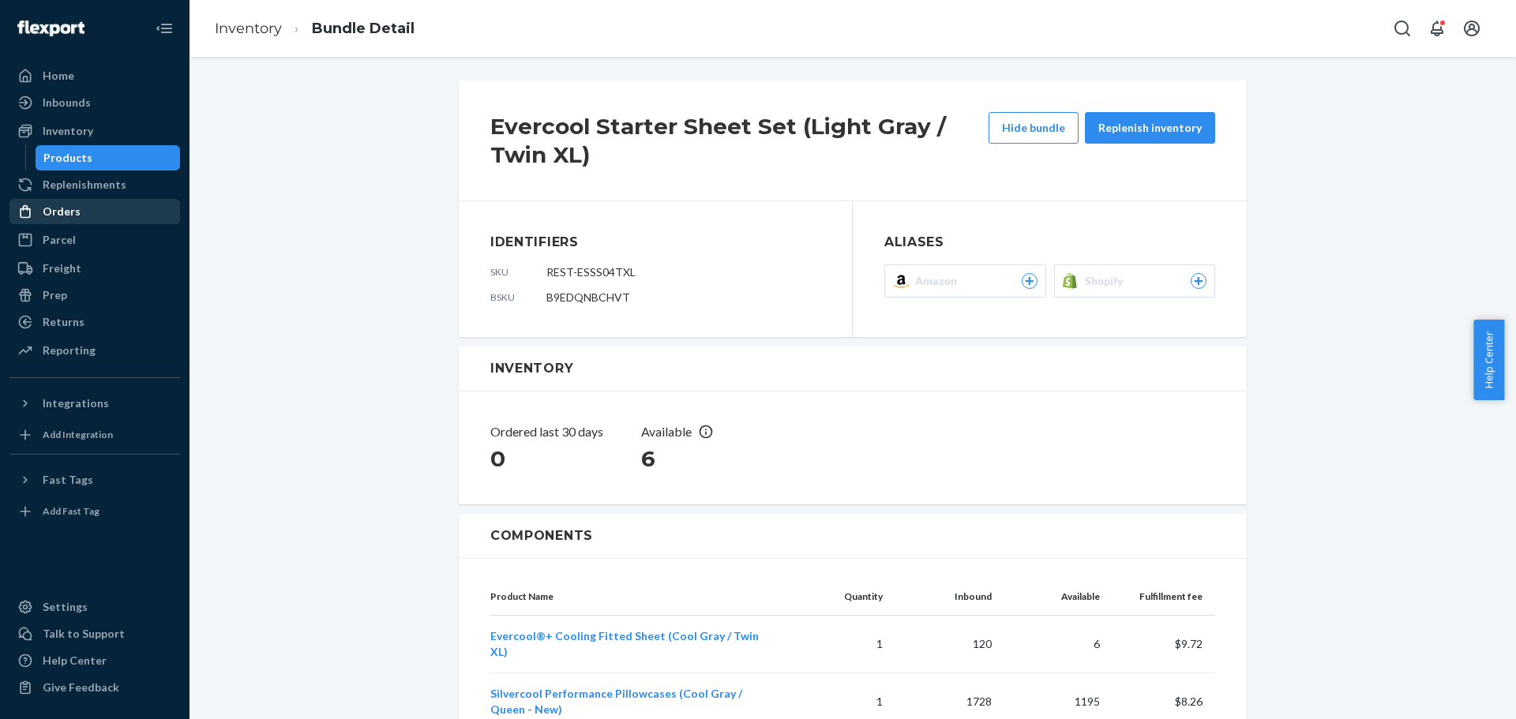
click at [77, 210] on div "Orders" at bounding box center [62, 212] width 38 height 16
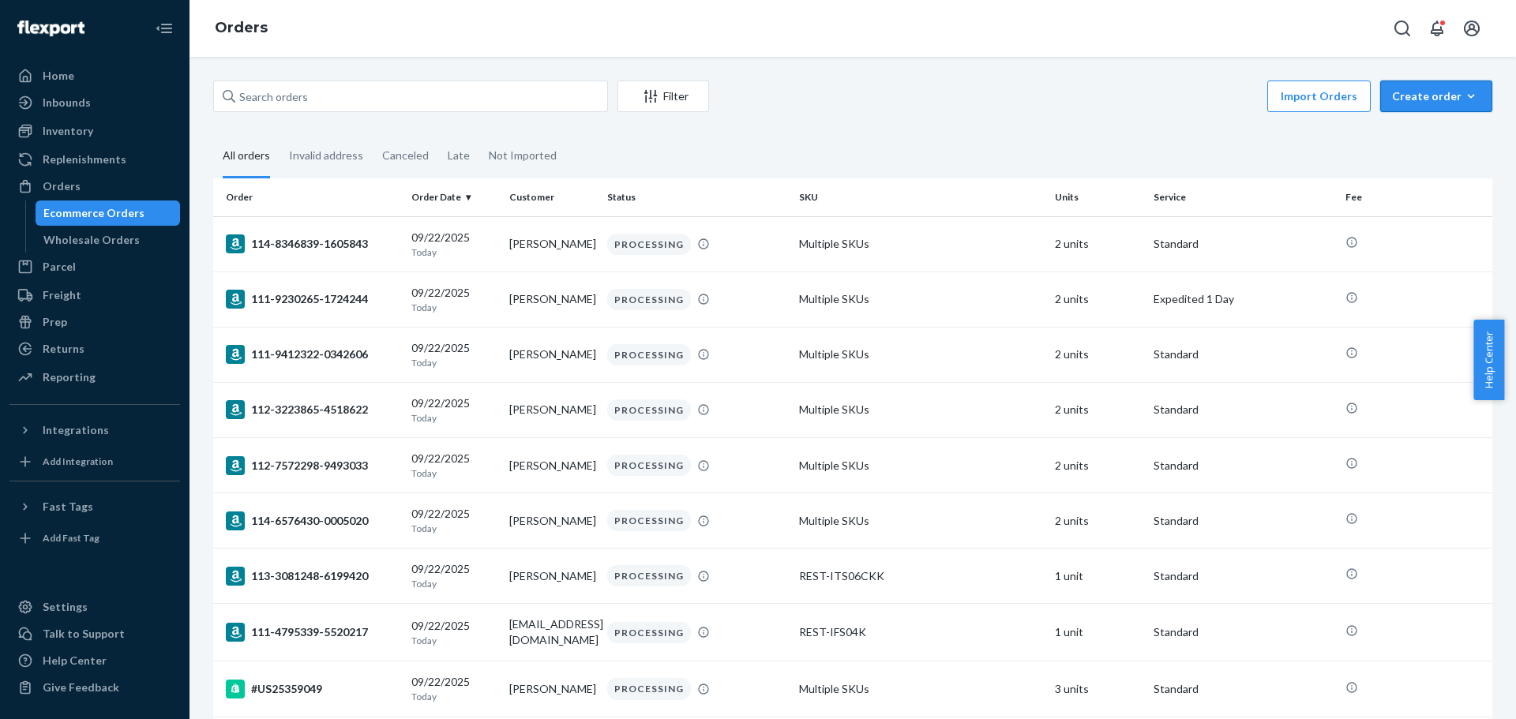
click at [1411, 95] on div "Create order" at bounding box center [1436, 96] width 88 height 16
click at [1424, 136] on span "Ecommerce order" at bounding box center [1446, 134] width 98 height 11
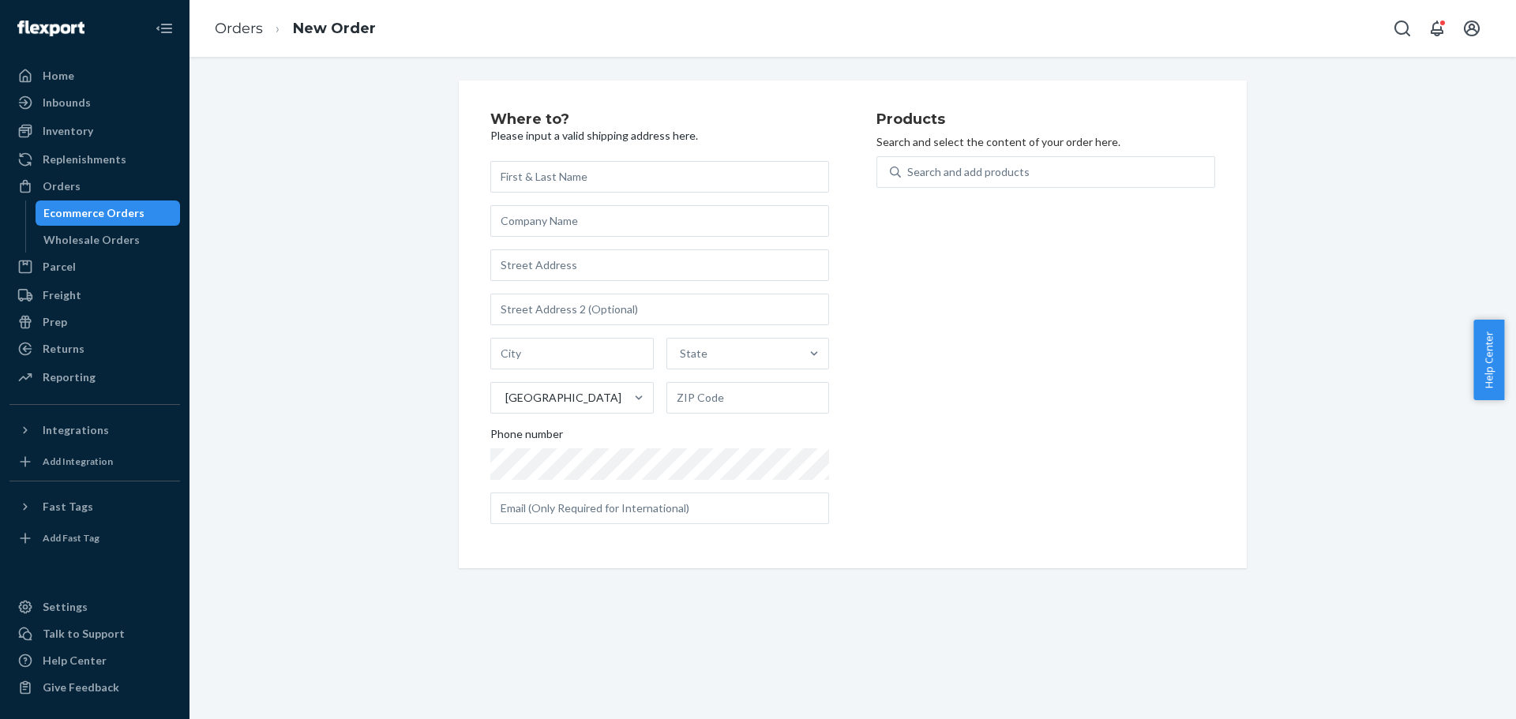
click at [628, 177] on input "text" at bounding box center [659, 177] width 339 height 32
type input "[PERSON_NAME]"
paste input "[STREET_ADDRESS]"
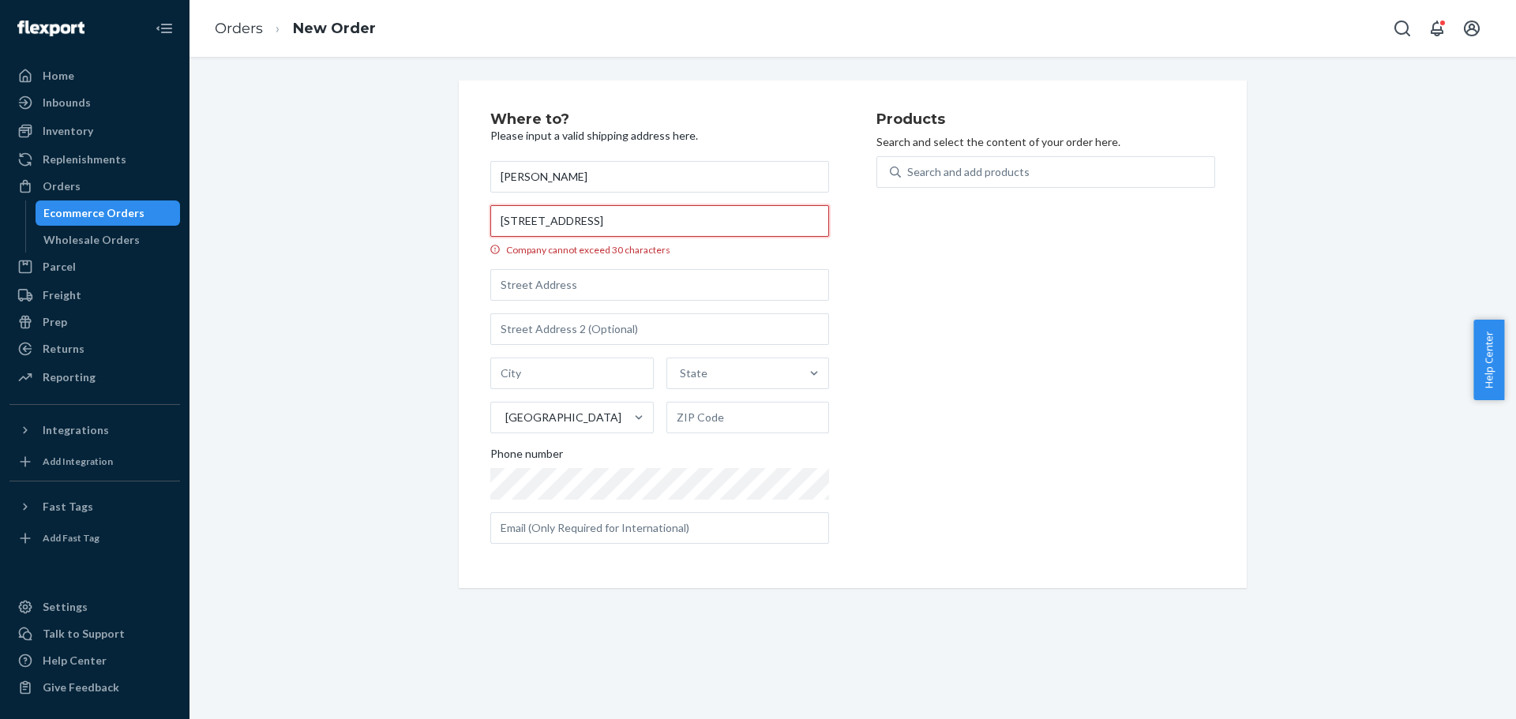
type input "[STREET_ADDRESS]"
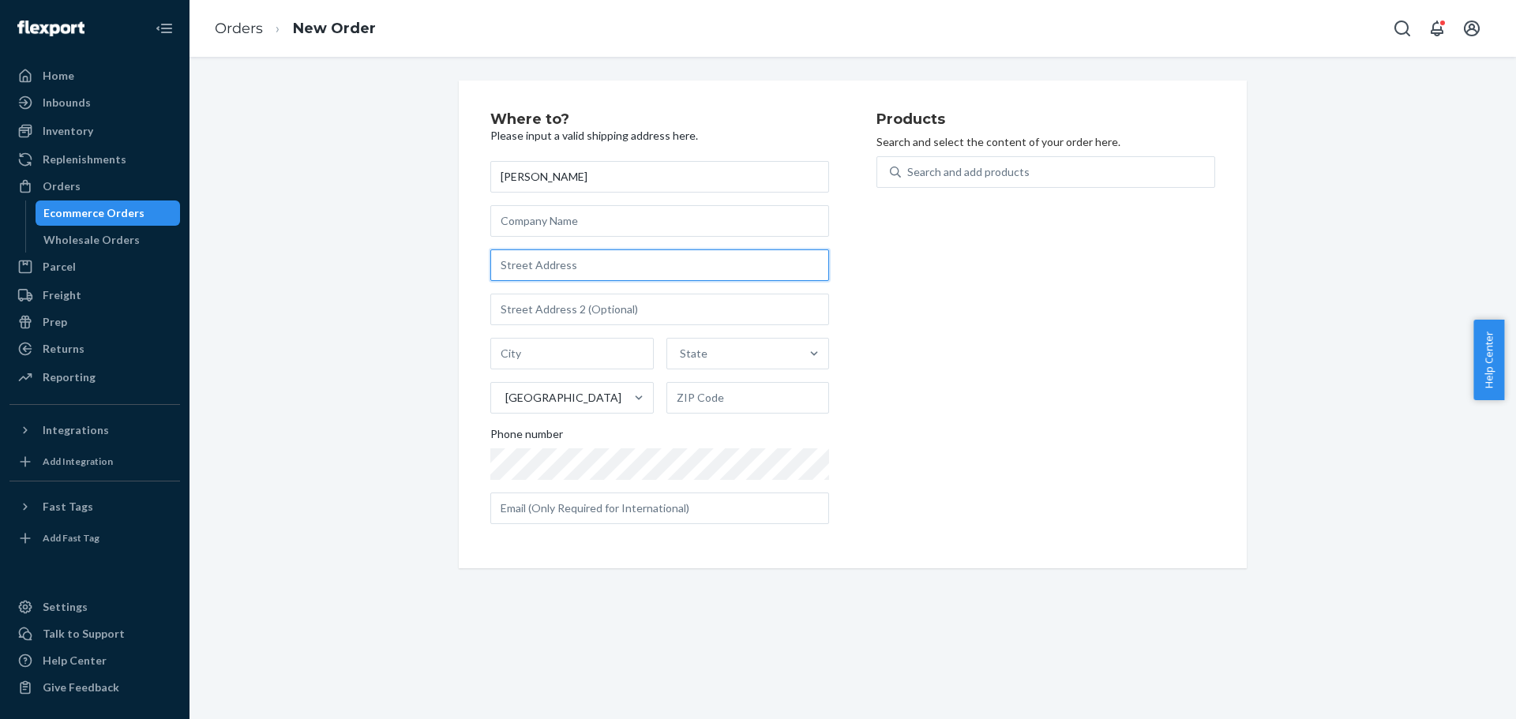
paste input "[STREET_ADDRESS]"
type input "[STREET_ADDRESS]"
paste input "MIRAMAR, FL 33029-2725"
type input "MIRAMAR"
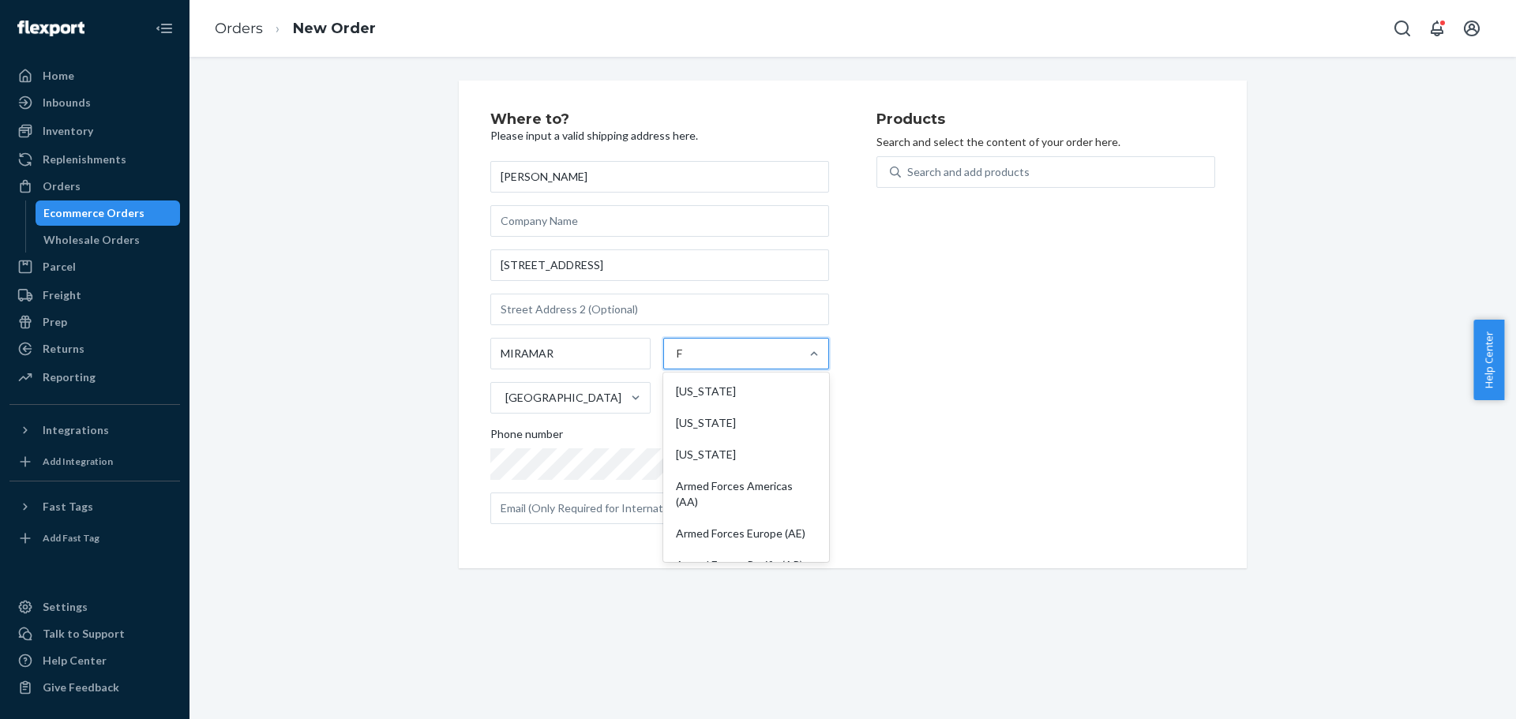
type input "FL"
click at [753, 379] on div "MIRAMAR option [US_STATE], selected. 0 results available. Select is focused ,ty…" at bounding box center [659, 376] width 339 height 76
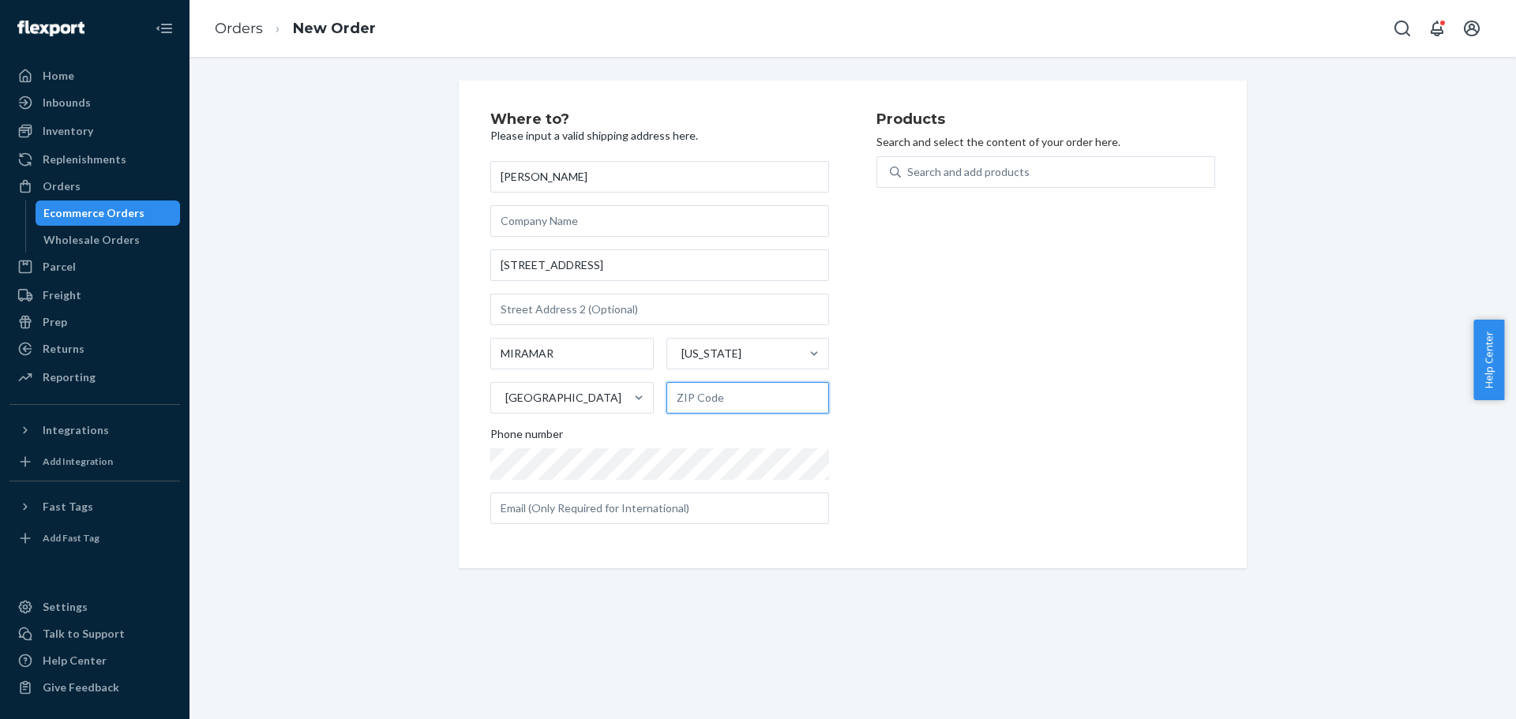
click at [754, 396] on input "text" at bounding box center [747, 398] width 163 height 32
paste input "33029-2725"
type input "33029-2725"
click at [970, 179] on div "Search and add products" at bounding box center [968, 172] width 122 height 16
click at [909, 179] on input "0 results available. Use Up and Down to choose options, press Enter to select t…" at bounding box center [908, 172] width 2 height 16
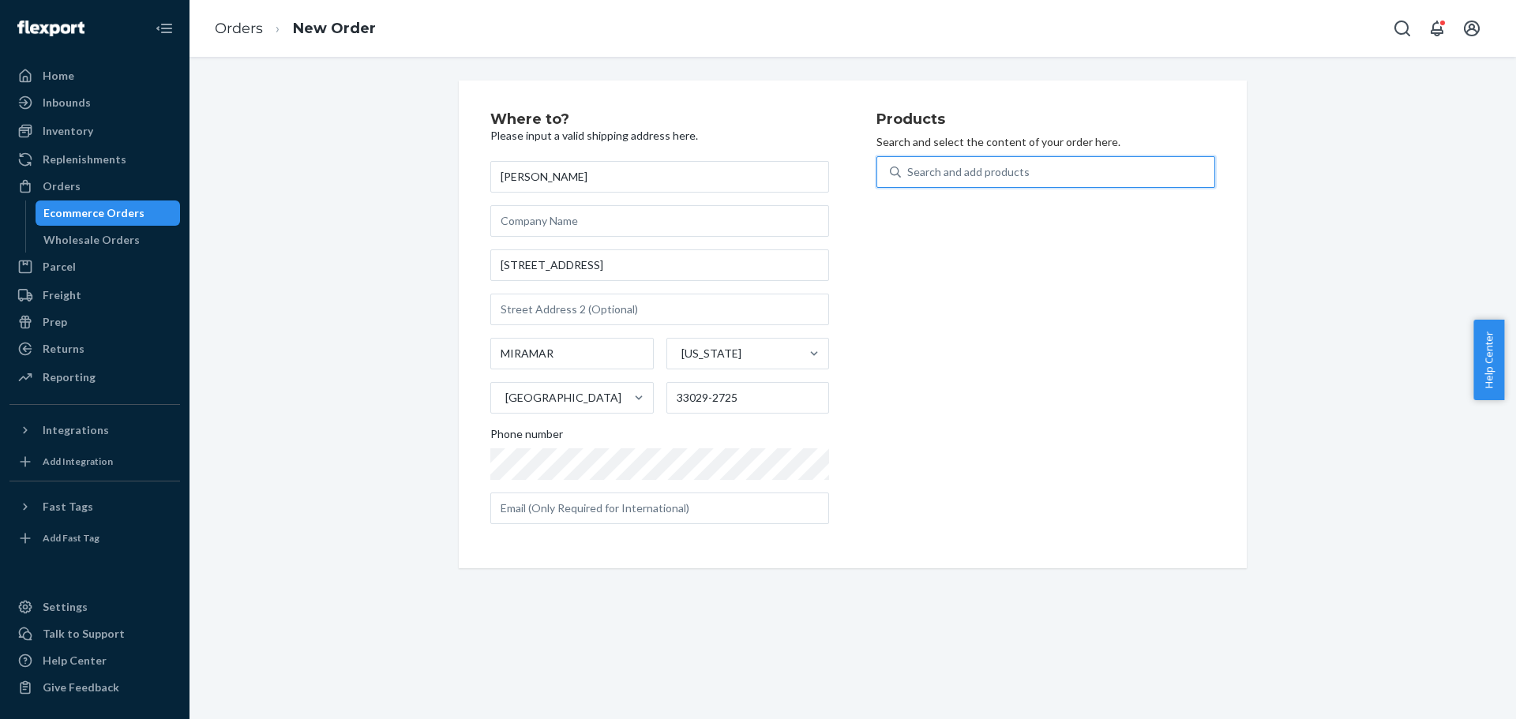
paste input "REST-ESSS04TXL"
type input "REST-ESSS04TXL"
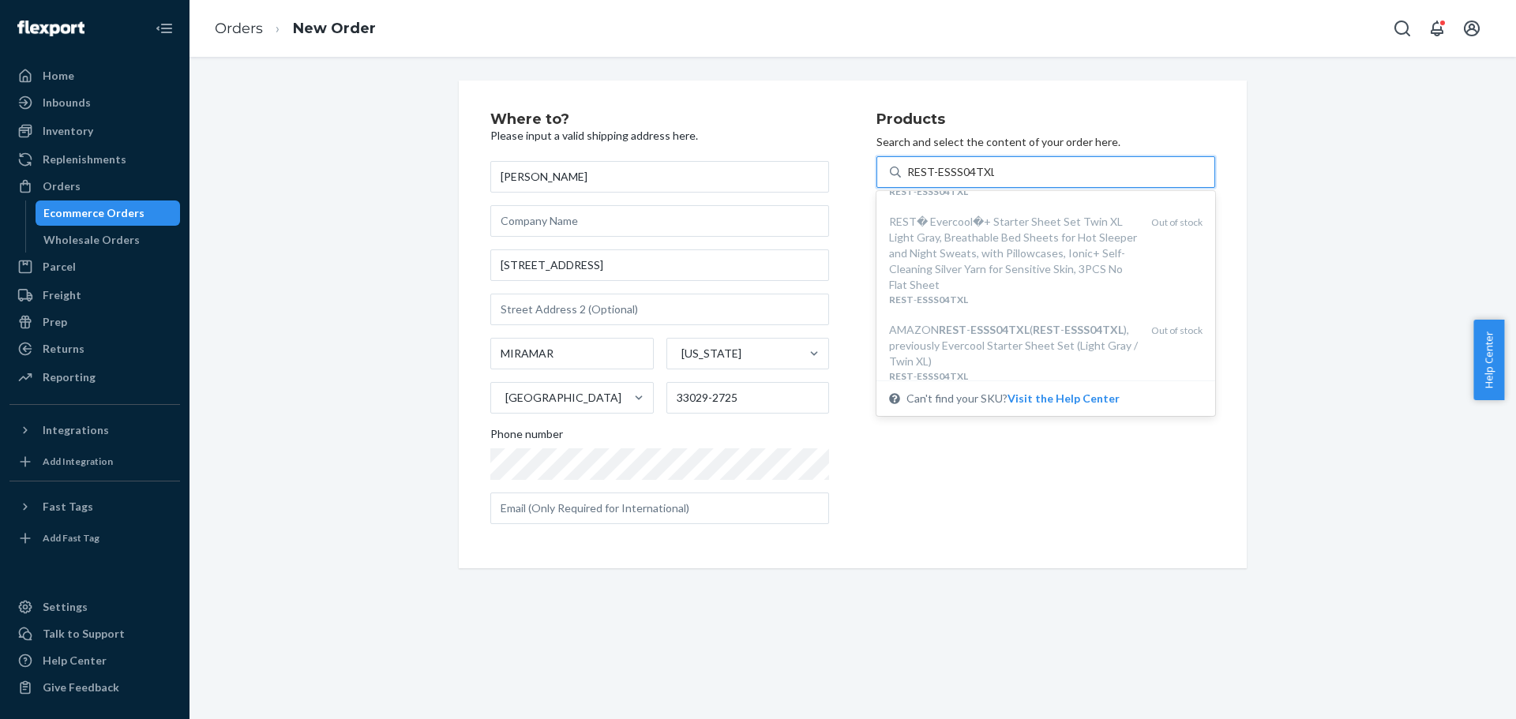
scroll to position [111, 0]
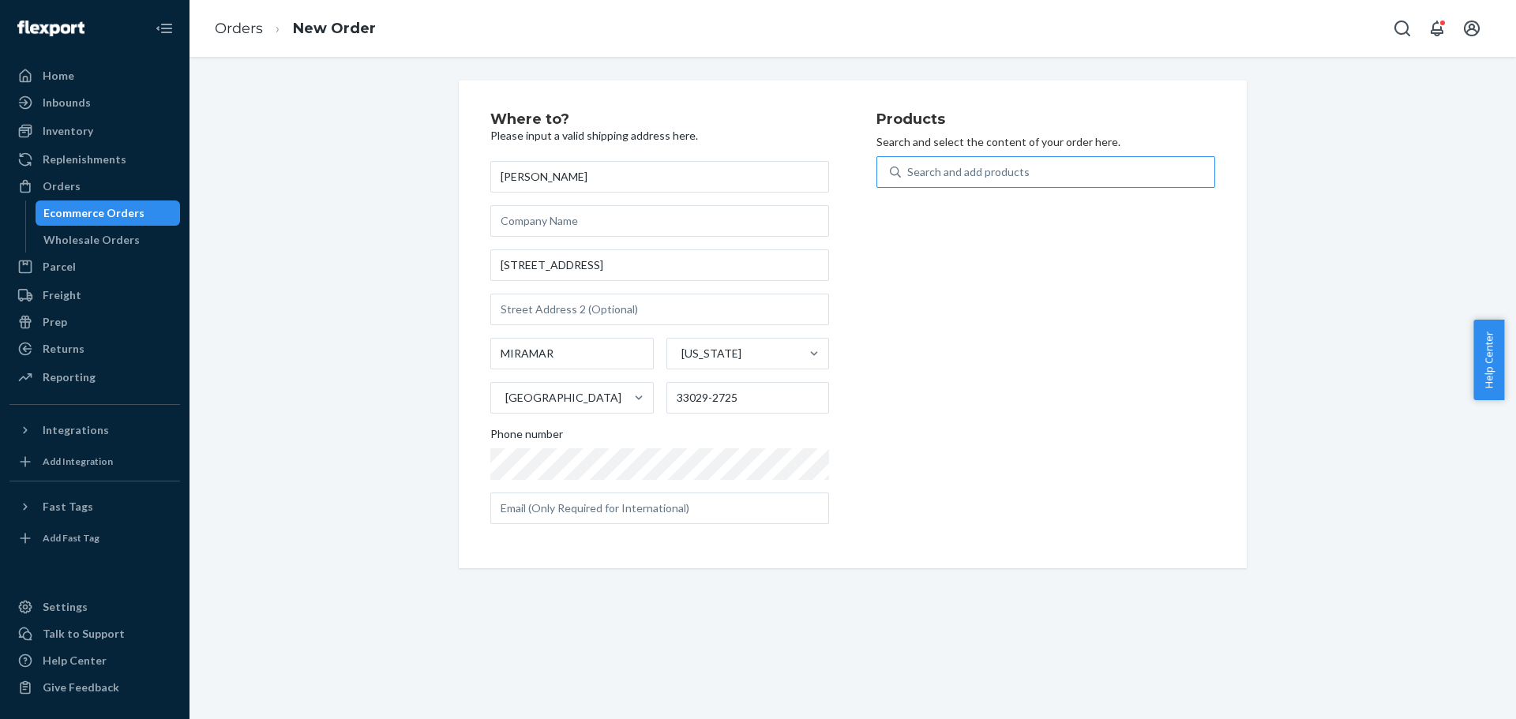
drag, startPoint x: 972, startPoint y: 505, endPoint x: 466, endPoint y: 9, distance: 708.0
click at [967, 503] on div "Products Search and select the content of your order here. Search and add produ…" at bounding box center [1045, 324] width 339 height 425
drag, startPoint x: 73, startPoint y: 184, endPoint x: 99, endPoint y: 180, distance: 27.1
click at [73, 184] on div "Orders" at bounding box center [62, 186] width 38 height 16
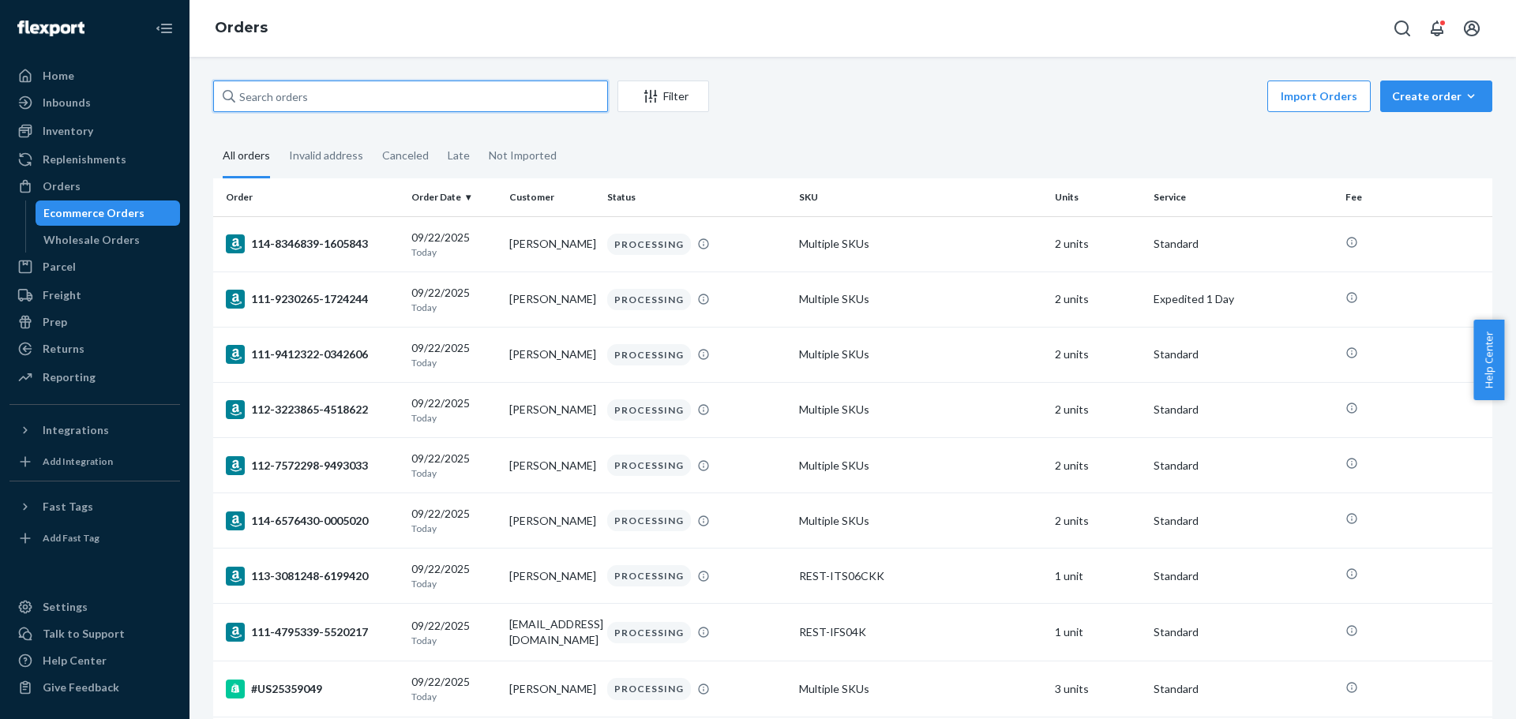
click at [464, 96] on input "text" at bounding box center [410, 97] width 395 height 32
paste input "113-2411796-0365828"
type input "113-2411796-0365828"
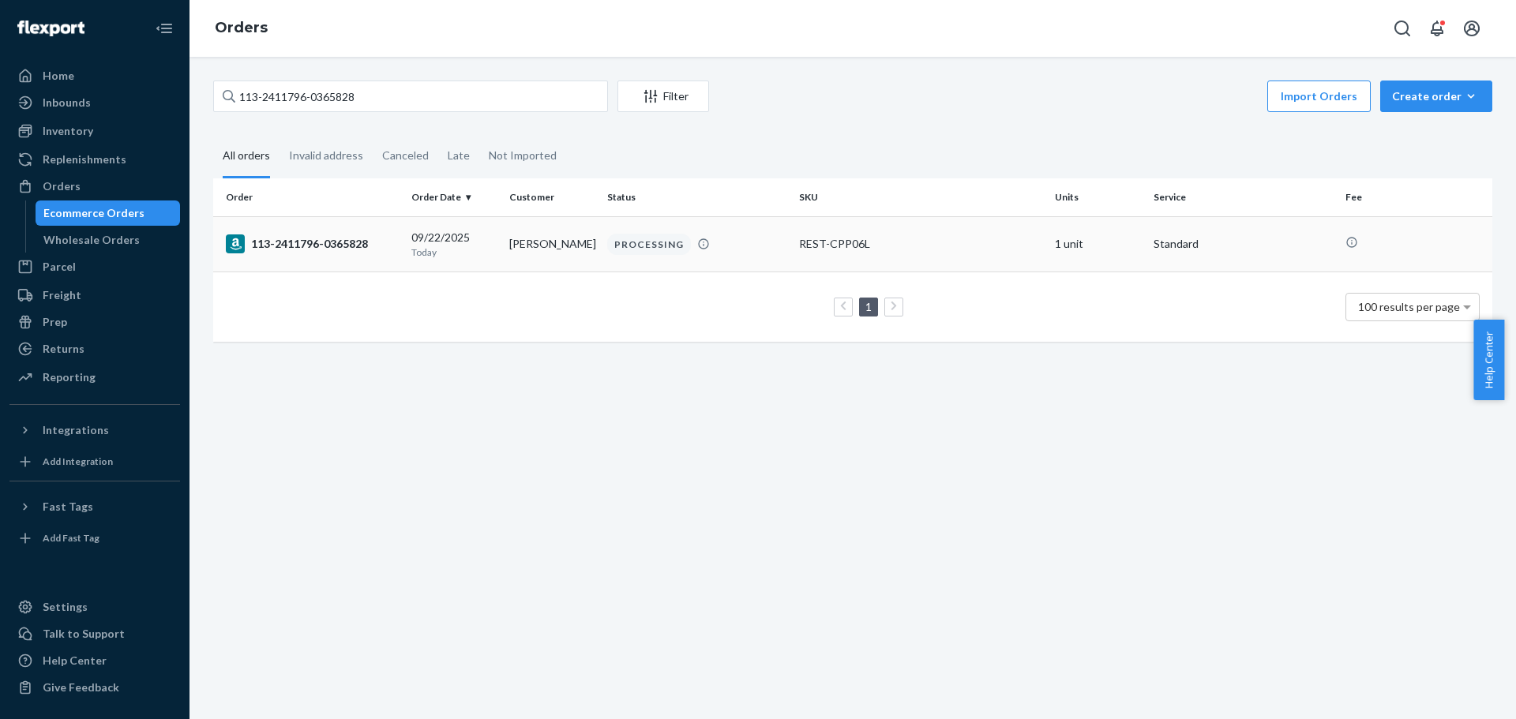
click at [304, 235] on div "113-2411796-0365828" at bounding box center [312, 244] width 173 height 19
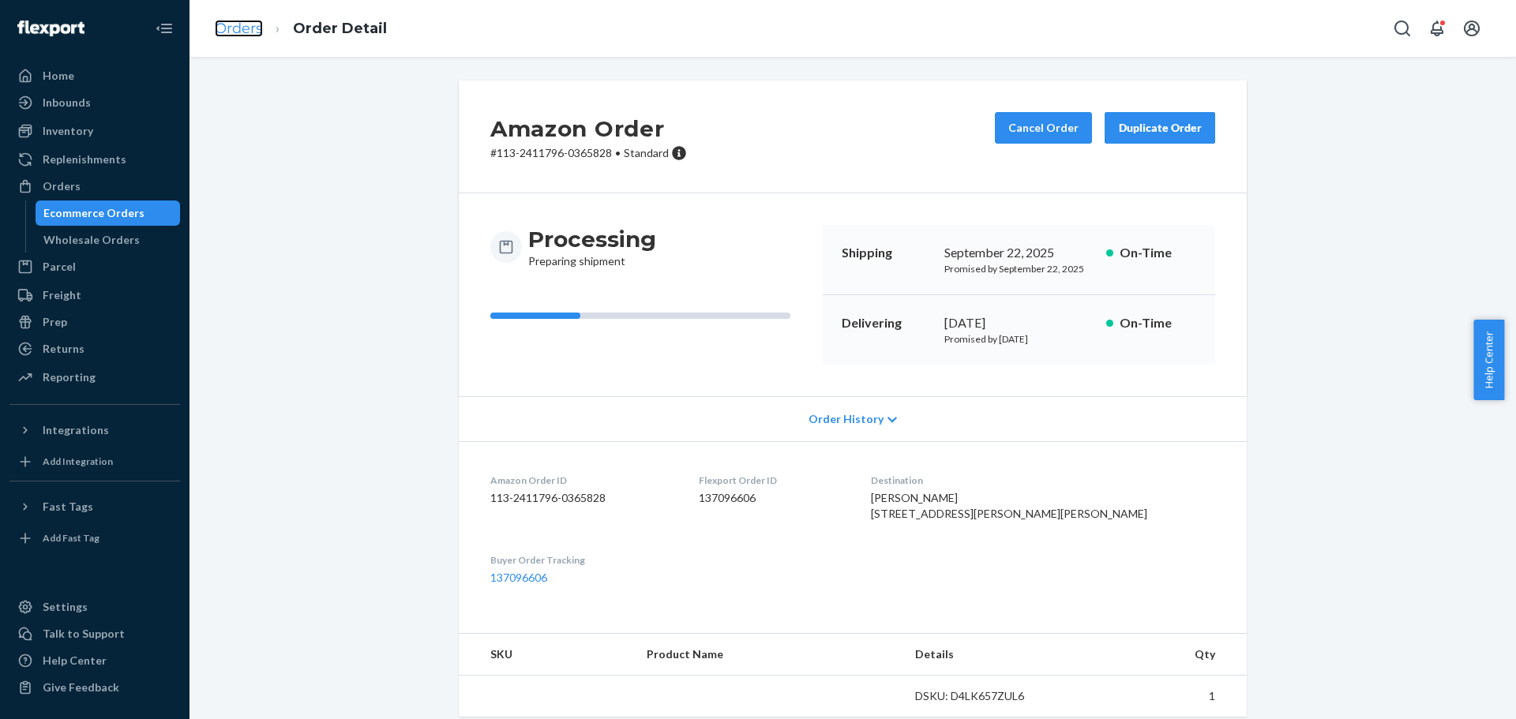
click at [238, 24] on link "Orders" at bounding box center [239, 28] width 48 height 17
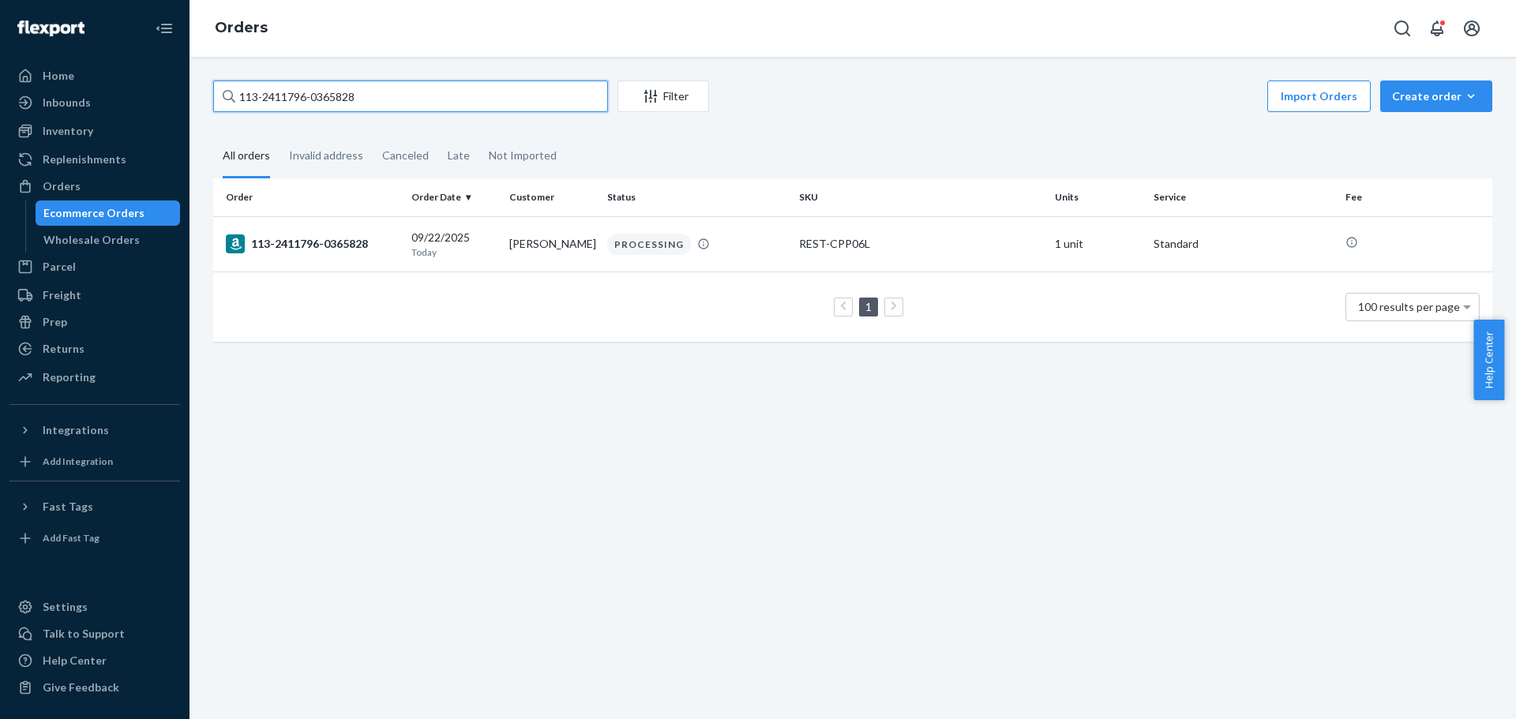
drag, startPoint x: 336, startPoint y: 118, endPoint x: 0, endPoint y: 148, distance: 337.7
click at [0, 148] on div "Home Inbounds Shipping Plans Problems Inventory Products Replenishments Orders …" at bounding box center [758, 359] width 1516 height 719
paste input "2-9533527-9687447"
type input "112-9533527-9687447"
click at [330, 240] on div "112-9533527-9687447" at bounding box center [312, 244] width 173 height 19
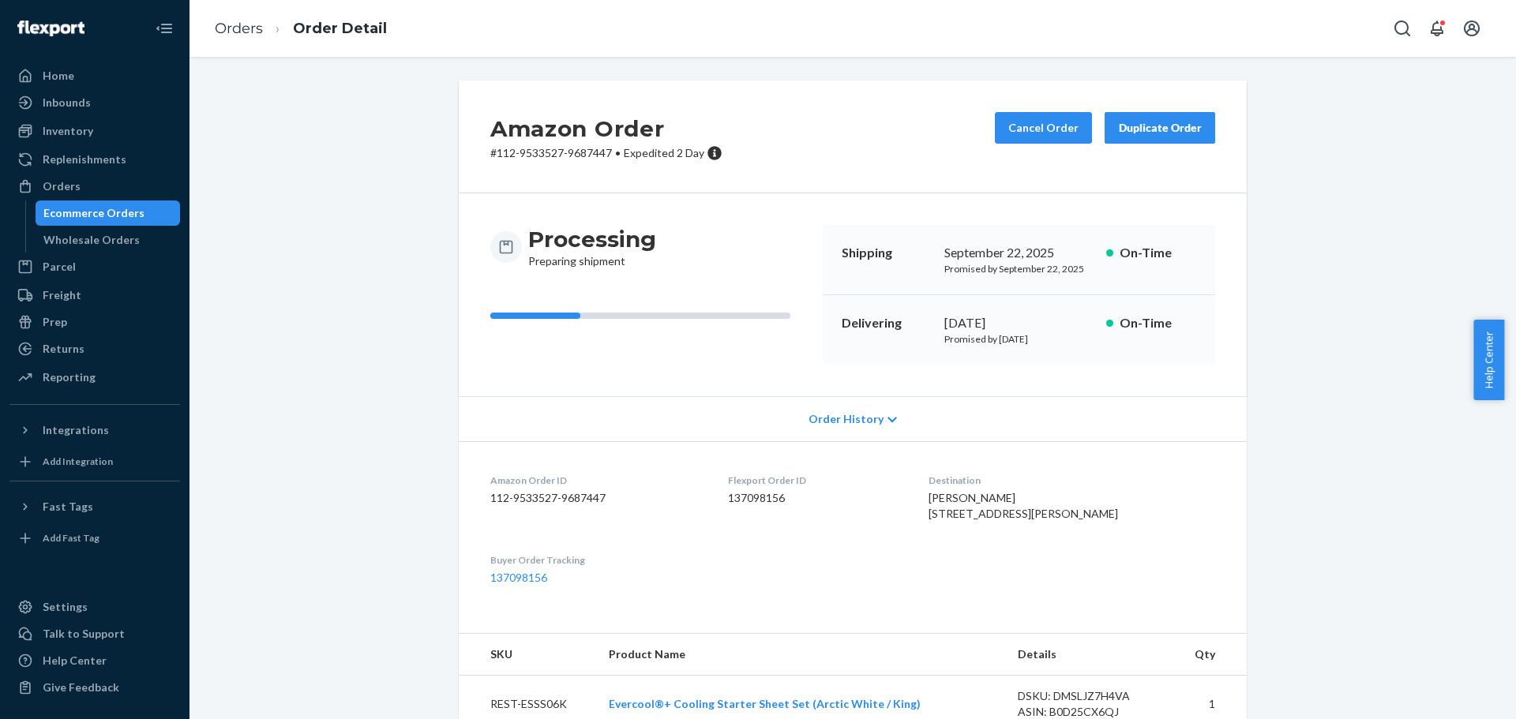
click at [254, 27] on link "Orders" at bounding box center [239, 28] width 48 height 17
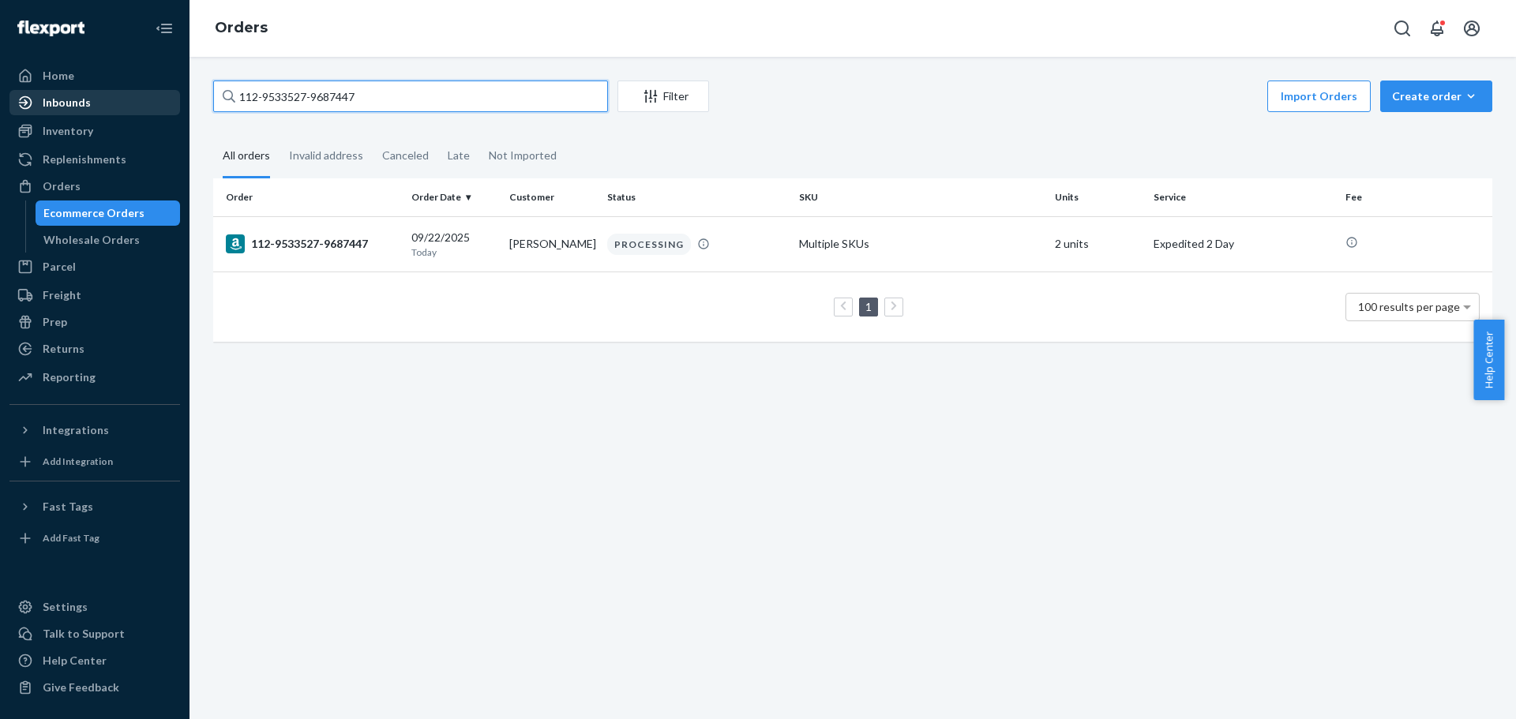
drag, startPoint x: 437, startPoint y: 88, endPoint x: 82, endPoint y: 101, distance: 354.8
click at [82, 101] on div "Home Inbounds Shipping Plans Problems Inventory Products Replenishments Orders …" at bounding box center [758, 359] width 1516 height 719
paste input "3-5470959-3137825"
type input "113-5470959-3137825"
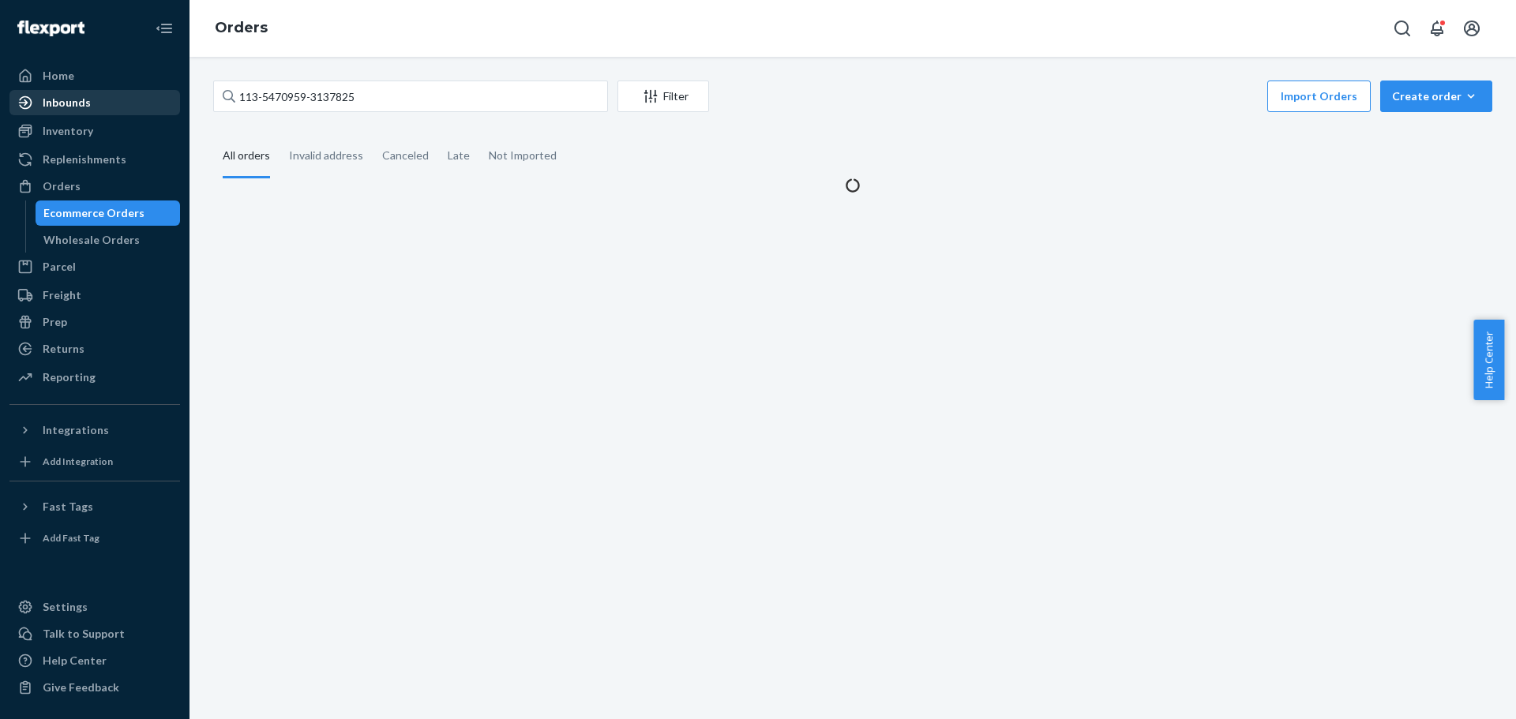
click at [83, 101] on div "Inbounds" at bounding box center [67, 103] width 48 height 16
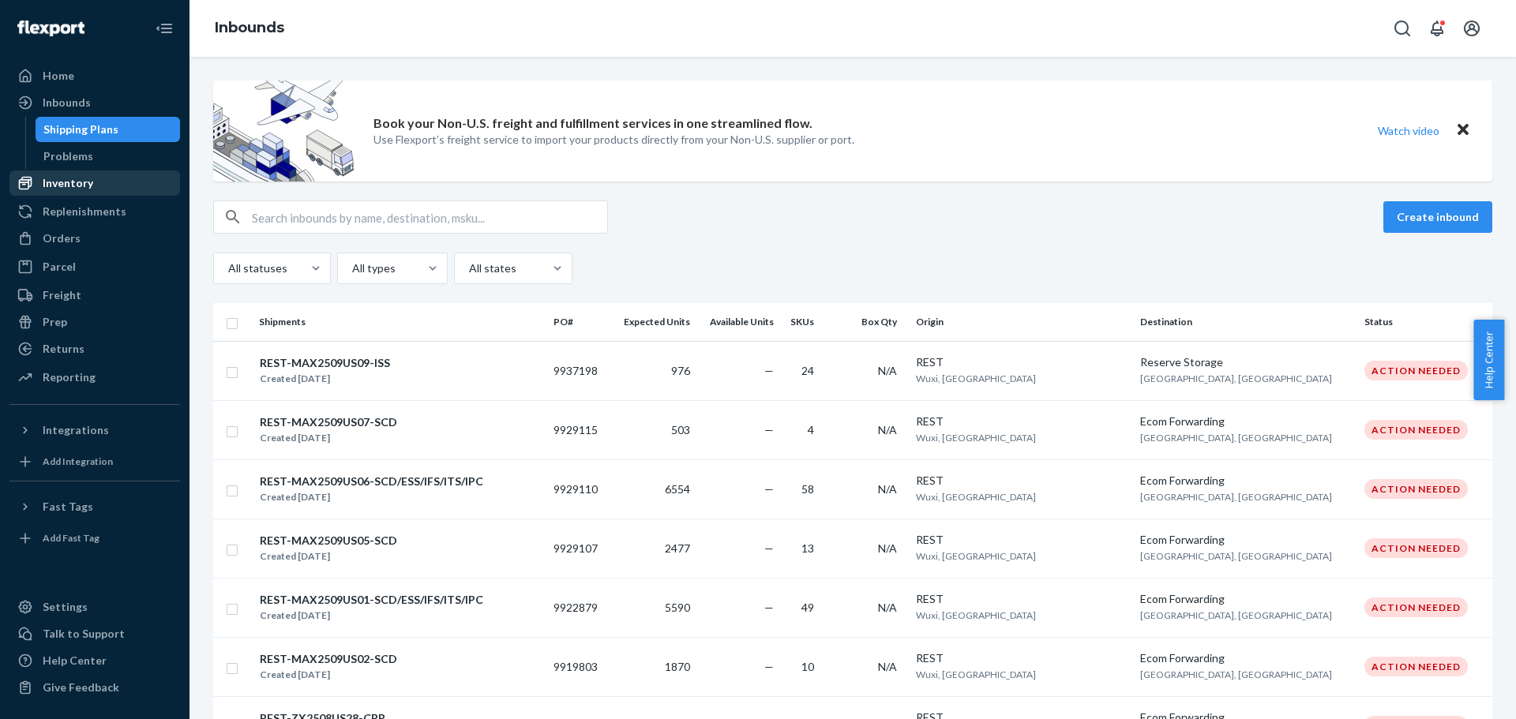
click at [92, 177] on div "Inventory" at bounding box center [94, 183] width 167 height 22
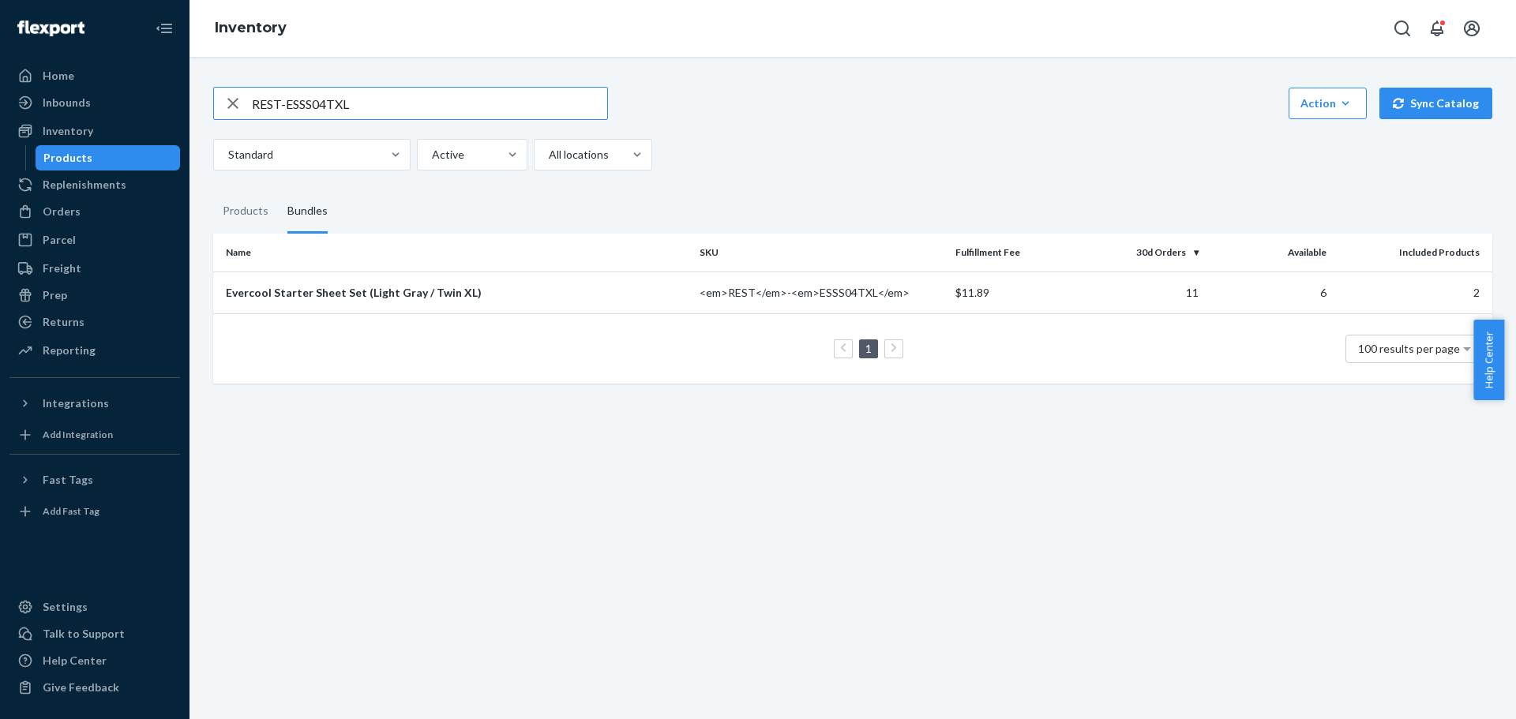
click at [1260, 435] on div "REST-ESSS04TXL Action Create product Create bundle Bulk create products Bulk up…" at bounding box center [853, 388] width 1327 height 663
click at [72, 208] on div "Orders" at bounding box center [62, 212] width 38 height 16
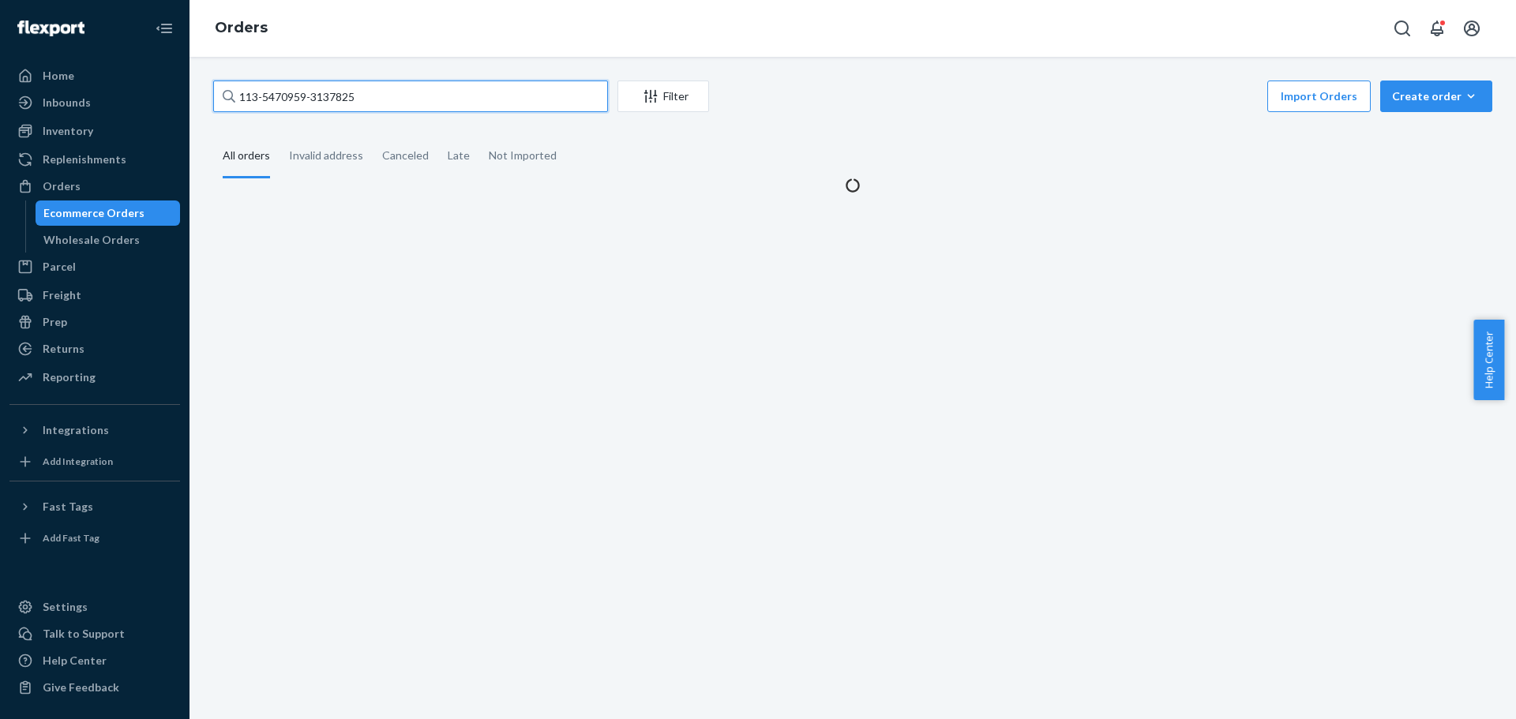
click at [419, 103] on input "113-5470959-3137825" at bounding box center [410, 97] width 395 height 32
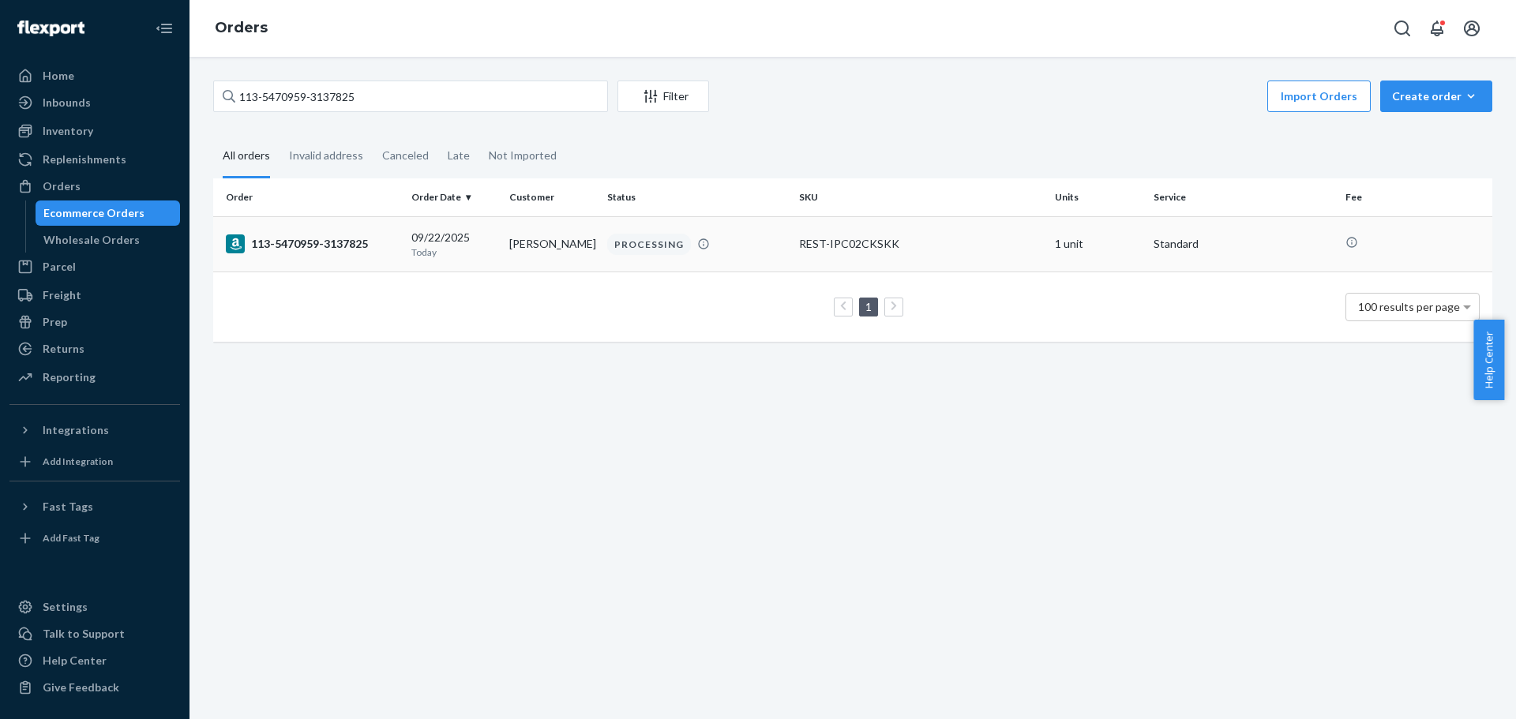
click at [315, 244] on div "113-5470959-3137825" at bounding box center [312, 244] width 173 height 19
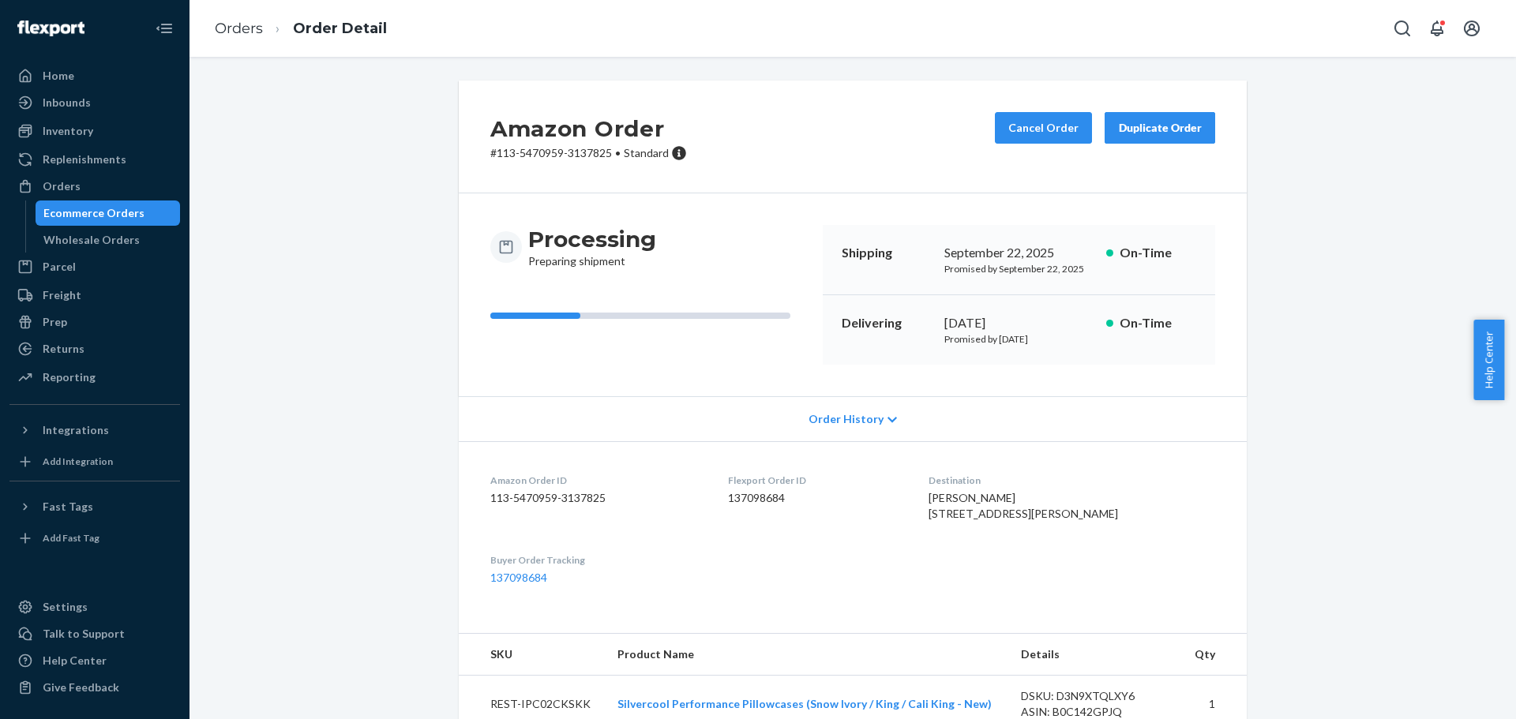
click at [246, 17] on ol "Orders Order Detail" at bounding box center [300, 29] width 197 height 47
click at [237, 31] on link "Orders" at bounding box center [239, 28] width 48 height 17
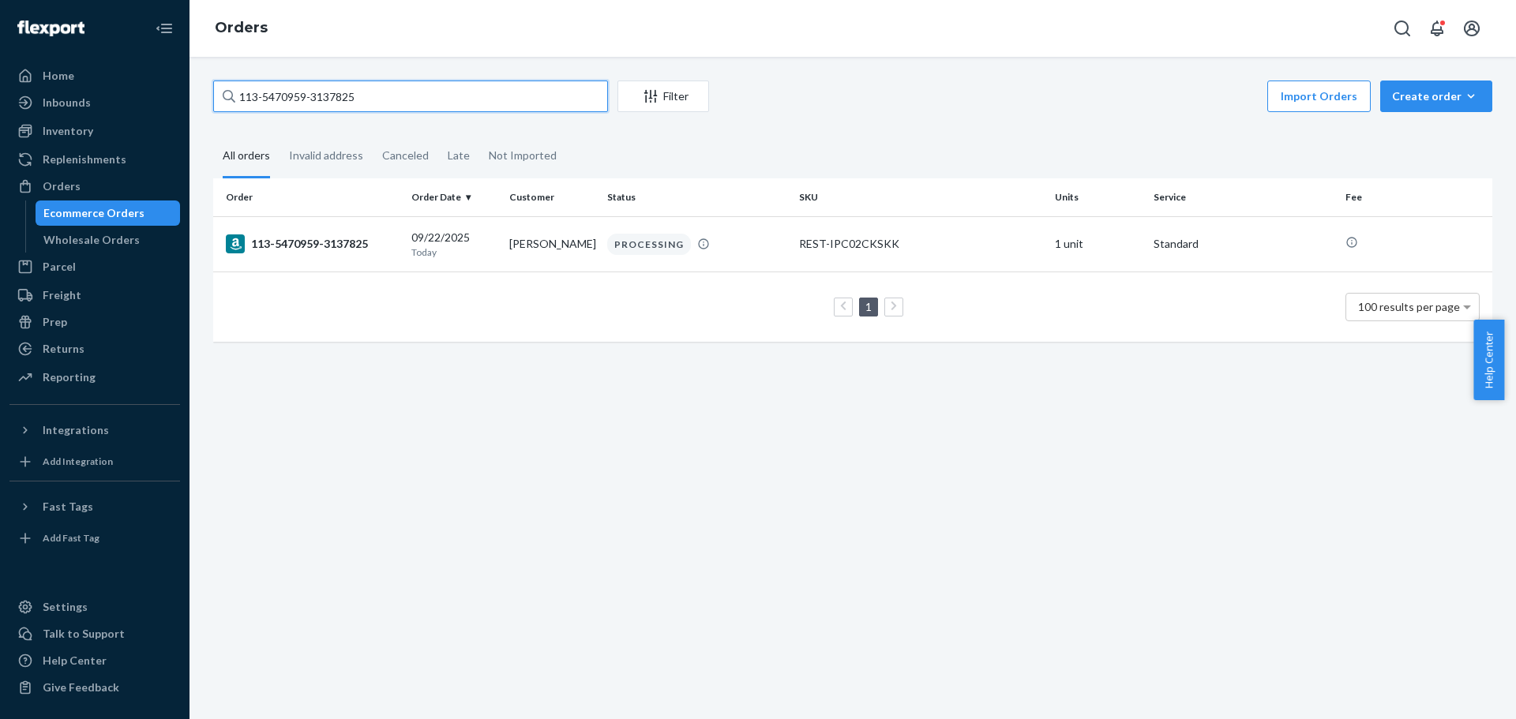
drag, startPoint x: 139, startPoint y: 108, endPoint x: 0, endPoint y: 108, distance: 139.0
click at [2, 108] on div "Home Inbounds Shipping Plans Problems Inventory Products Replenishments Orders …" at bounding box center [758, 359] width 1516 height 719
paste input "2-7626826-0557823"
type input "112-7626826-0557823"
click at [318, 246] on div "112-7626826-0557823" at bounding box center [312, 244] width 173 height 19
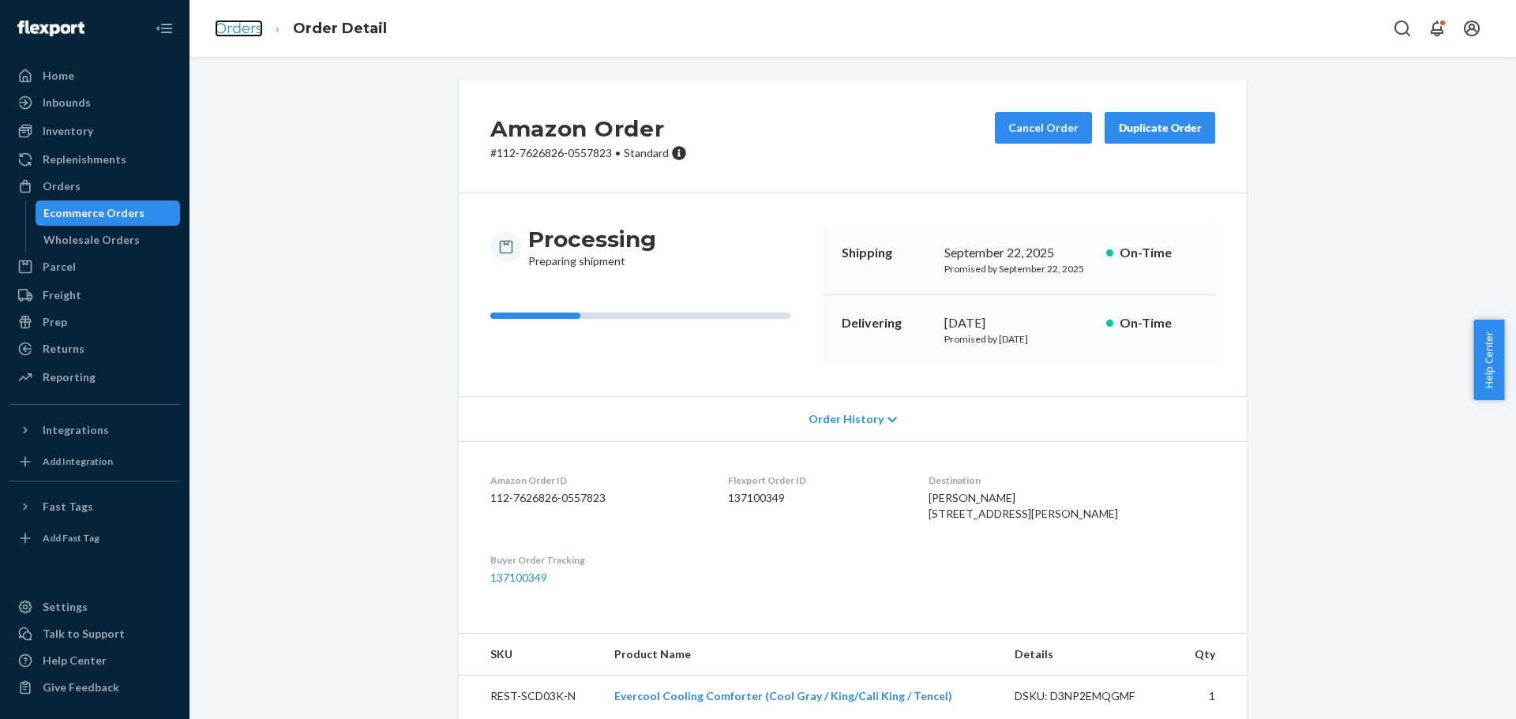
click at [243, 32] on link "Orders" at bounding box center [239, 28] width 48 height 17
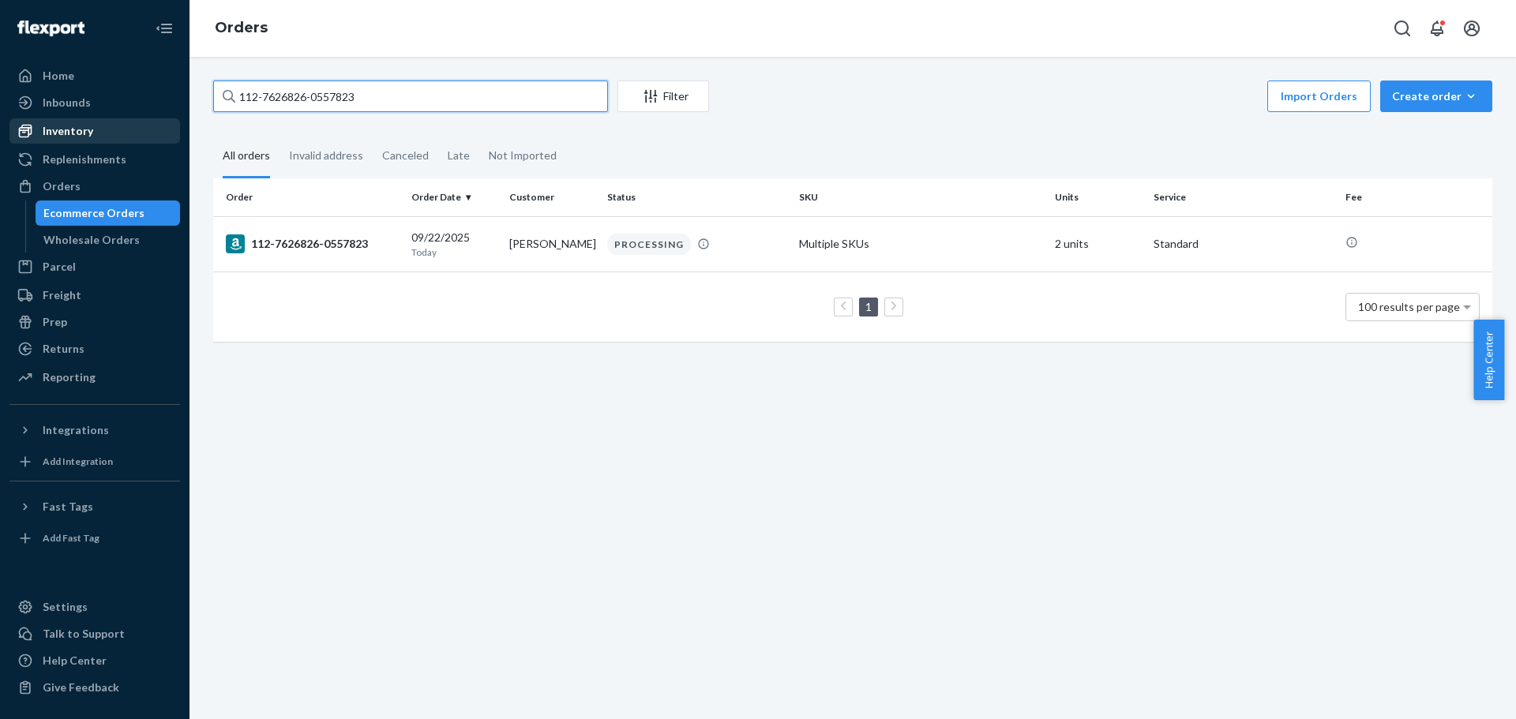
drag, startPoint x: 490, startPoint y: 96, endPoint x: 18, endPoint y: 122, distance: 472.1
click at [18, 122] on div "Home Inbounds Shipping Plans Problems Inventory Products Replenishments Orders …" at bounding box center [758, 359] width 1516 height 719
paste input "1-6717362-9889819"
type input "111-6717362-9889819"
click at [316, 242] on div "111-6717362-9889819" at bounding box center [312, 244] width 173 height 19
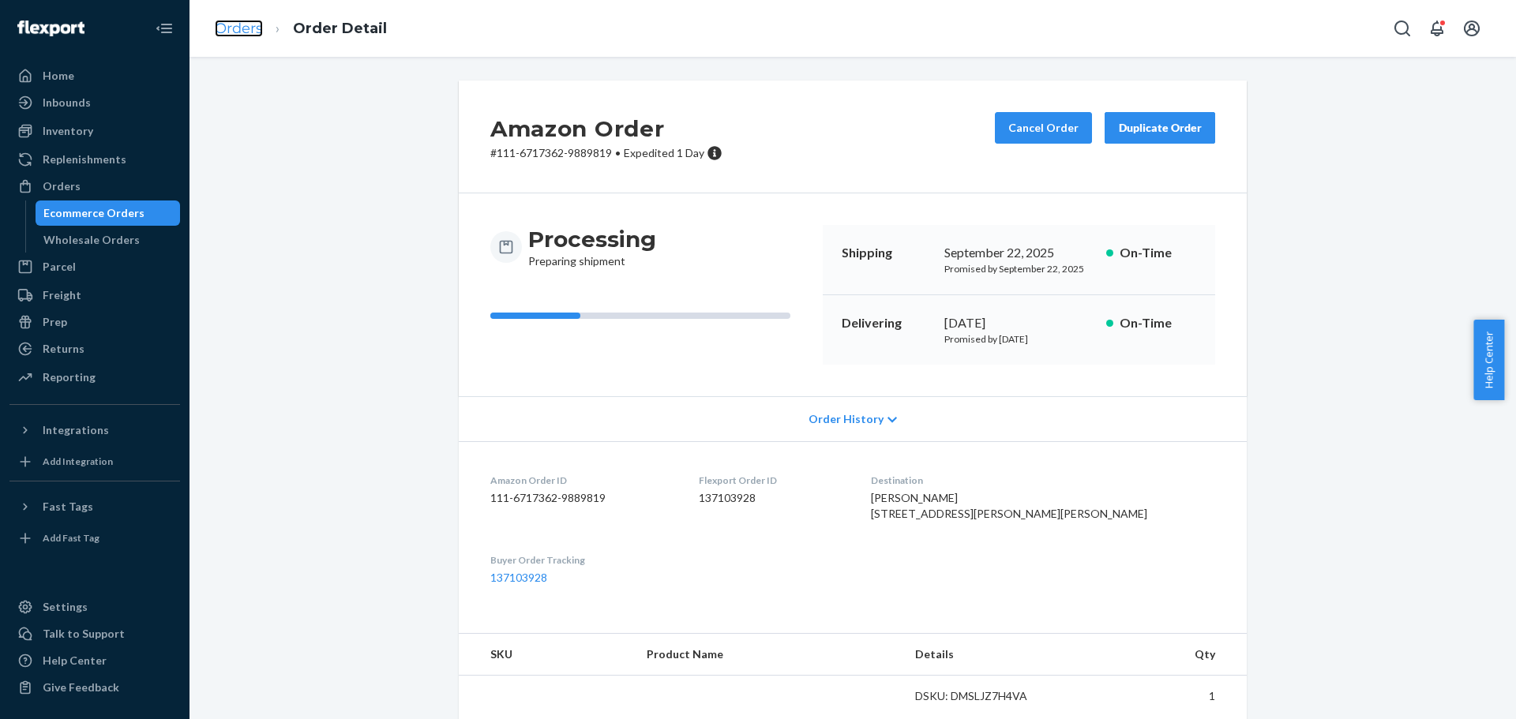
click at [242, 27] on link "Orders" at bounding box center [239, 28] width 48 height 17
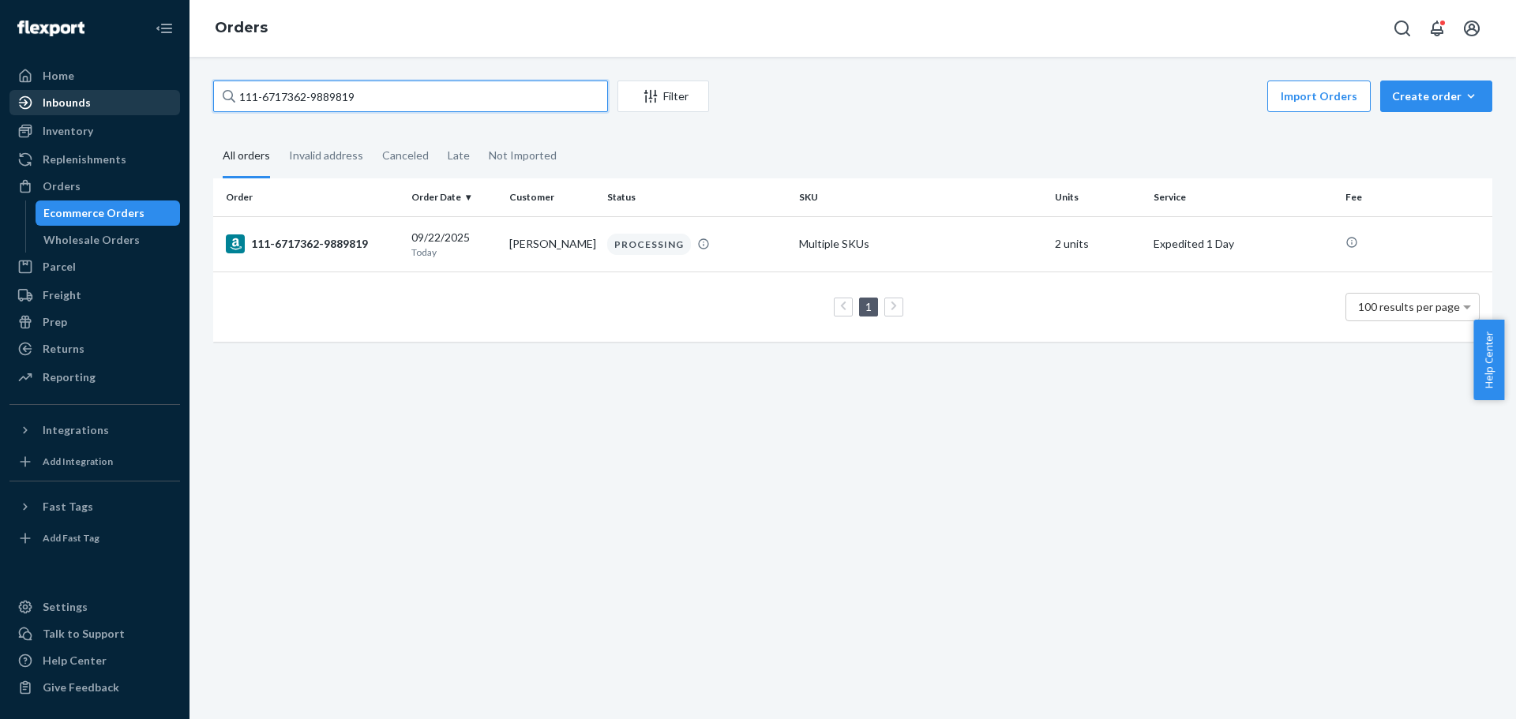
drag, startPoint x: 407, startPoint y: 99, endPoint x: 60, endPoint y: 108, distance: 346.8
click at [60, 108] on div "Home Inbounds Shipping Plans Problems Inventory Products Replenishments Orders …" at bounding box center [758, 359] width 1516 height 719
paste input "4-1883450-3357010"
type input "114-1883450-3357010"
drag, startPoint x: 415, startPoint y: 92, endPoint x: 6, endPoint y: 99, distance: 408.3
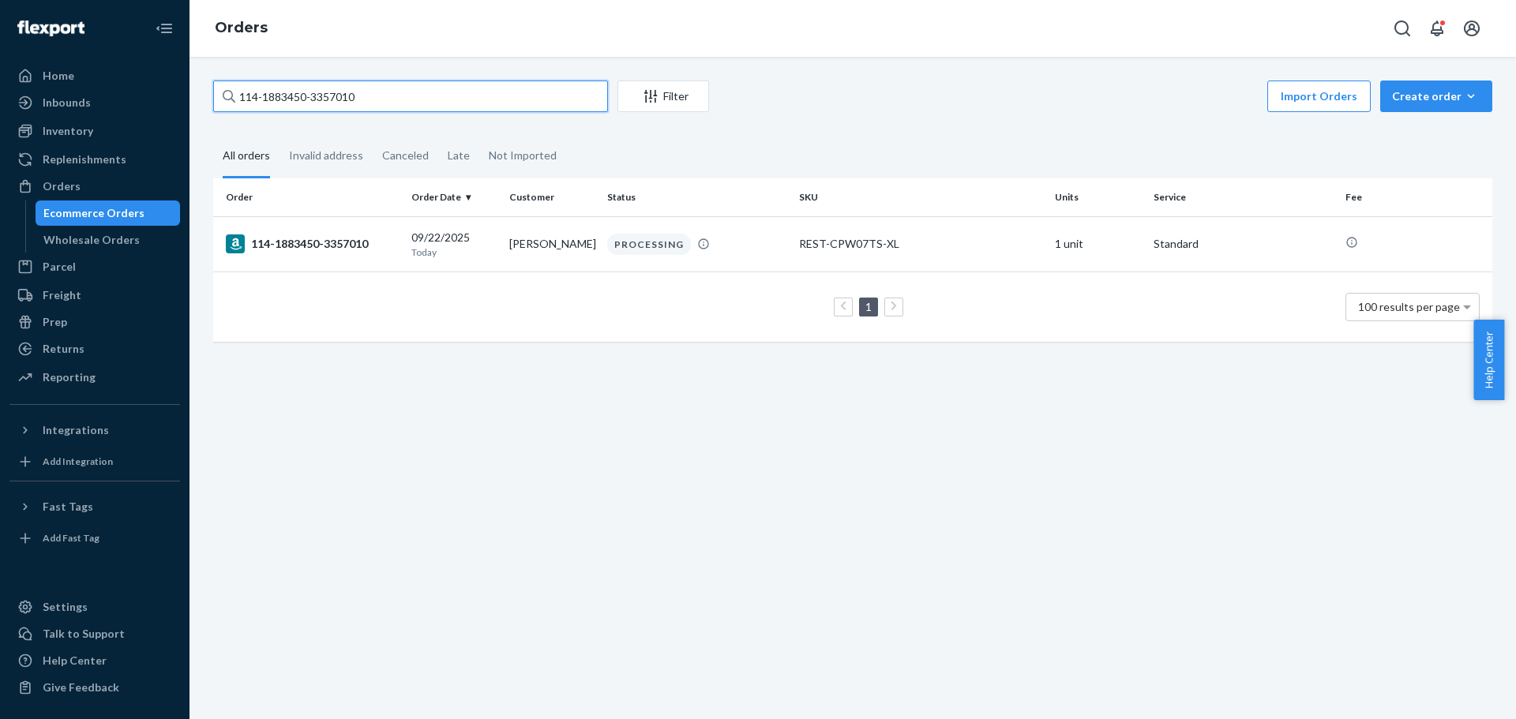
click at [9, 99] on div "Home Inbounds Shipping Plans Problems Inventory Products Replenishments Orders …" at bounding box center [758, 359] width 1516 height 719
click at [321, 250] on div "114-1883450-3357010" at bounding box center [312, 244] width 173 height 19
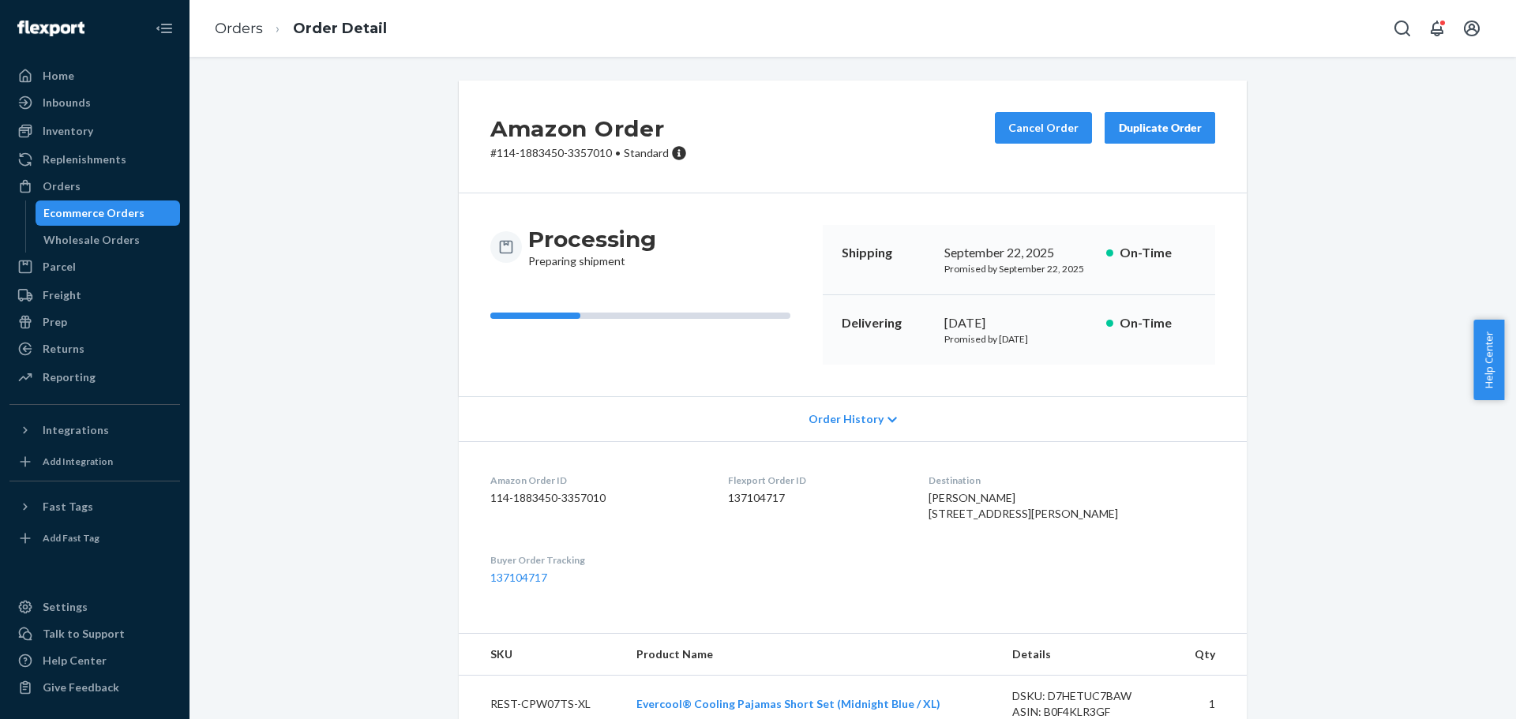
click at [247, 25] on link "Orders" at bounding box center [239, 28] width 48 height 17
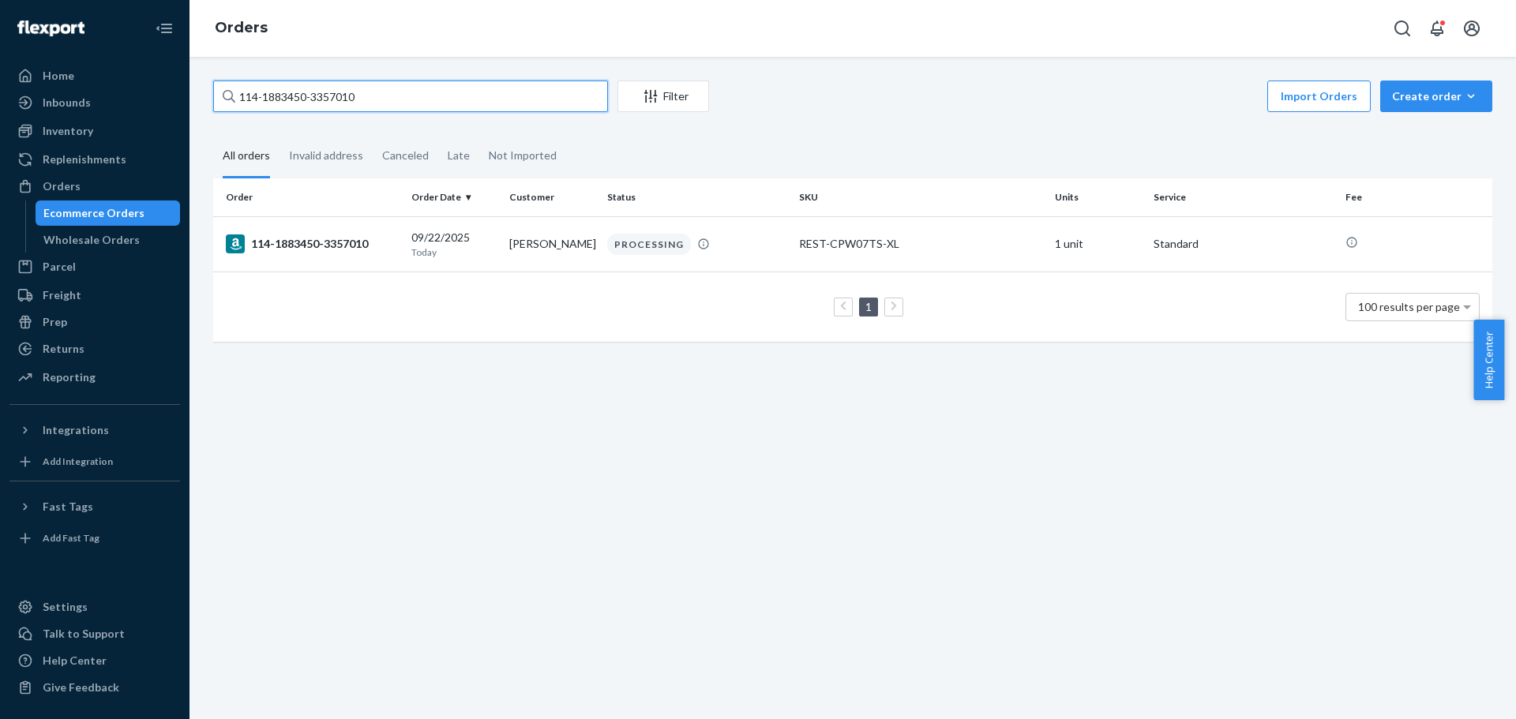
drag, startPoint x: 494, startPoint y: 96, endPoint x: 0, endPoint y: 105, distance: 494.4
click at [0, 105] on div "Home Inbounds Shipping Plans Problems Inventory Products Replenishments Orders …" at bounding box center [758, 359] width 1516 height 719
paste input "2-5433154-9002629"
type input "112-5433154-9002629"
click at [277, 232] on td "112-5433154-9002629" at bounding box center [309, 243] width 192 height 55
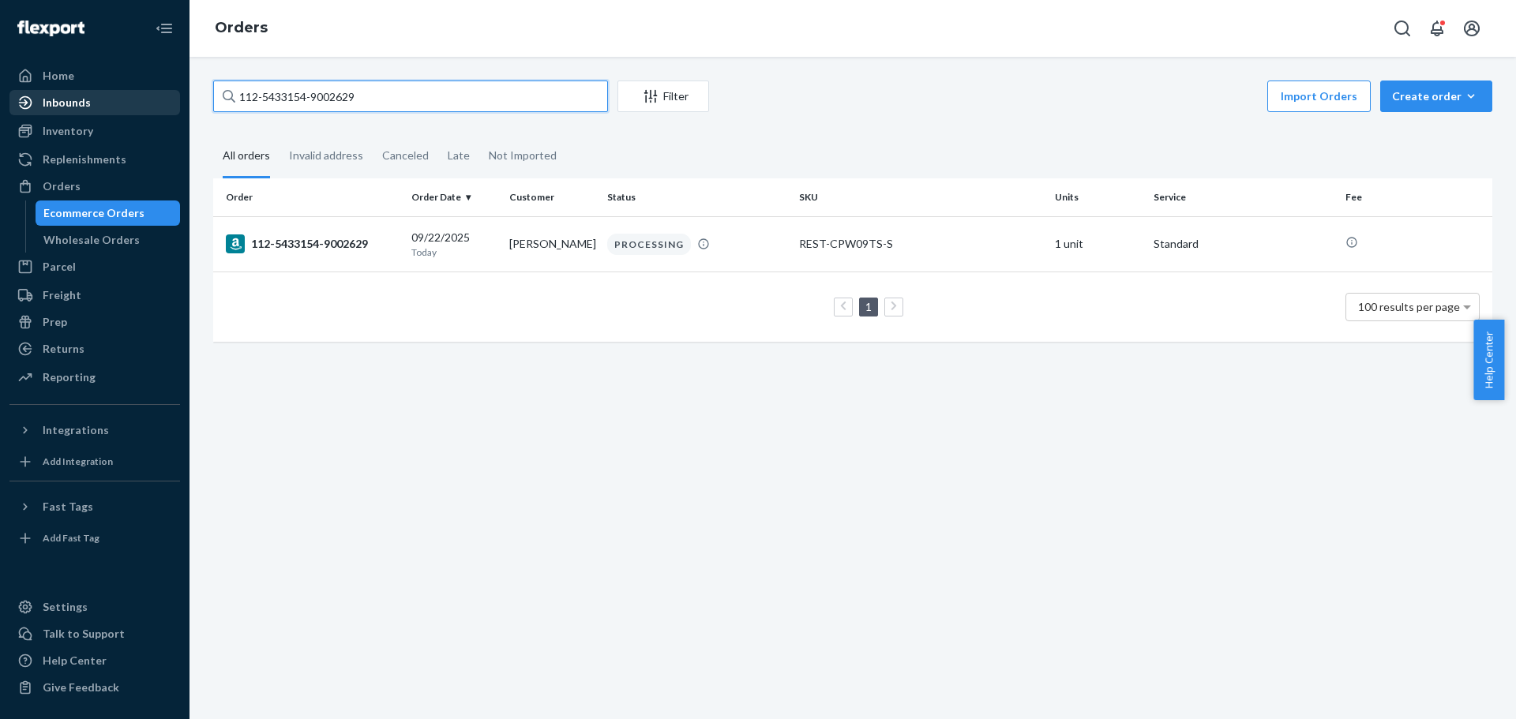
drag, startPoint x: 454, startPoint y: 92, endPoint x: 73, endPoint y: 104, distance: 381.6
click at [73, 104] on div "Home Inbounds Shipping Plans Problems Inventory Products Replenishments Orders …" at bounding box center [758, 359] width 1516 height 719
paste input "4-4357342-9303466"
type input "114-4357342-9303466"
click at [303, 235] on div "114-4357342-9303466" at bounding box center [312, 244] width 173 height 19
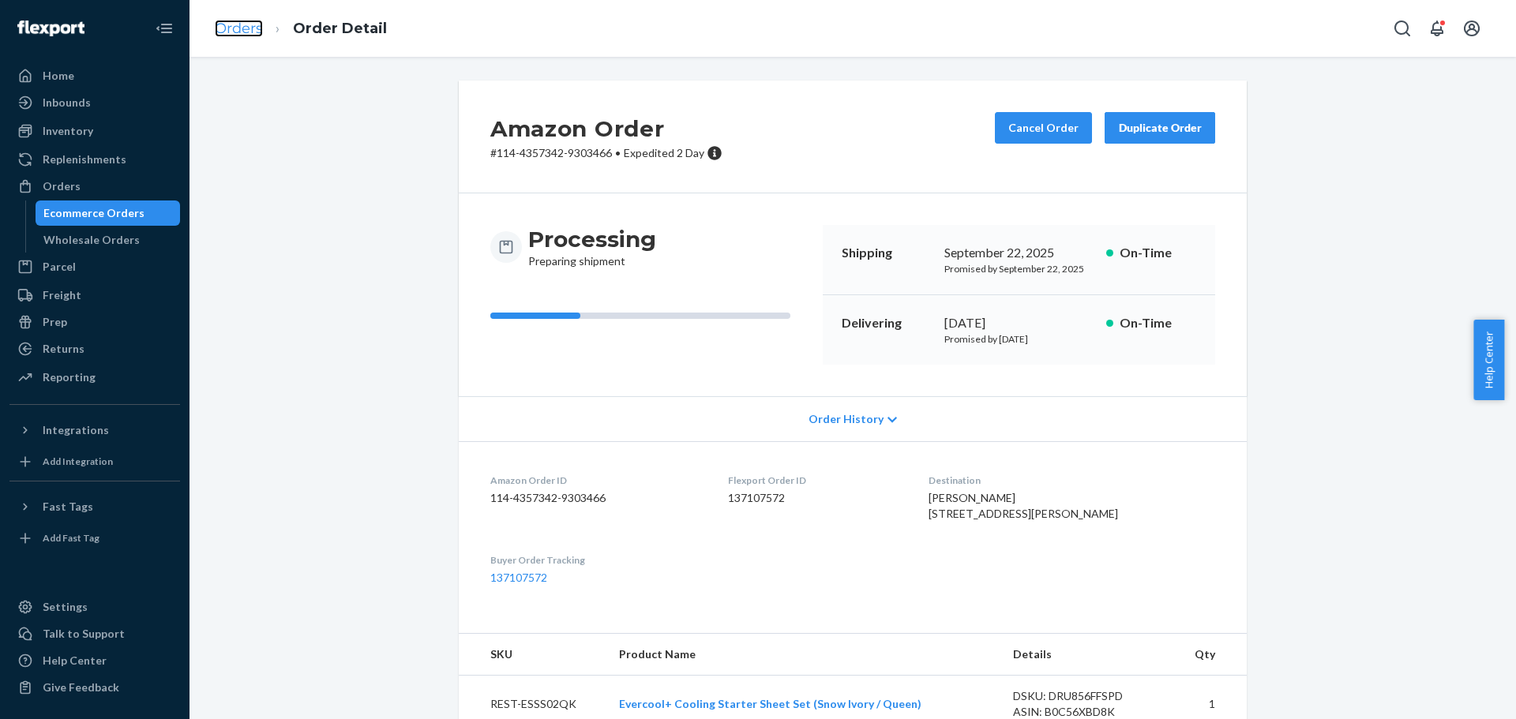
click at [243, 22] on link "Orders" at bounding box center [239, 28] width 48 height 17
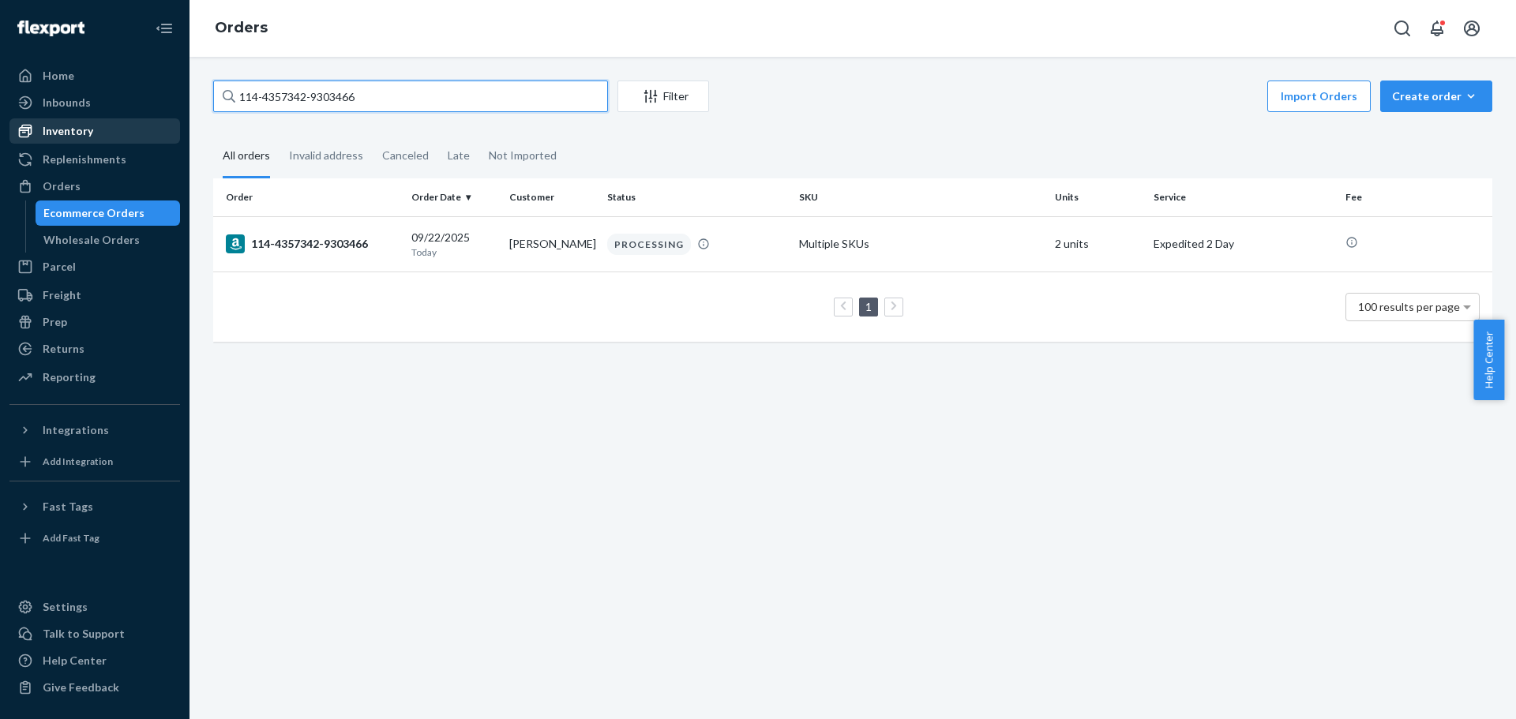
drag, startPoint x: 462, startPoint y: 103, endPoint x: 51, endPoint y: 141, distance: 412.4
click at [51, 141] on div "Home Inbounds Shipping Plans Problems Inventory Products Replenishments Orders …" at bounding box center [758, 359] width 1516 height 719
paste input "2-6068502-4994633"
type input "112-6068502-4994633"
click at [305, 240] on div "112-6068502-4994633" at bounding box center [312, 244] width 173 height 19
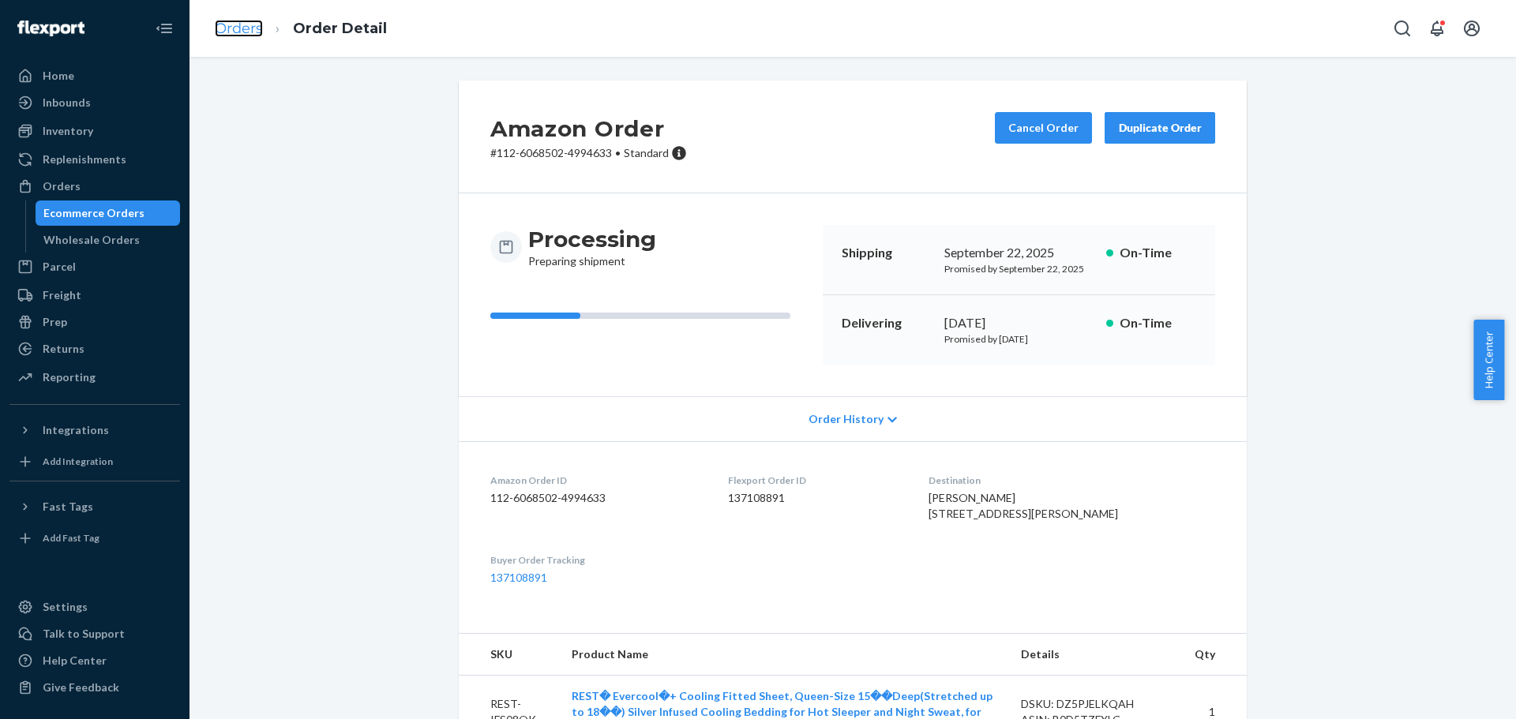
click at [260, 20] on link "Orders" at bounding box center [239, 28] width 48 height 17
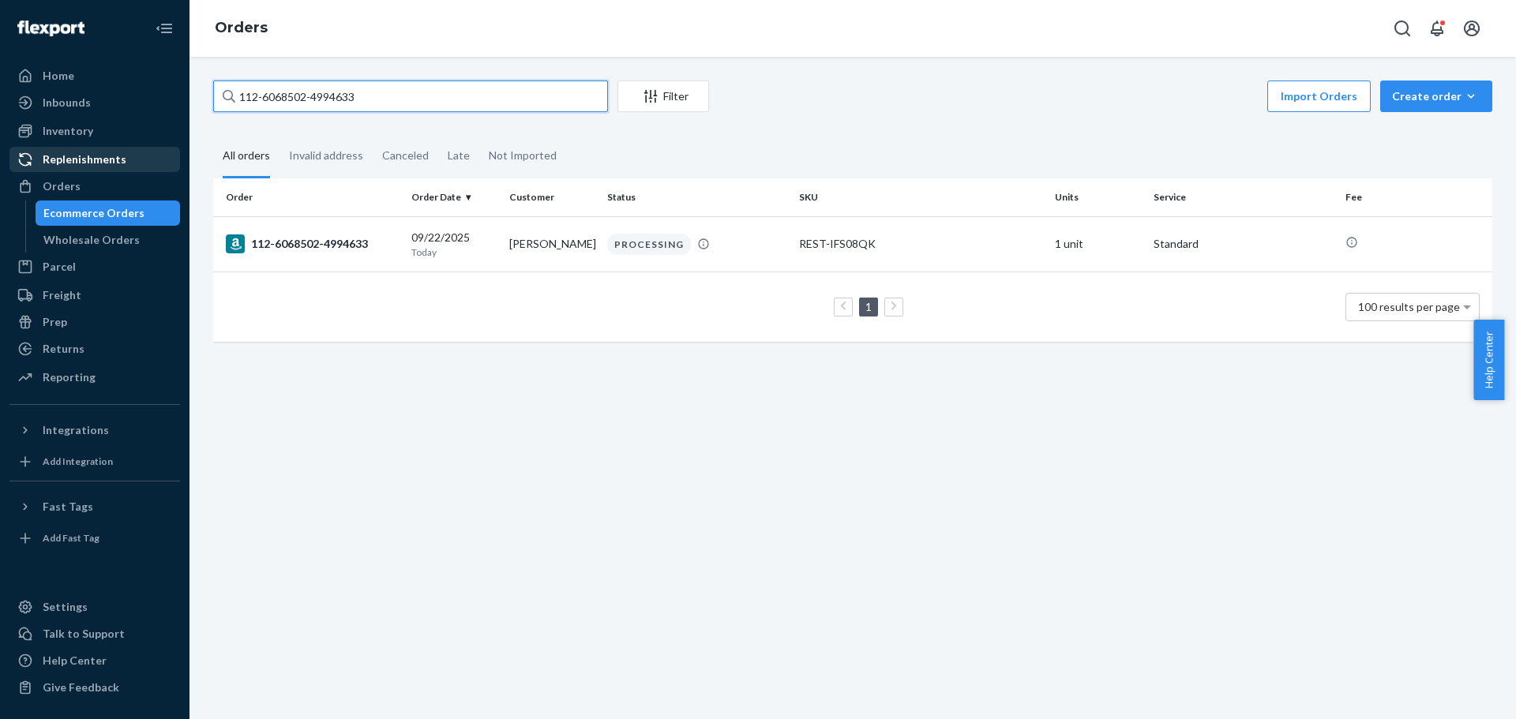
drag, startPoint x: 444, startPoint y: 91, endPoint x: 75, endPoint y: 170, distance: 377.1
click at [75, 170] on div "Home Inbounds Shipping Plans Problems Inventory Products Replenishments Orders …" at bounding box center [758, 359] width 1516 height 719
paste input "1-4795339-5520217"
type input "111-4795339-5520217"
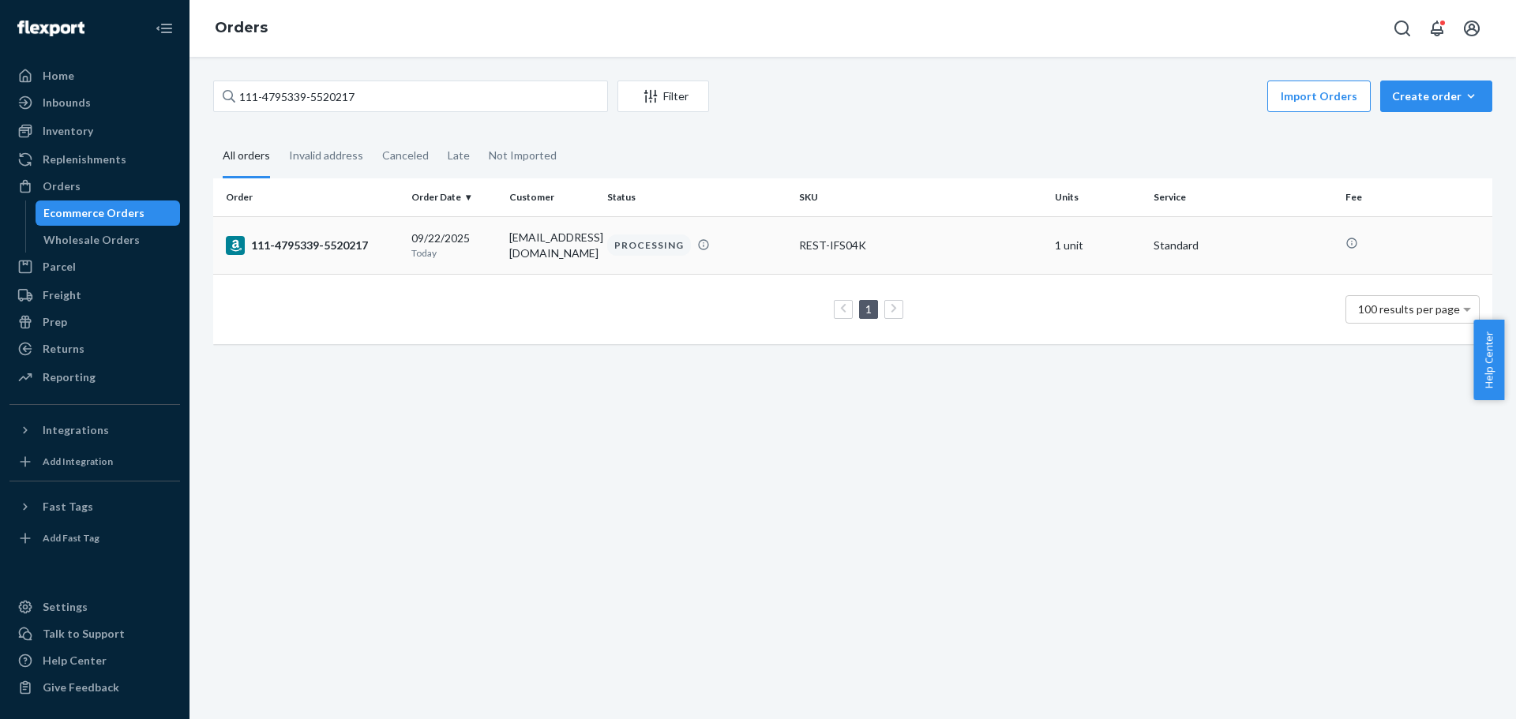
click at [314, 244] on div "111-4795339-5520217" at bounding box center [312, 245] width 173 height 19
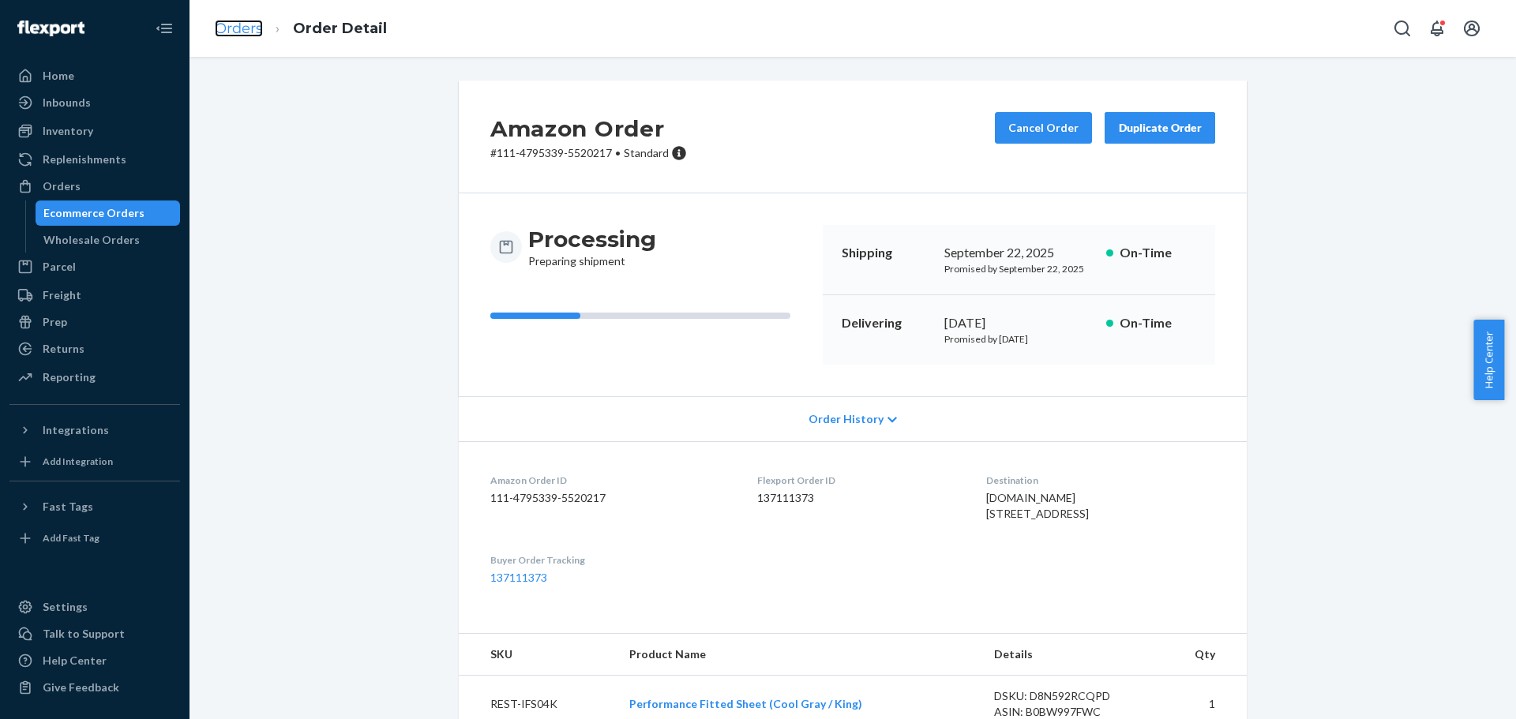
click at [242, 24] on link "Orders" at bounding box center [239, 28] width 48 height 17
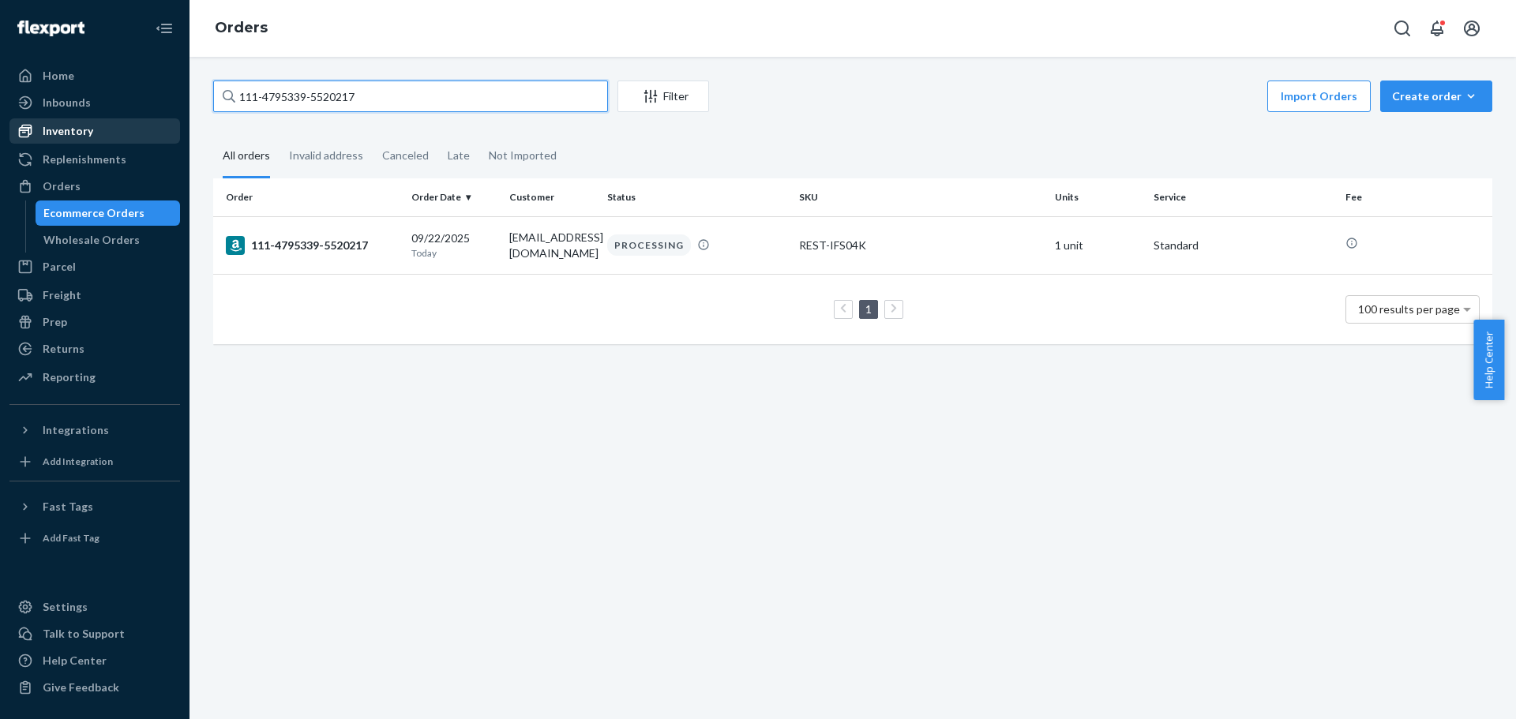
drag, startPoint x: 433, startPoint y: 99, endPoint x: 141, endPoint y: 121, distance: 292.2
click at [142, 121] on div "Home Inbounds Shipping Plans Problems Inventory Products Replenishments Orders …" at bounding box center [758, 359] width 1516 height 719
paste input "3-9615386-0773868"
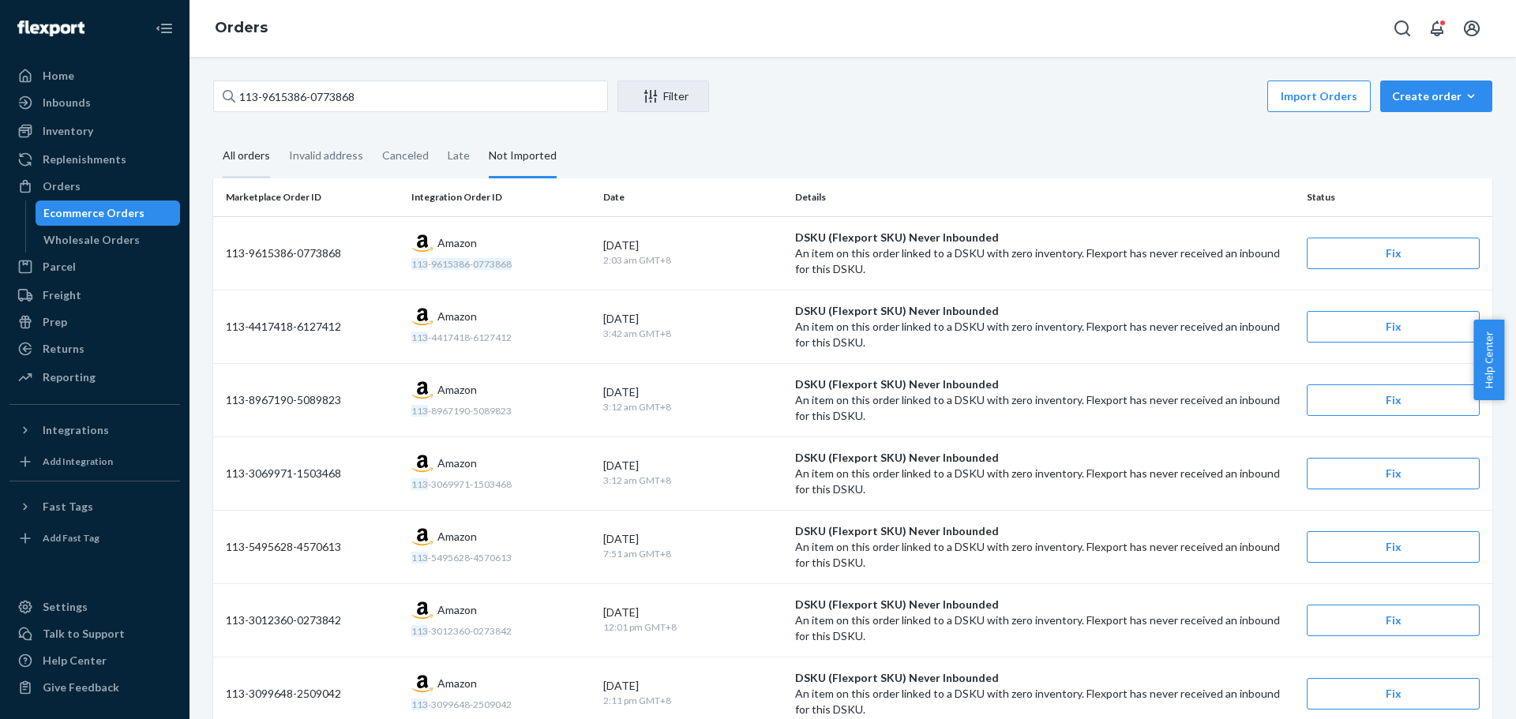
click at [264, 143] on div "All orders" at bounding box center [246, 156] width 47 height 43
click at [213, 135] on input "All orders" at bounding box center [213, 135] width 0 height 0
drag, startPoint x: 448, startPoint y: 97, endPoint x: 72, endPoint y: 112, distance: 376.2
click at [72, 112] on div "Home Inbounds Shipping Plans Problems Inventory Products Replenishments Orders …" at bounding box center [758, 359] width 1516 height 719
paste input "3081248-6199420"
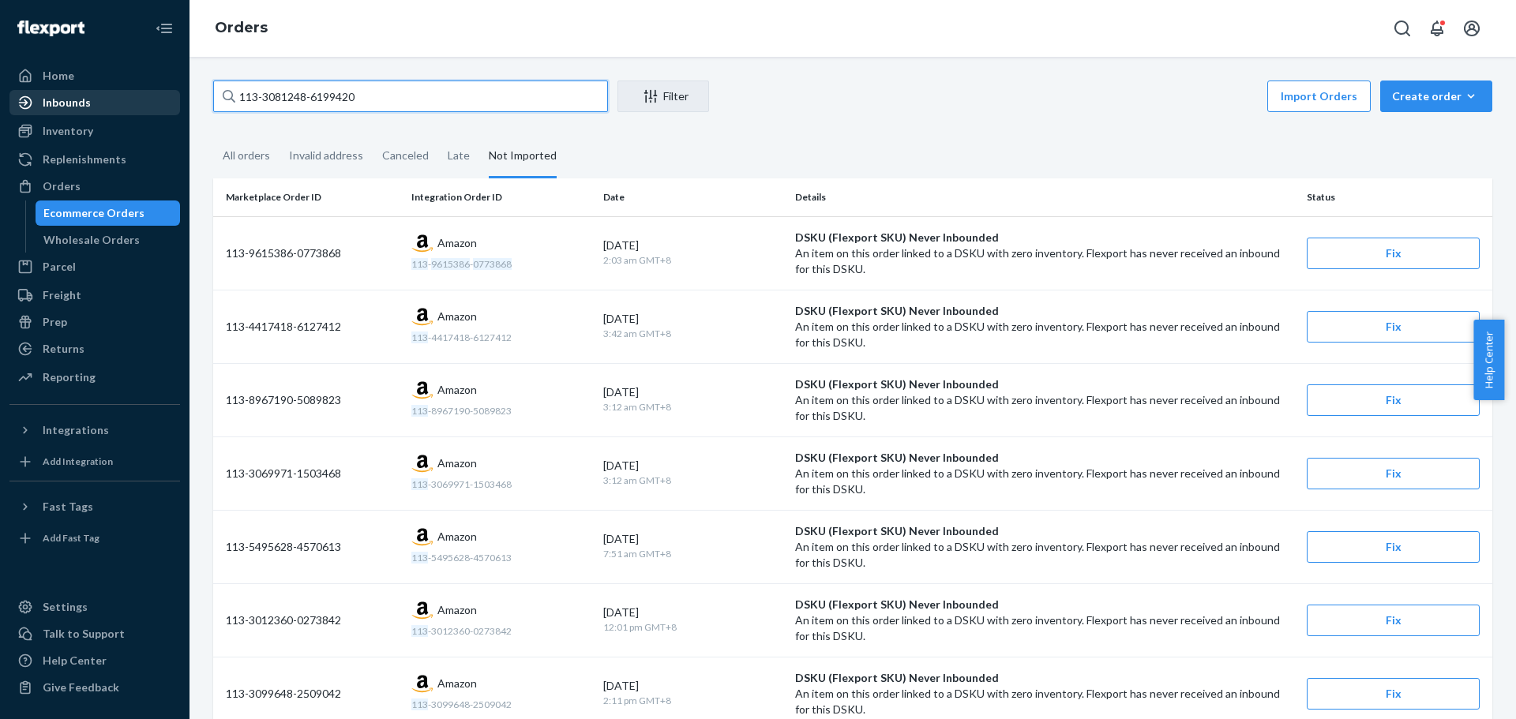
type input "113-3081248-6199420"
click at [246, 153] on div "All orders" at bounding box center [246, 156] width 47 height 43
click at [213, 135] on input "All orders" at bounding box center [213, 135] width 0 height 0
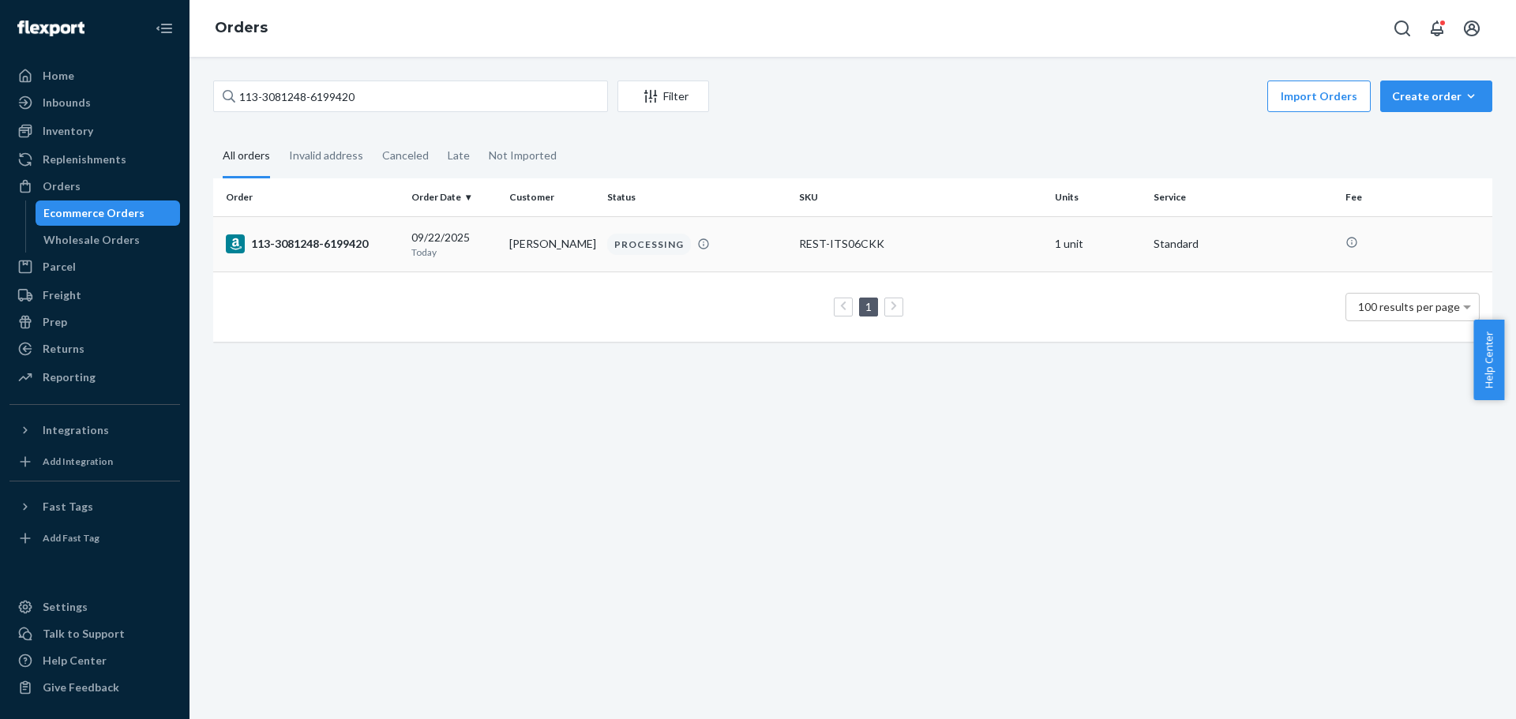
click at [844, 233] on td "REST-ITS06CKK" at bounding box center [921, 243] width 256 height 55
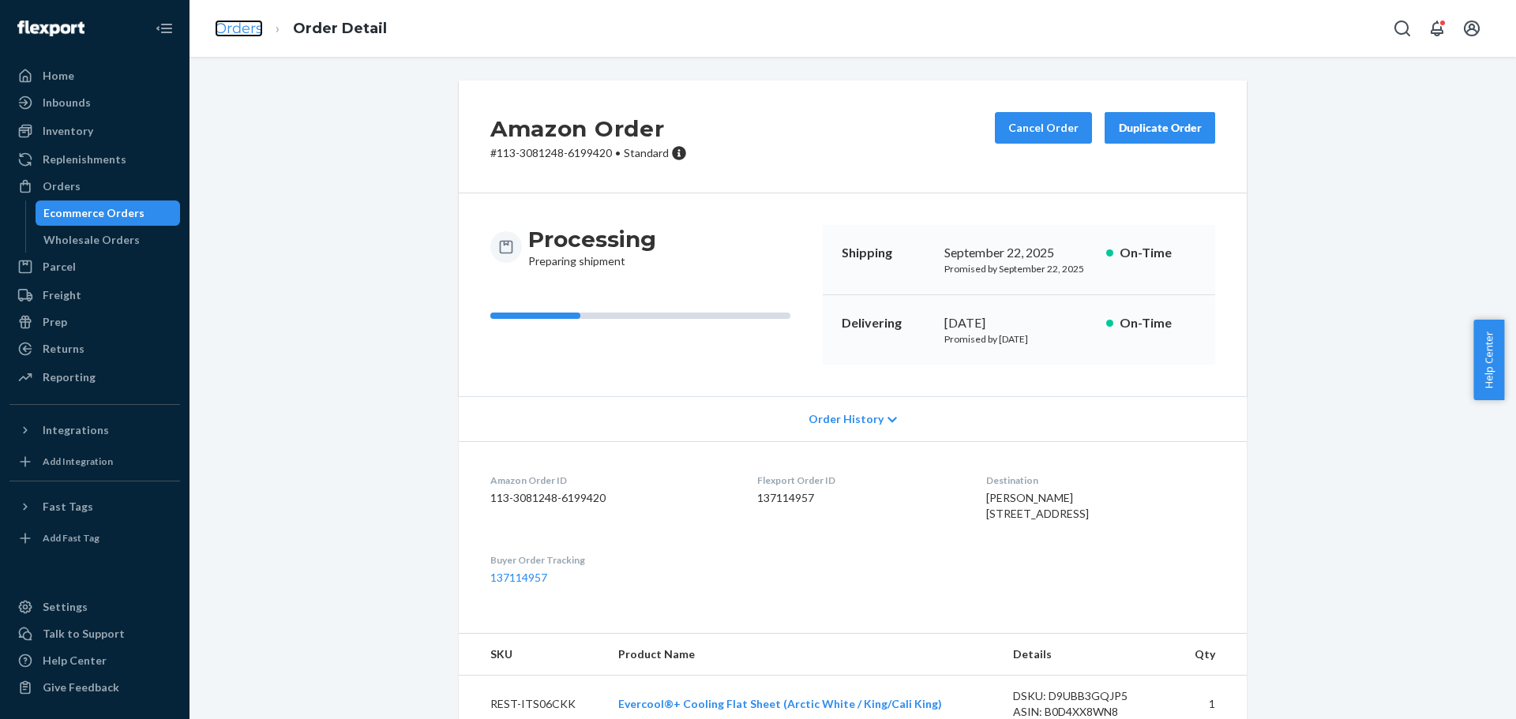
click at [252, 31] on link "Orders" at bounding box center [239, 28] width 48 height 17
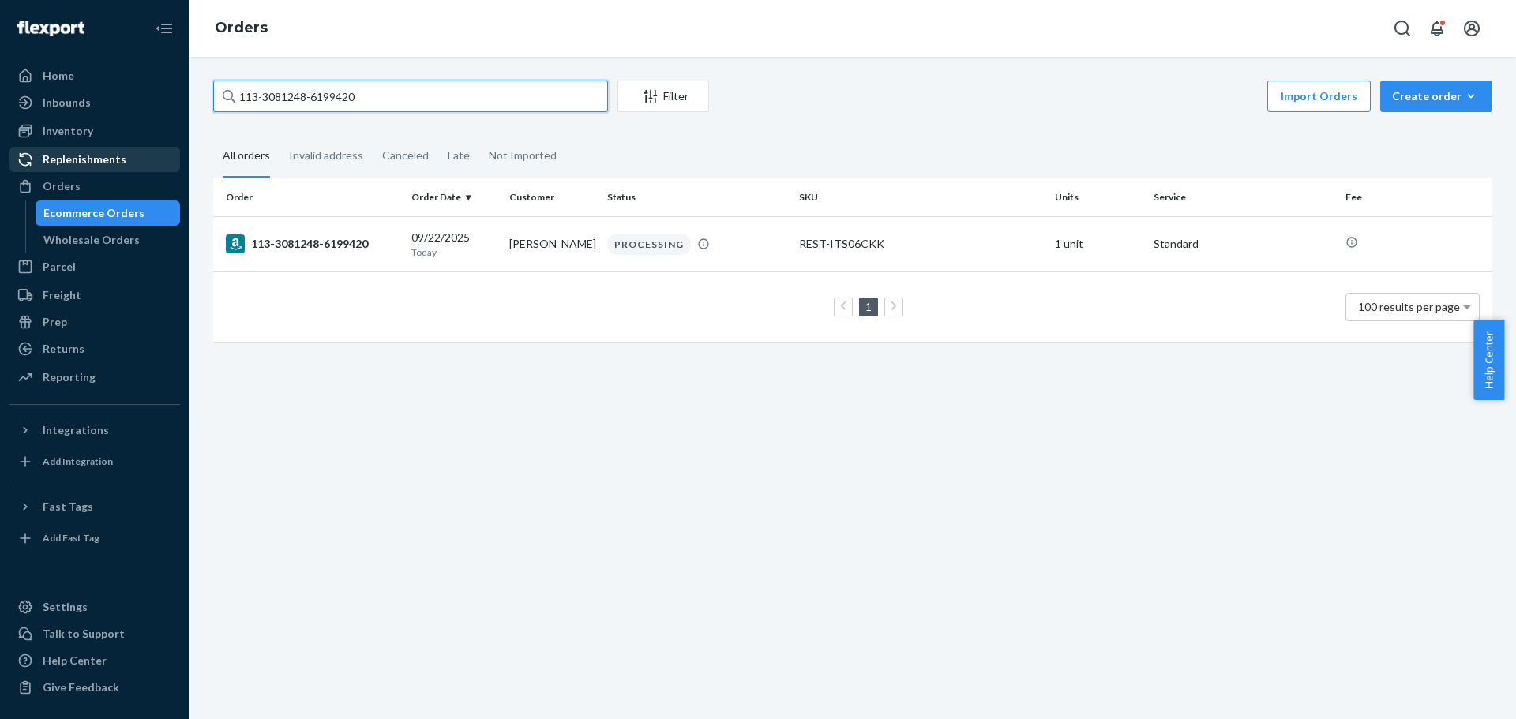
drag, startPoint x: 453, startPoint y: 105, endPoint x: 145, endPoint y: 150, distance: 311.2
click at [145, 148] on div "Home Inbounds Shipping Plans Problems Inventory Products Replenishments Orders …" at bounding box center [758, 359] width 1516 height 719
paste input "2-6553683-6230638"
type input "112-6553683-6230638"
click at [285, 226] on td "112-6553683-6230638" at bounding box center [309, 243] width 192 height 55
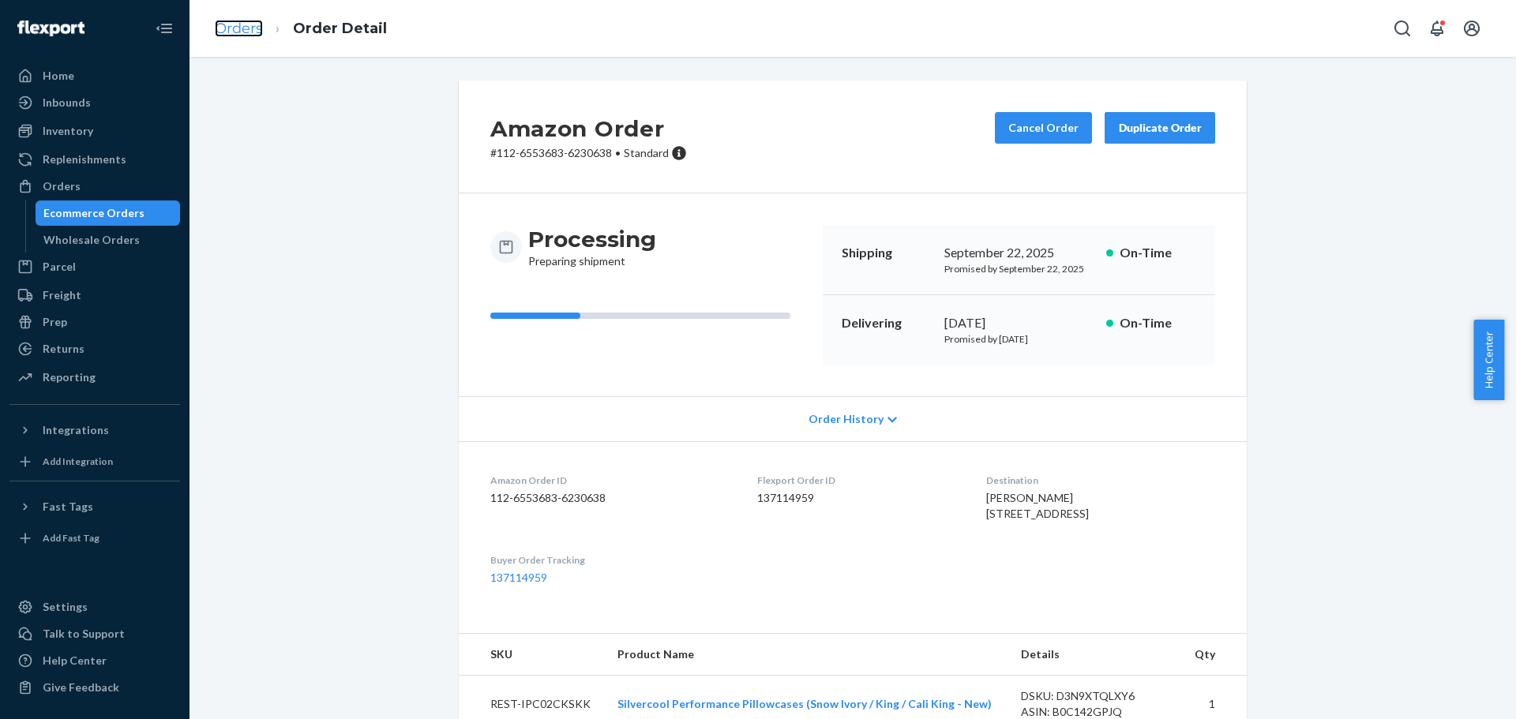
click at [222, 27] on link "Orders" at bounding box center [239, 28] width 48 height 17
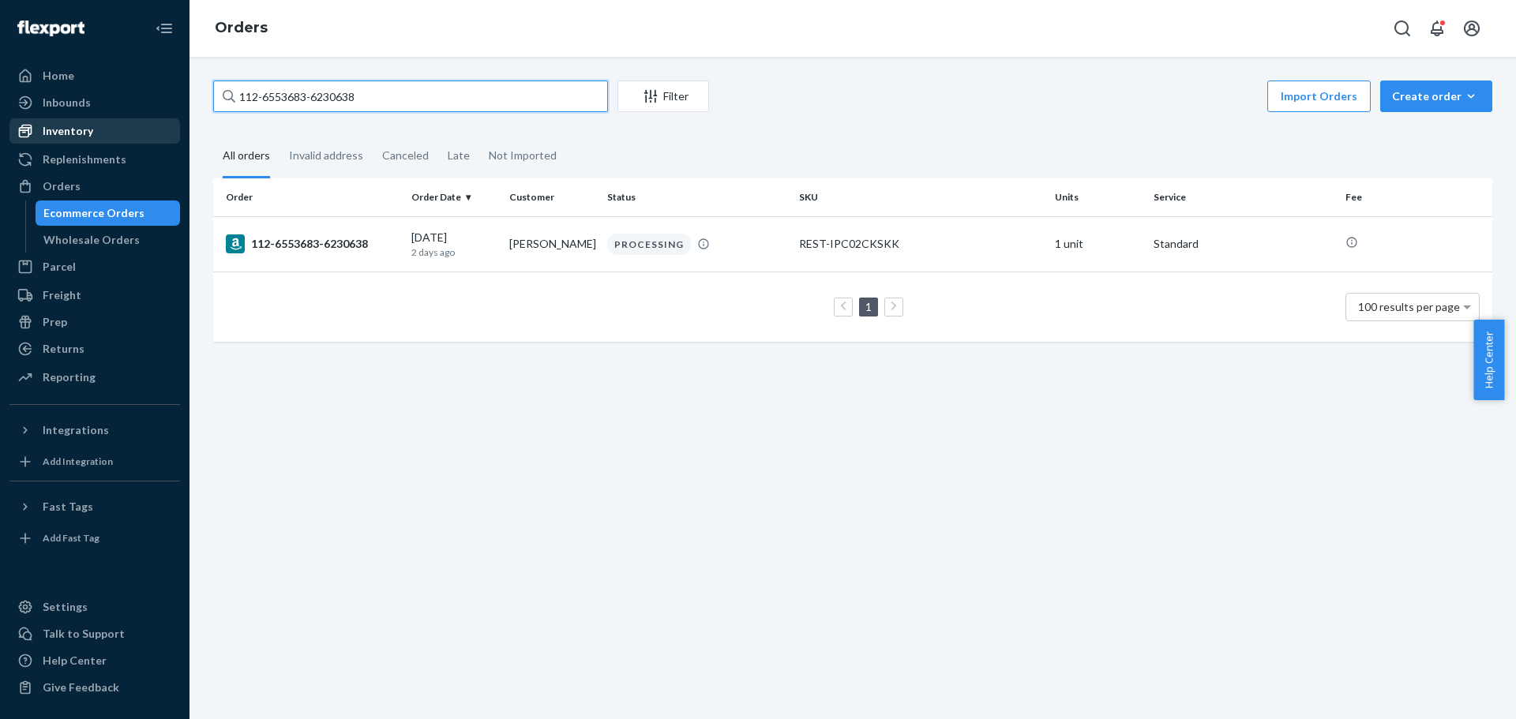
click at [28, 125] on div "Home Inbounds Shipping Plans Problems Inventory Products Replenishments Orders …" at bounding box center [758, 359] width 1516 height 719
paste input "4-6576430-0005020"
type input "114-6576430-0005020"
click at [306, 246] on div "114-6576430-0005020" at bounding box center [312, 244] width 173 height 19
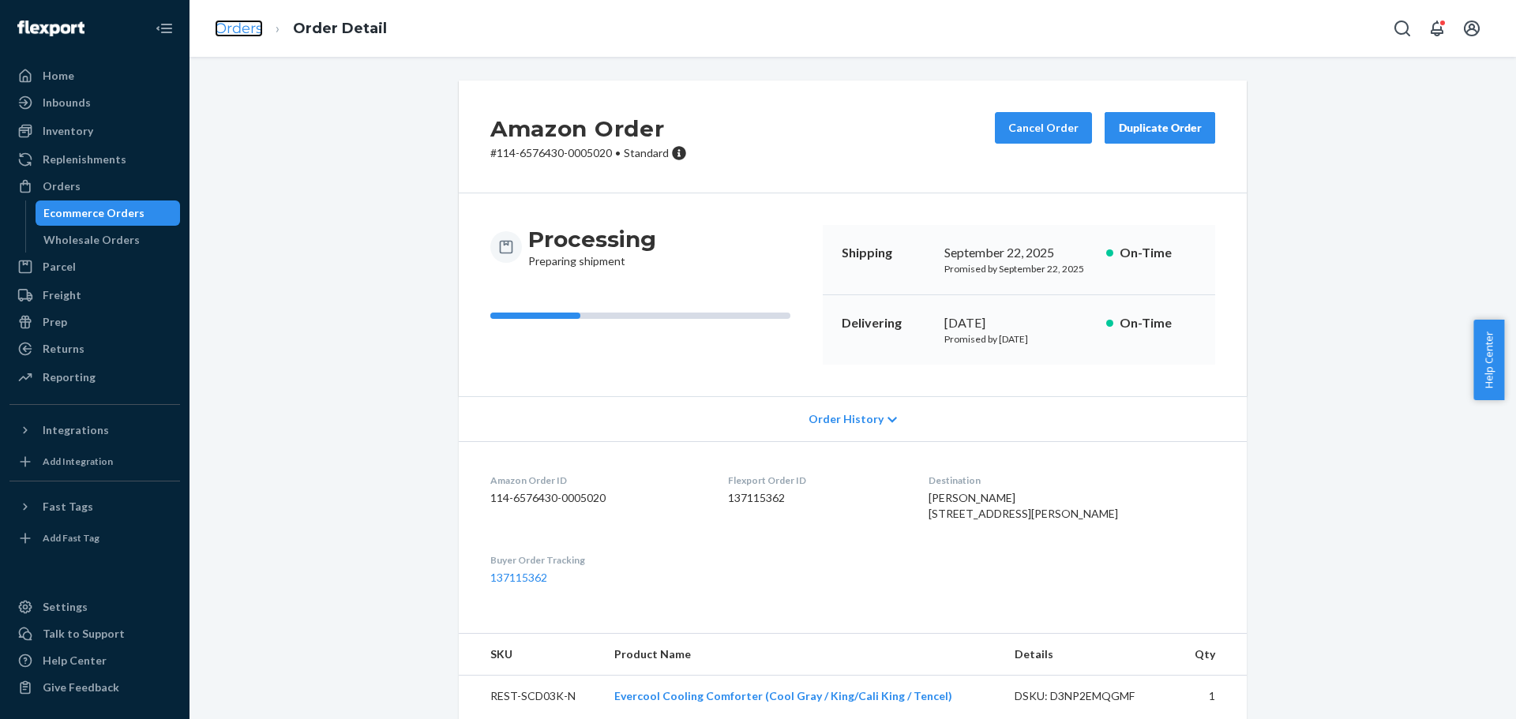
click at [242, 29] on link "Orders" at bounding box center [239, 28] width 48 height 17
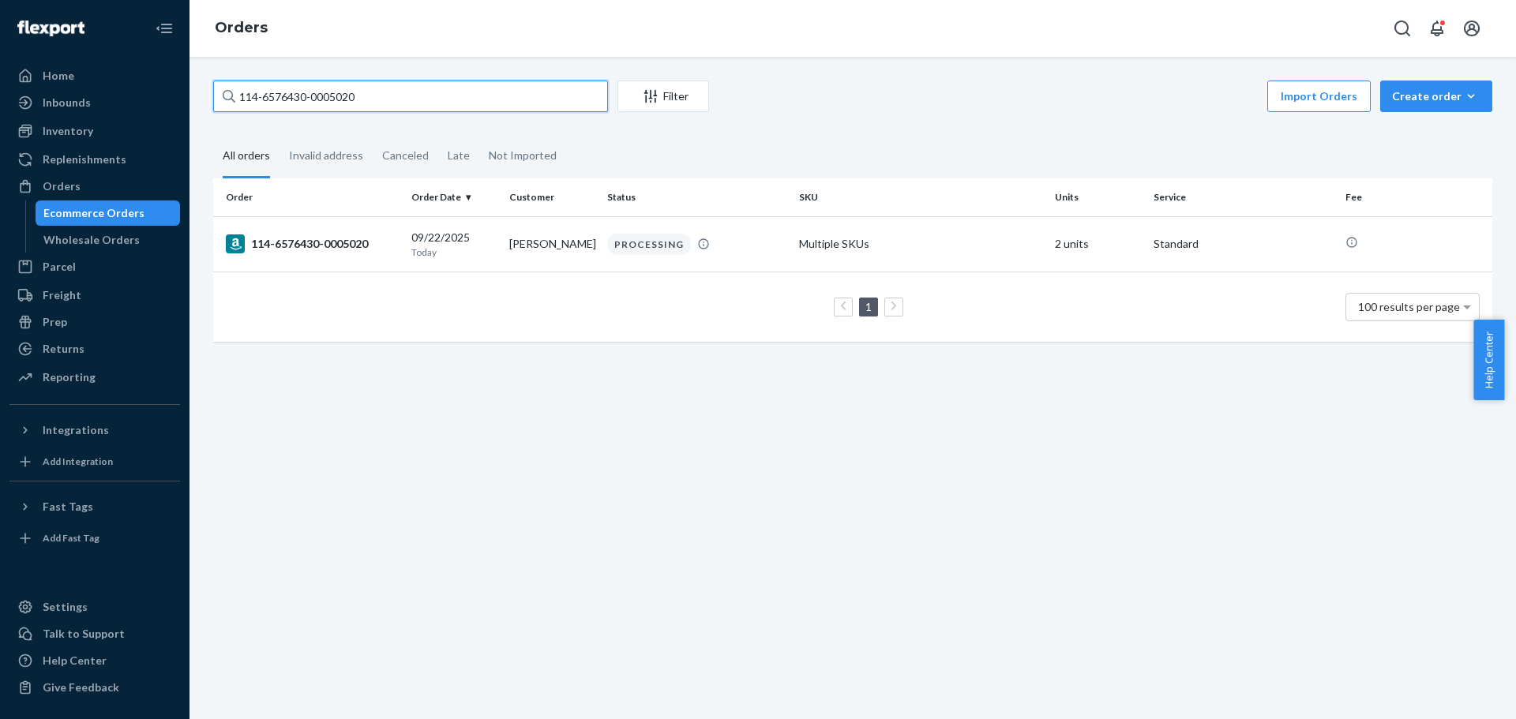
drag, startPoint x: 480, startPoint y: 98, endPoint x: 175, endPoint y: 116, distance: 306.1
click at [175, 116] on div "Home Inbounds Shipping Plans Problems Inventory Products Replenishments Orders …" at bounding box center [758, 359] width 1516 height 719
paste input "2-7572298-9493033"
type input "112-7572298-9493033"
click at [307, 250] on div "112-7572298-9493033" at bounding box center [312, 244] width 173 height 19
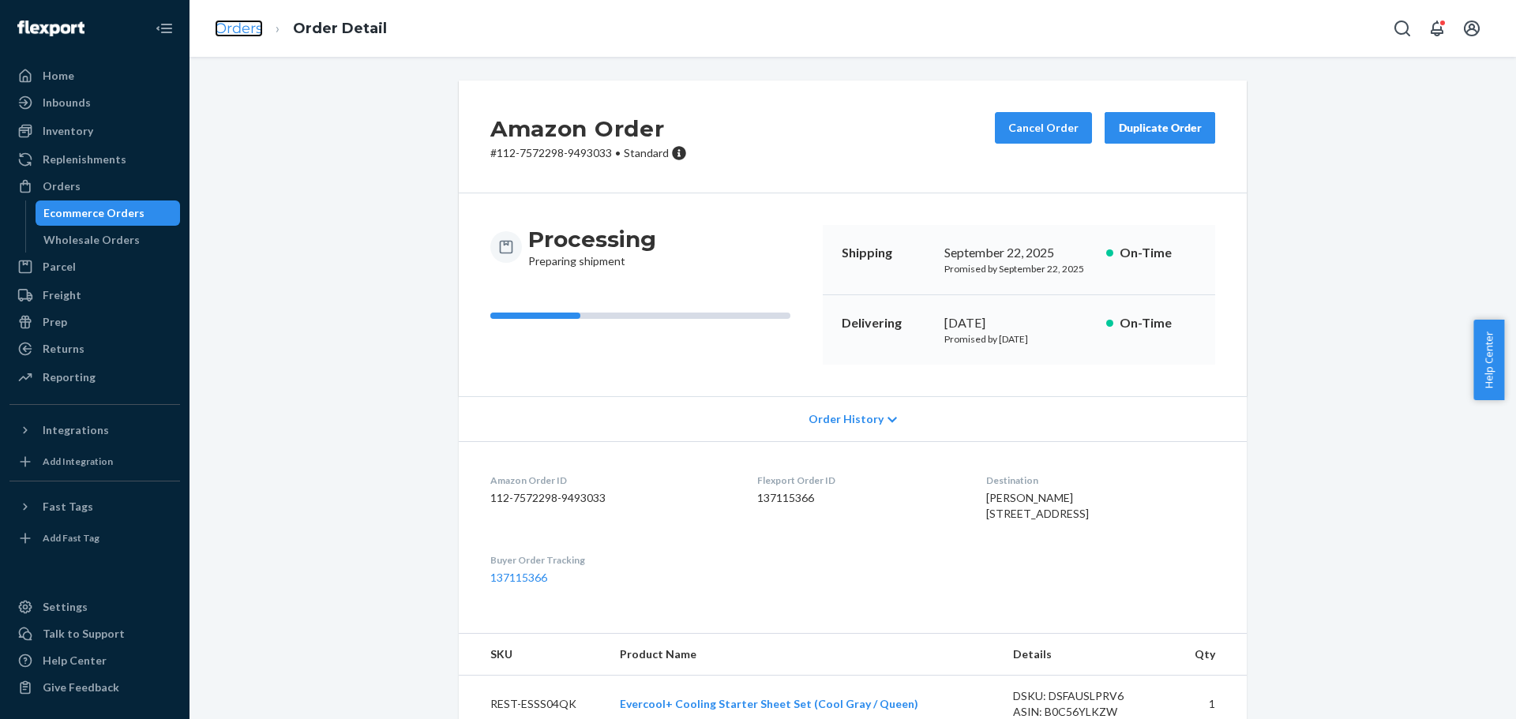
click at [238, 33] on link "Orders" at bounding box center [239, 28] width 48 height 17
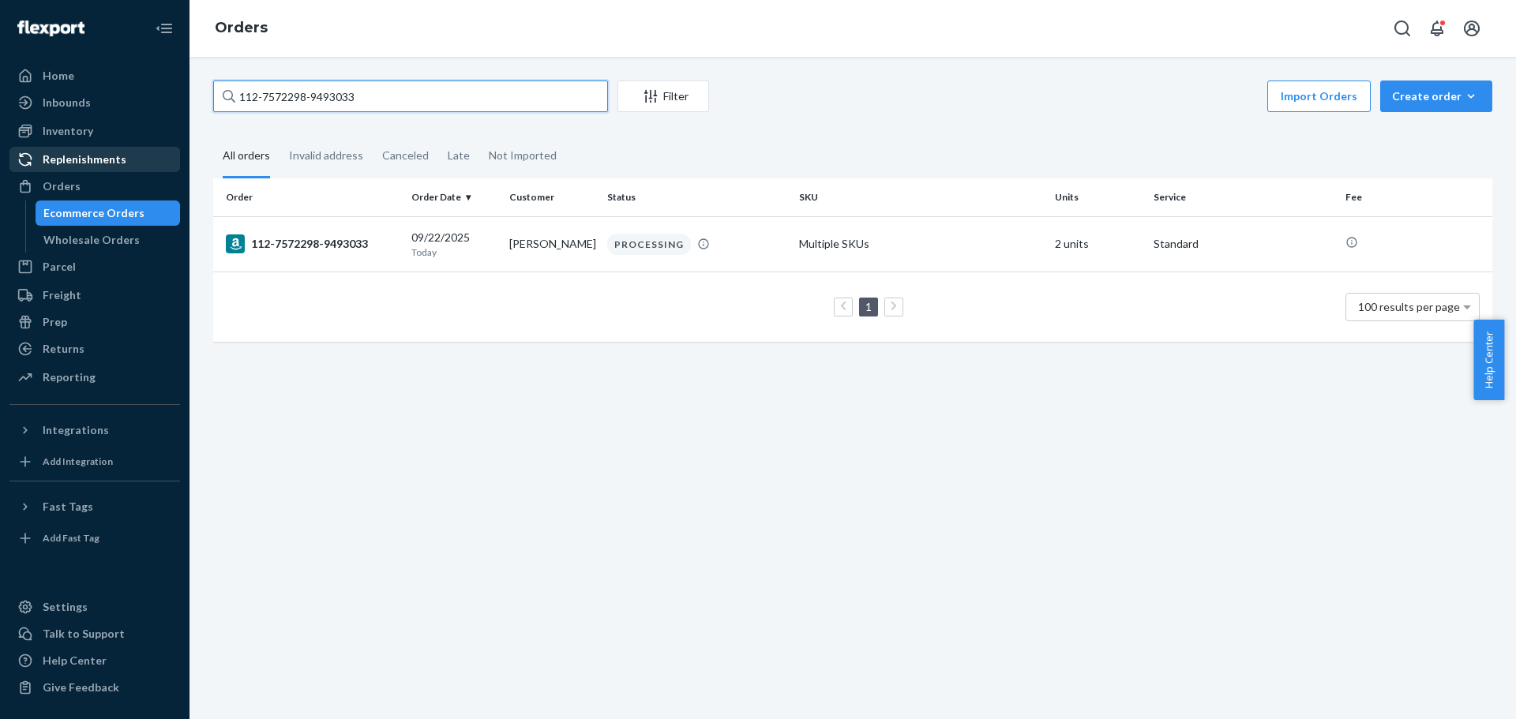
drag, startPoint x: 442, startPoint y: 106, endPoint x: 62, endPoint y: 171, distance: 385.3
click at [62, 171] on div "Home Inbounds Shipping Plans Problems Inventory Products Replenishments Orders …" at bounding box center [758, 359] width 1516 height 719
paste input "1-9412322-0342606"
type input "111-9412322-0342606"
click at [295, 246] on div "111-9412322-0342606" at bounding box center [312, 244] width 173 height 19
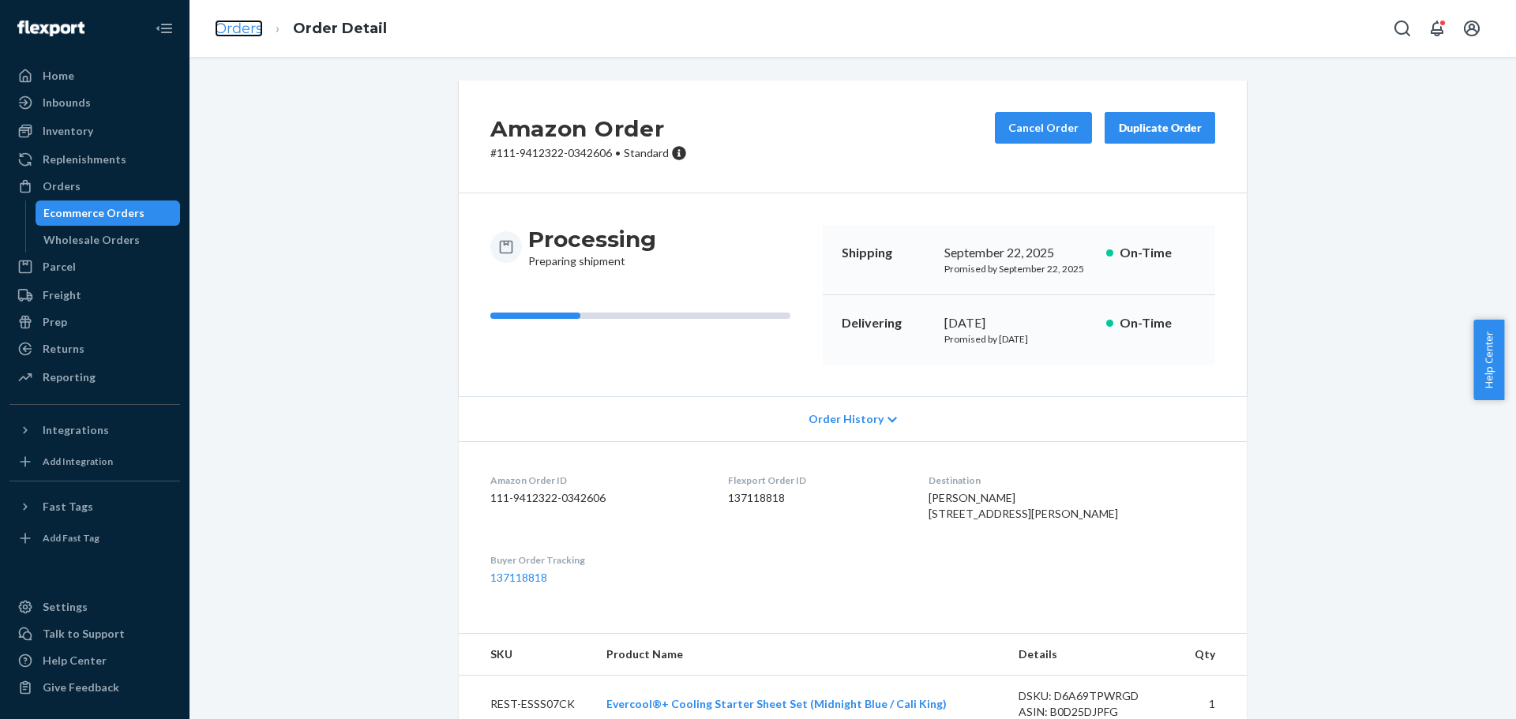
click at [242, 24] on link "Orders" at bounding box center [239, 28] width 48 height 17
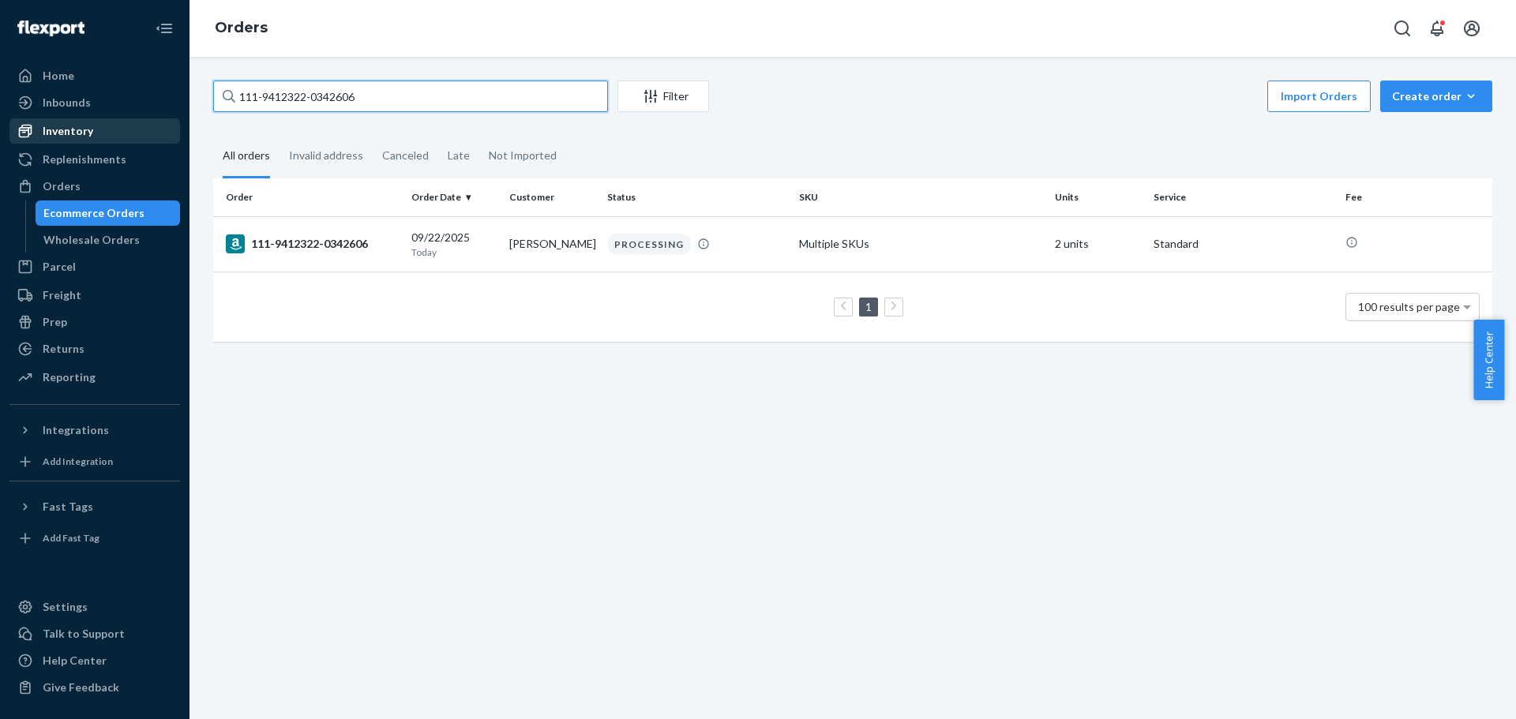
drag, startPoint x: 362, startPoint y: 105, endPoint x: 63, endPoint y: 122, distance: 298.9
click at [63, 122] on div "Home Inbounds Shipping Plans Problems Inventory Products Replenishments Orders …" at bounding box center [758, 359] width 1516 height 719
paste input "2-3223865-4518622"
type input "112-3223865-4518622"
click at [315, 242] on div "112-3223865-4518622" at bounding box center [312, 244] width 173 height 19
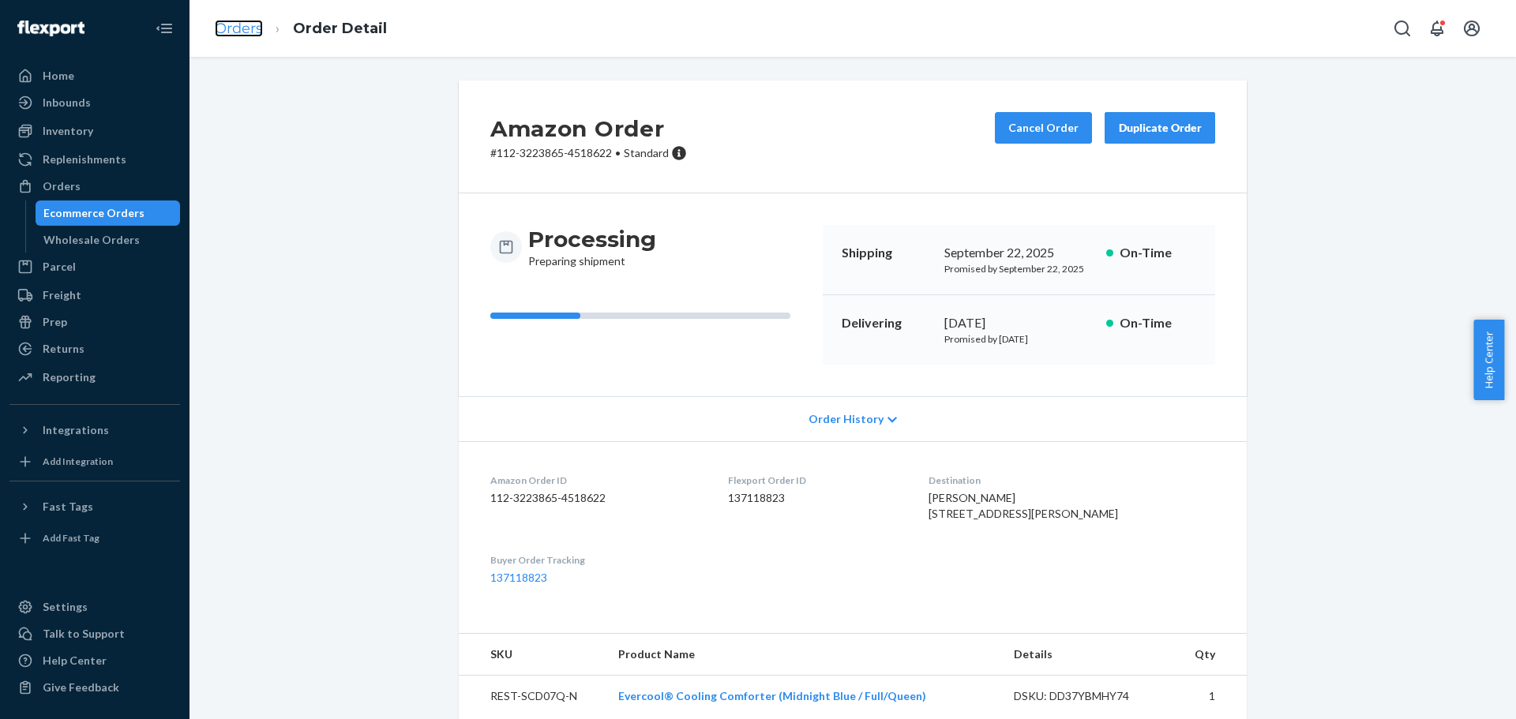
click at [243, 24] on link "Orders" at bounding box center [239, 28] width 48 height 17
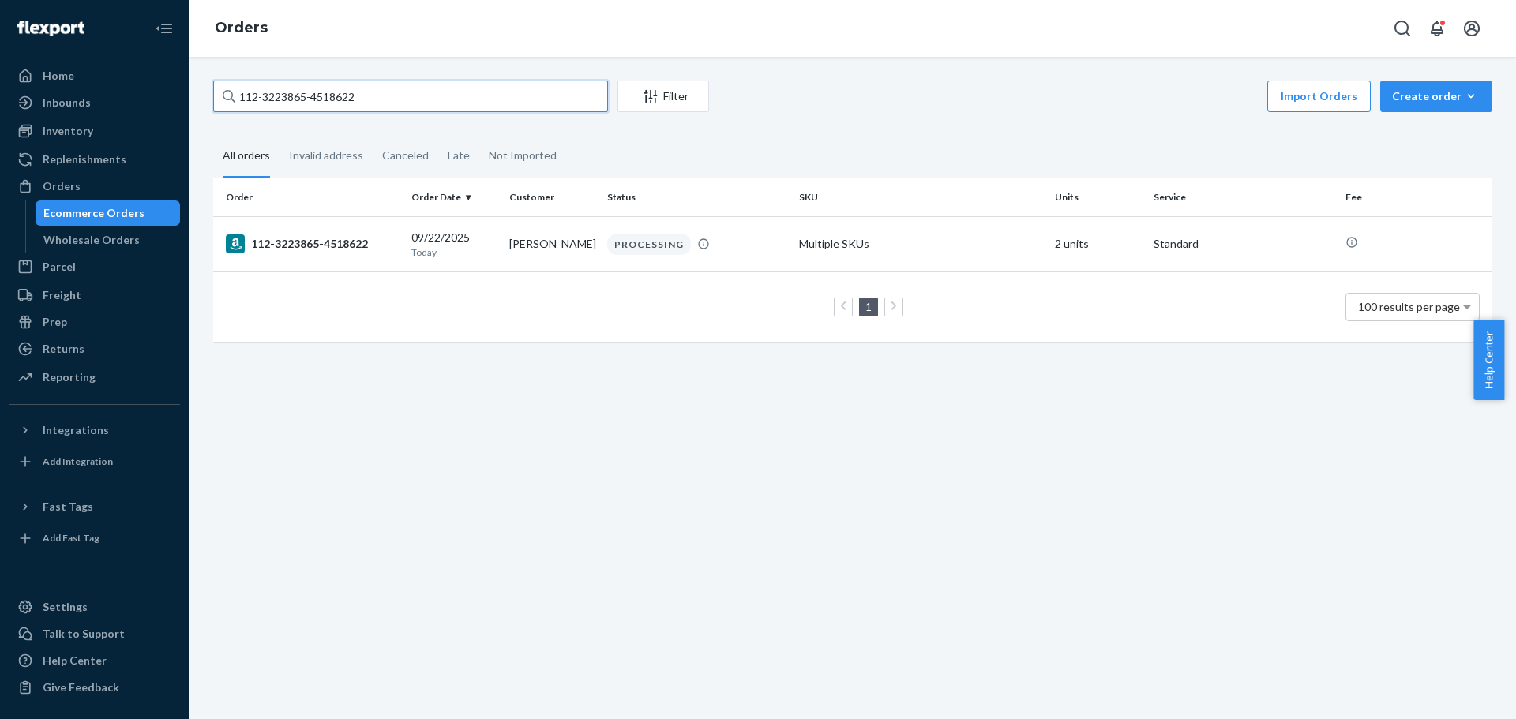
paste input "1-9230265-1724244"
drag, startPoint x: 418, startPoint y: 109, endPoint x: 32, endPoint y: 144, distance: 386.9
click at [37, 143] on div "Home Inbounds Shipping Plans Problems Inventory Products Replenishments Orders …" at bounding box center [758, 359] width 1516 height 719
type input "111-9230265-1724244"
click at [321, 249] on div "111-9230265-1724244" at bounding box center [312, 244] width 173 height 19
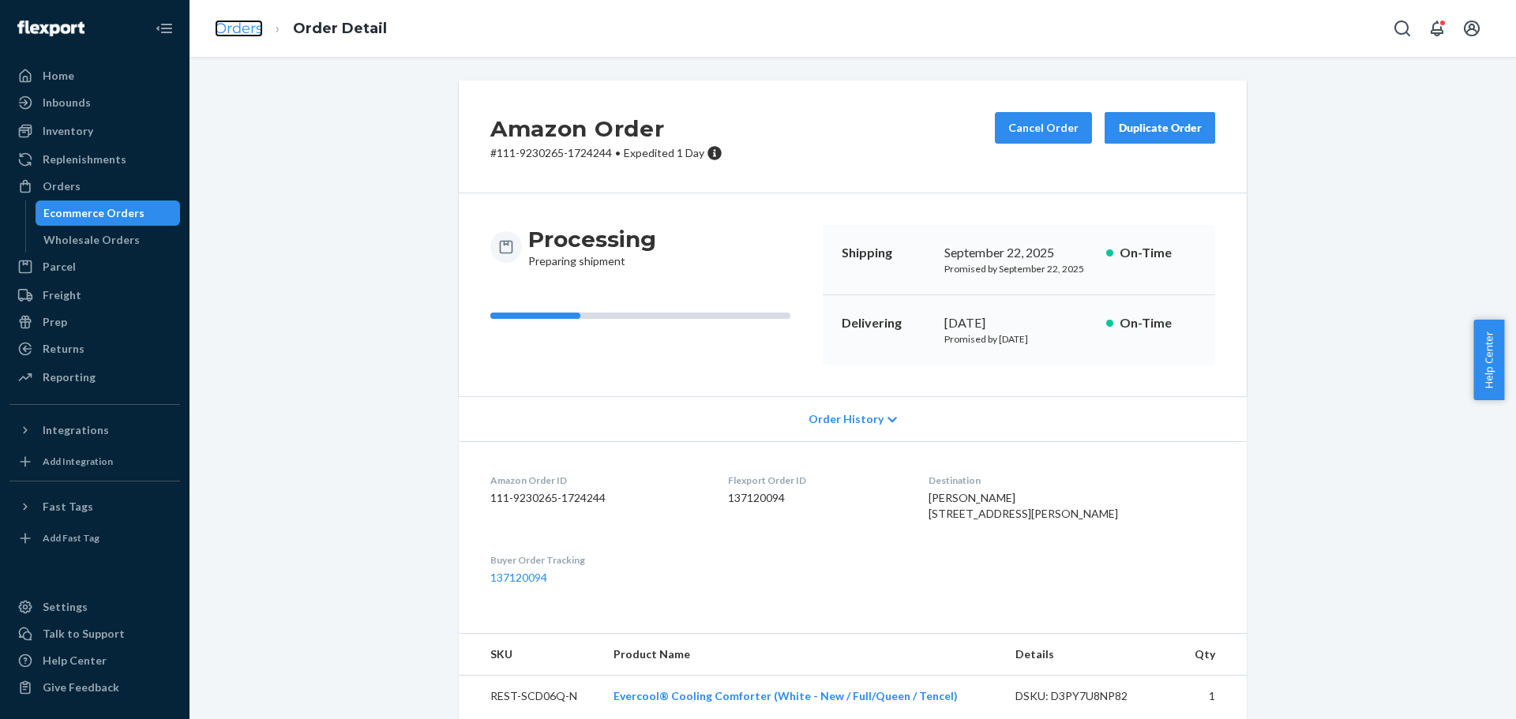
click at [247, 28] on link "Orders" at bounding box center [239, 28] width 48 height 17
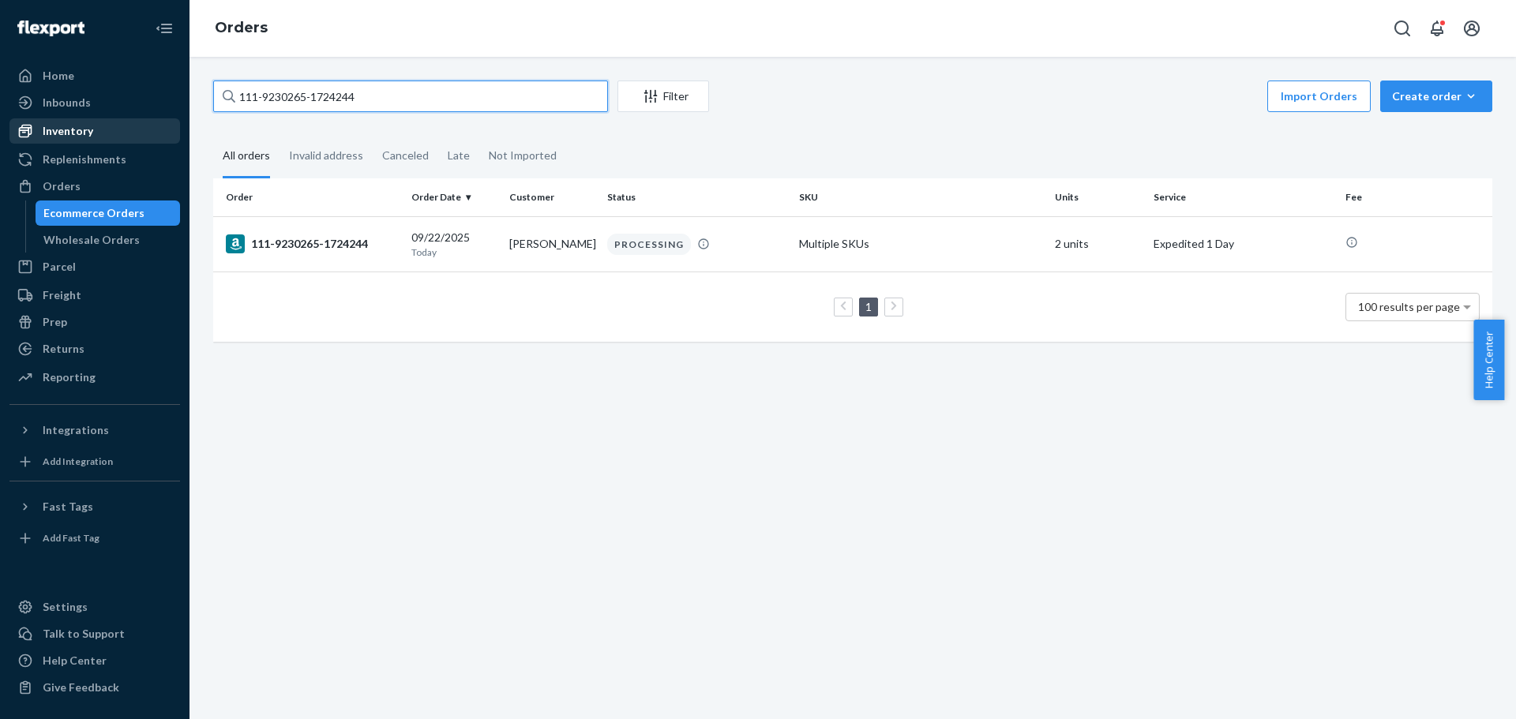
drag, startPoint x: 464, startPoint y: 103, endPoint x: 44, endPoint y: 139, distance: 420.9
click at [44, 139] on div "Home Inbounds Shipping Plans Problems Inventory Products Replenishments Orders …" at bounding box center [758, 359] width 1516 height 719
paste input "4-8346839-1605843"
type input "114-8346839-1605843"
click at [282, 253] on div "114-8346839-1605843" at bounding box center [312, 244] width 173 height 19
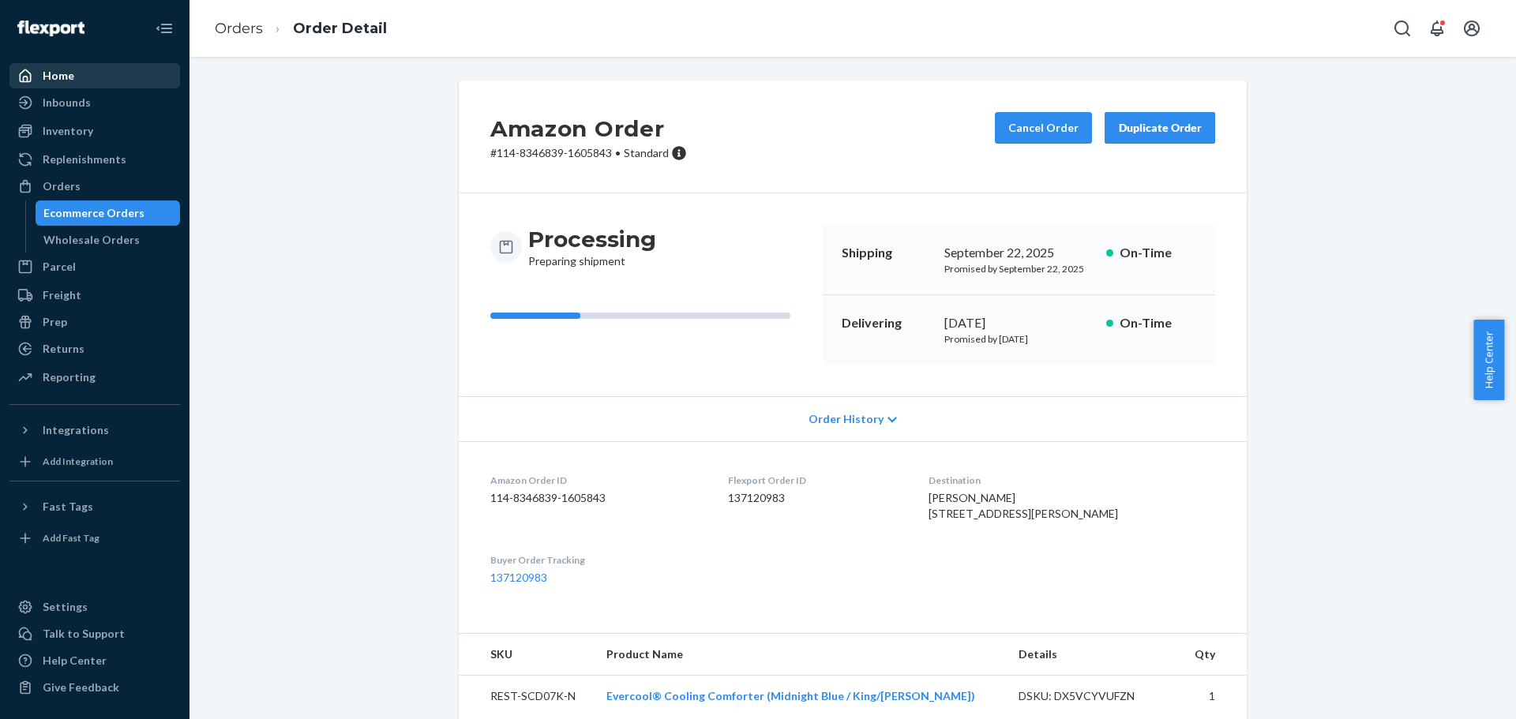
click at [72, 69] on div "Home" at bounding box center [59, 76] width 32 height 16
